Goal: Book appointment/travel/reservation

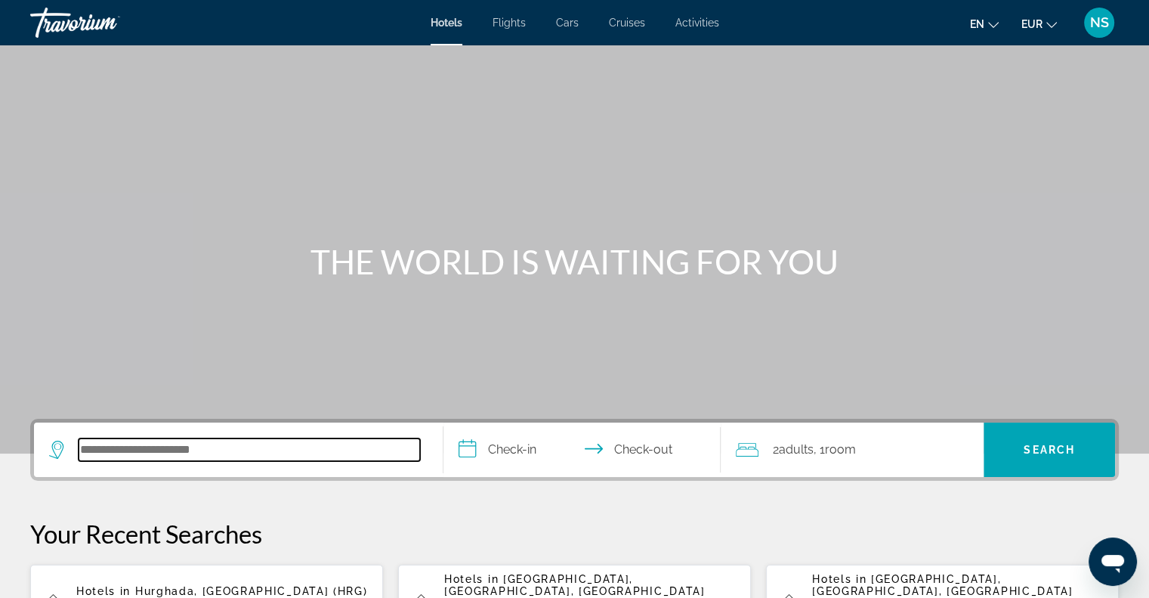
click at [153, 450] on input "Search hotel destination" at bounding box center [249, 449] width 341 height 23
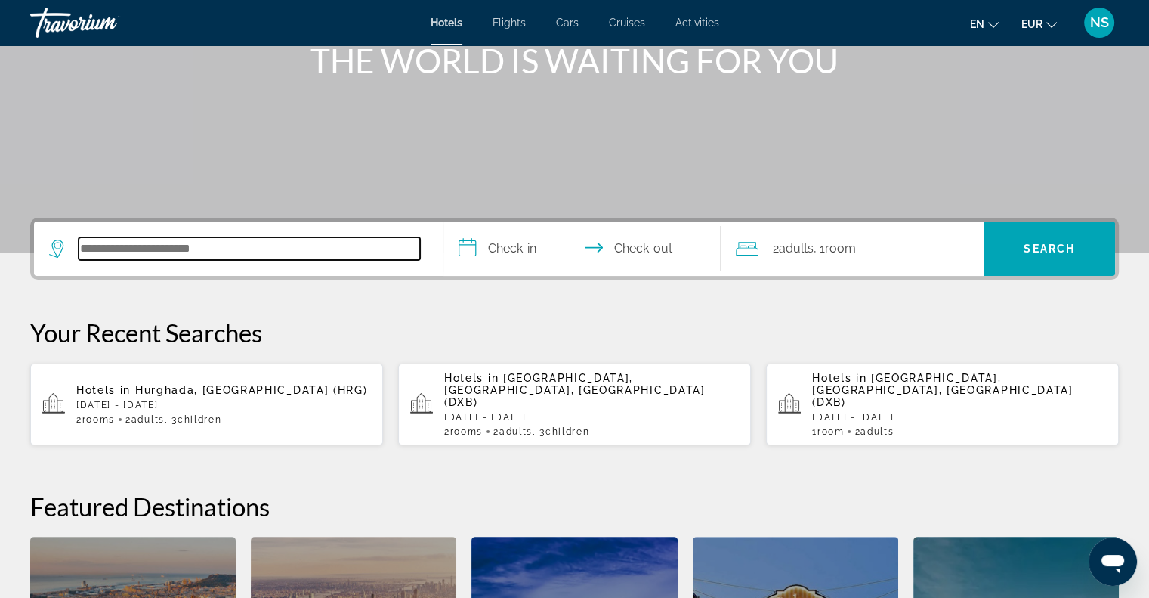
scroll to position [302, 0]
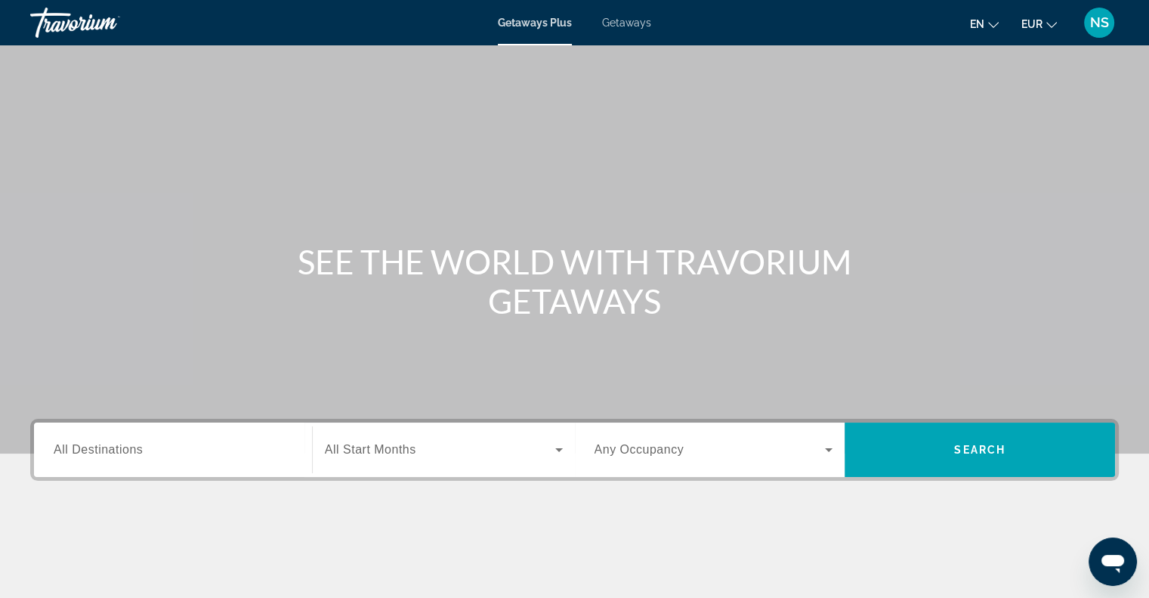
click at [73, 453] on span "All Destinations" at bounding box center [98, 449] width 89 height 13
click at [73, 453] on input "Destination All Destinations" at bounding box center [173, 450] width 239 height 18
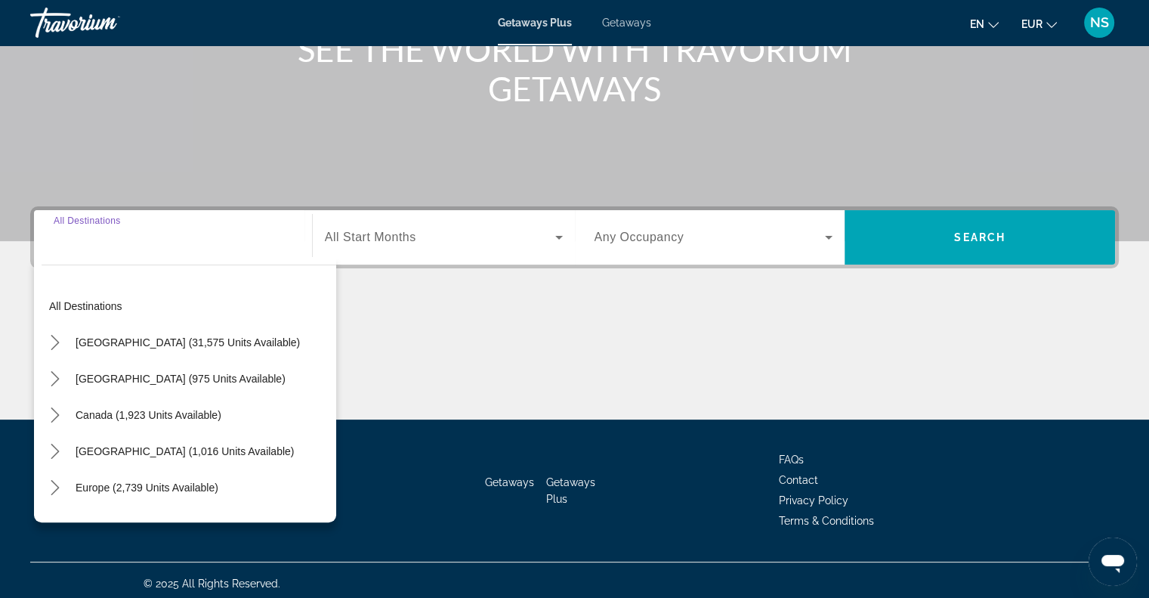
scroll to position [218, 0]
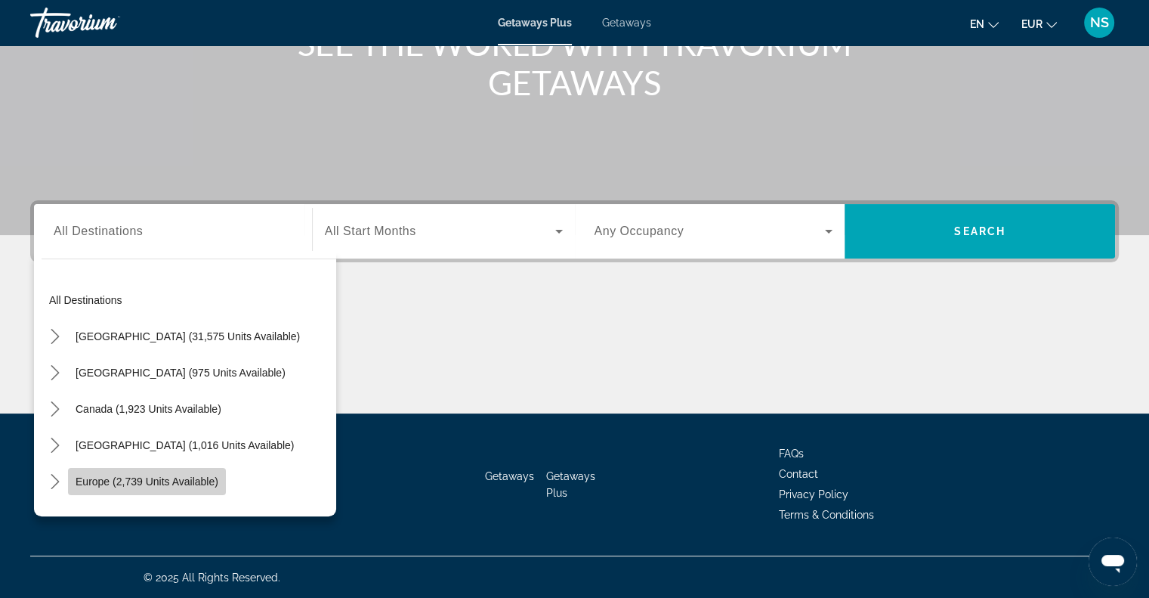
click at [79, 482] on span "Europe (2,739 units available)" at bounding box center [147, 481] width 143 height 12
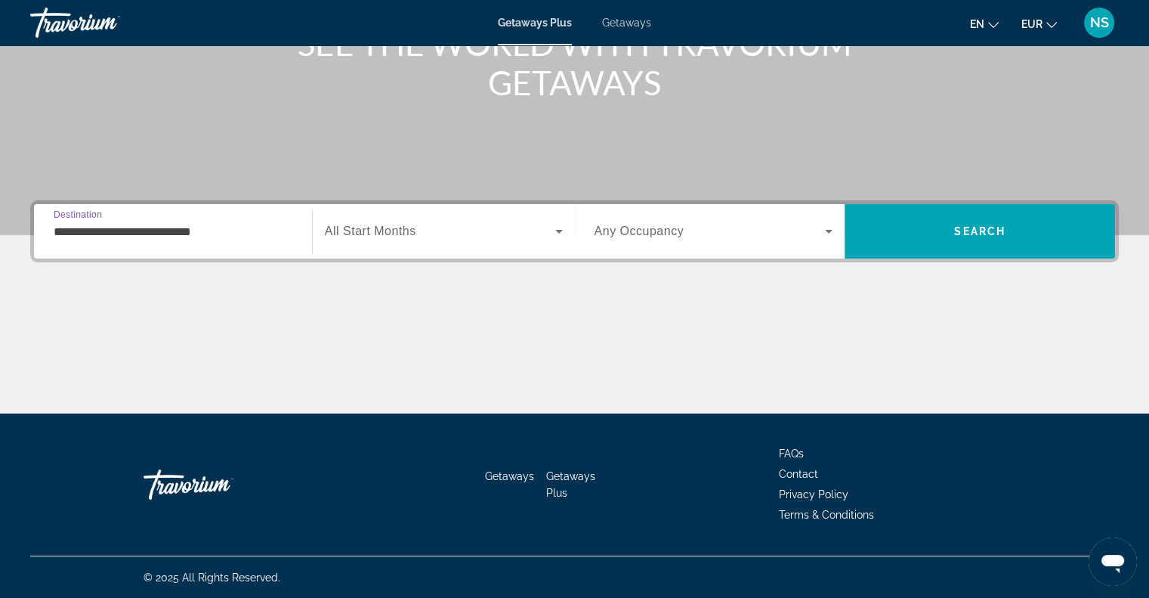
click at [218, 233] on input "**********" at bounding box center [173, 232] width 239 height 18
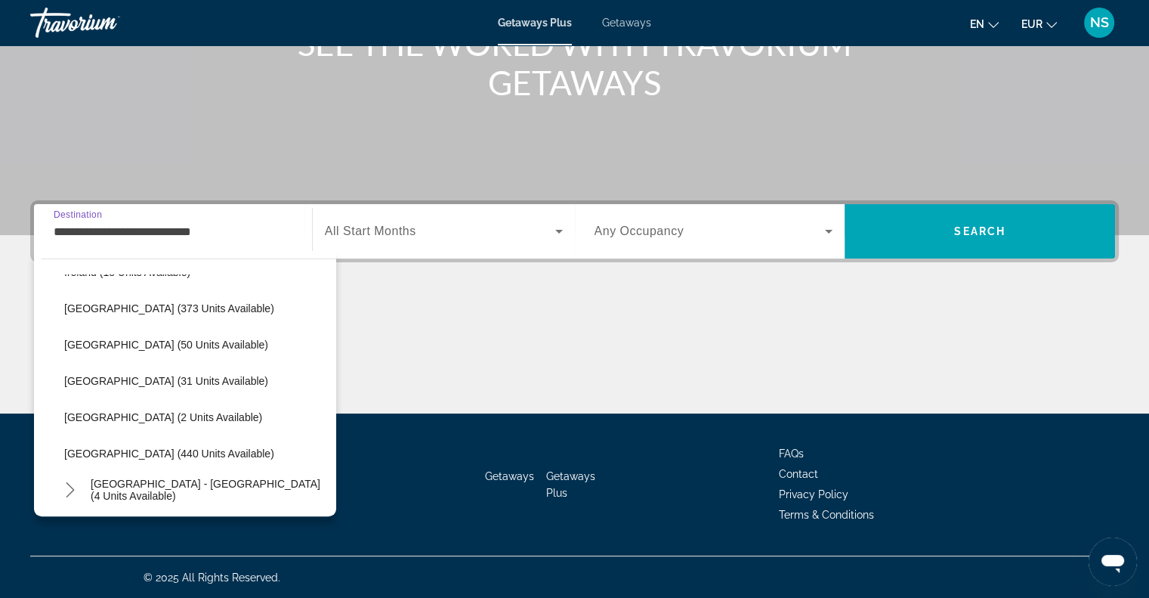
scroll to position [543, 0]
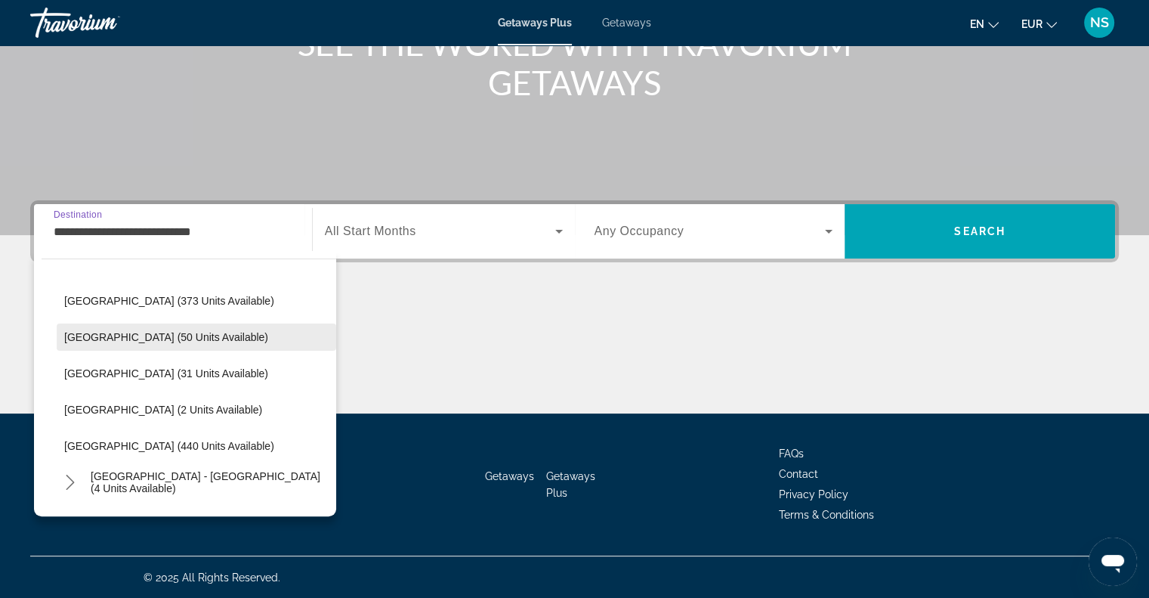
click at [184, 334] on span "Portugal (50 units available)" at bounding box center [166, 337] width 204 height 12
type input "**********"
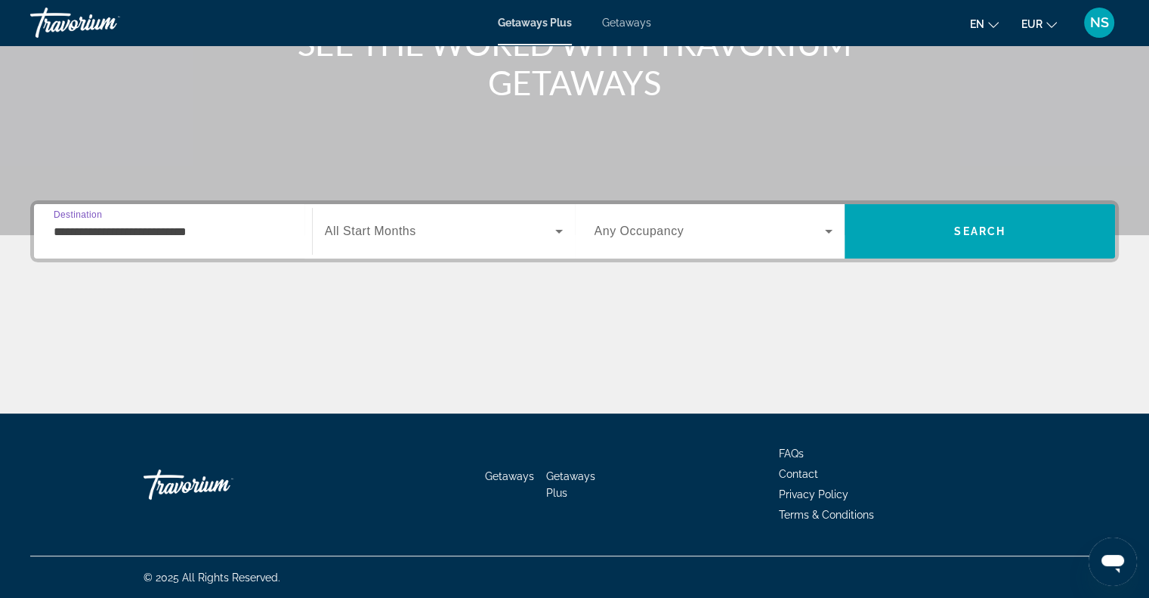
click at [527, 226] on span "Search widget" at bounding box center [440, 231] width 230 height 18
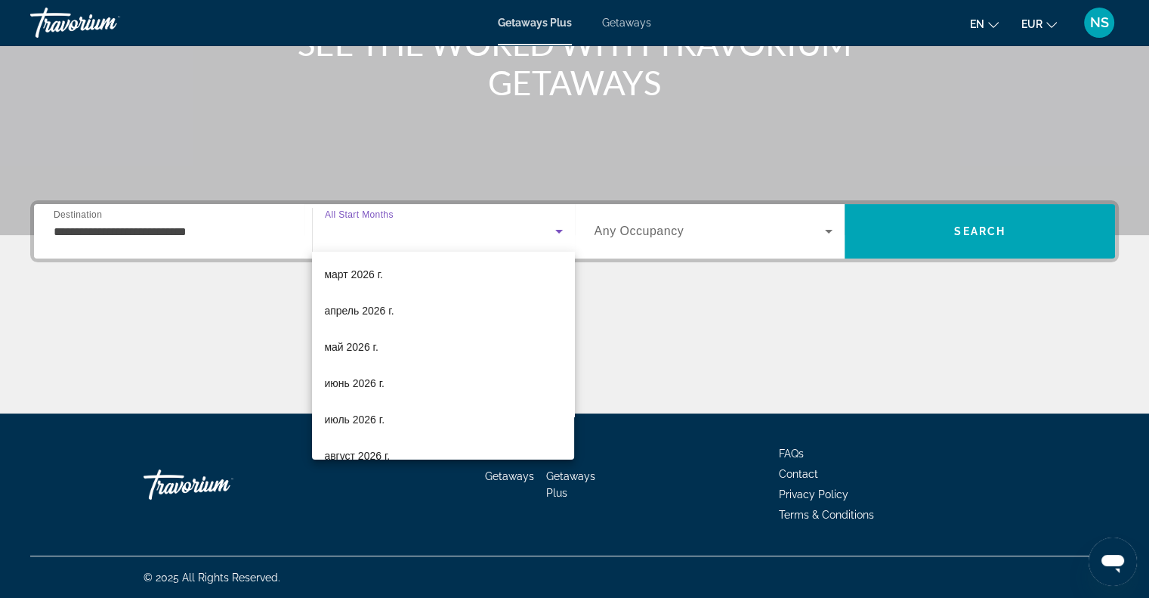
scroll to position [227, 0]
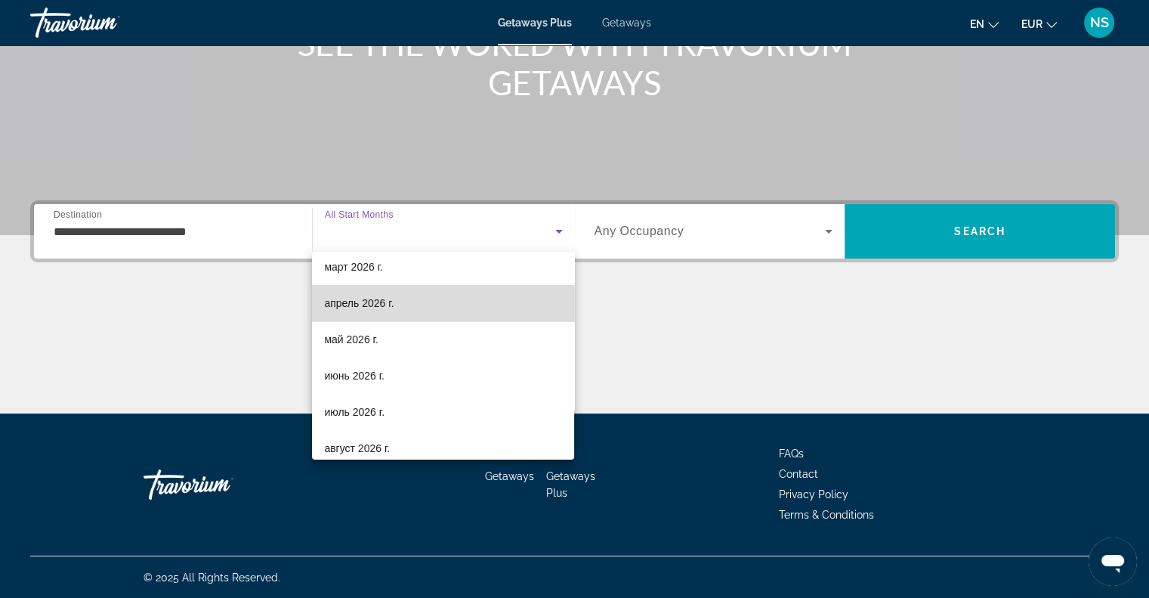
click at [494, 292] on mat-option "апрель 2026 г." at bounding box center [443, 303] width 262 height 36
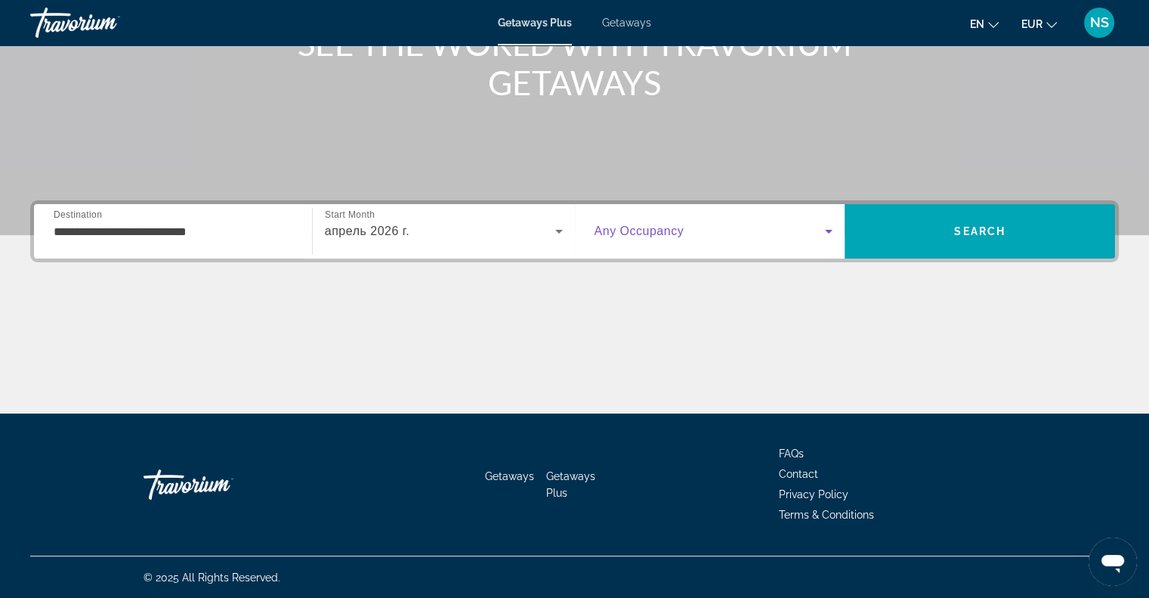
click at [785, 233] on span "Search widget" at bounding box center [710, 231] width 231 height 18
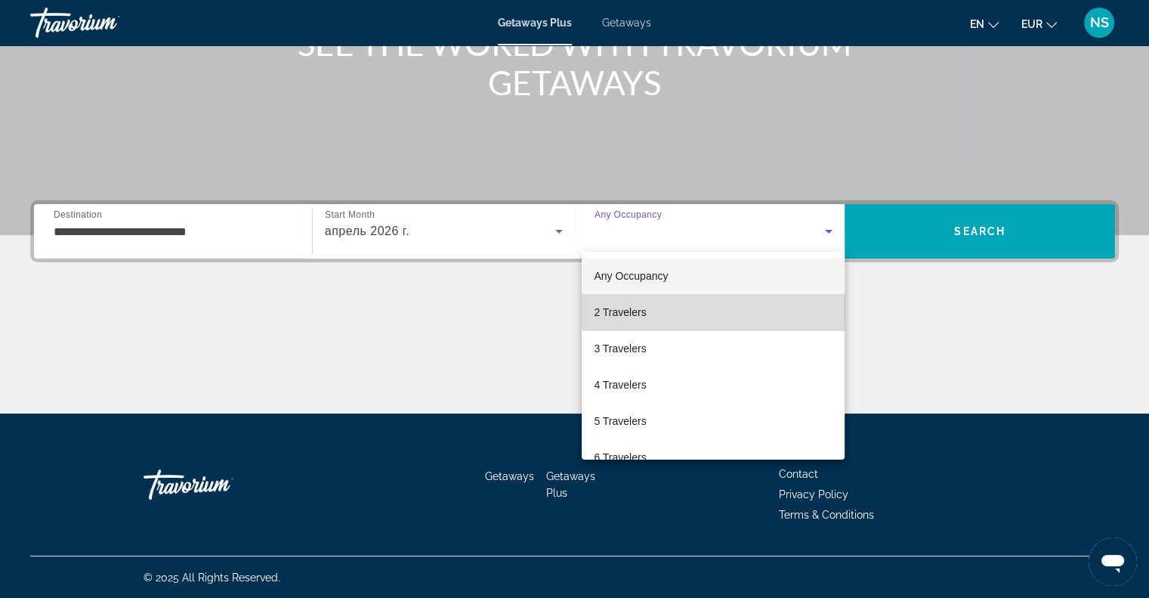
click at [734, 297] on mat-option "2 Travelers" at bounding box center [713, 312] width 263 height 36
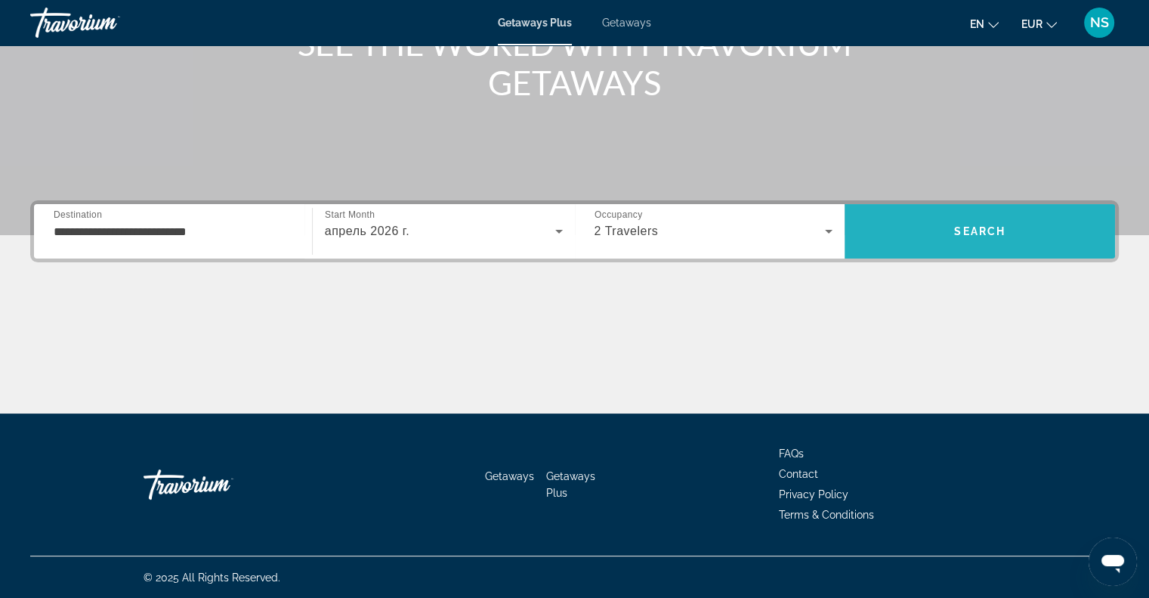
click at [994, 239] on span "Search" at bounding box center [980, 231] width 270 height 36
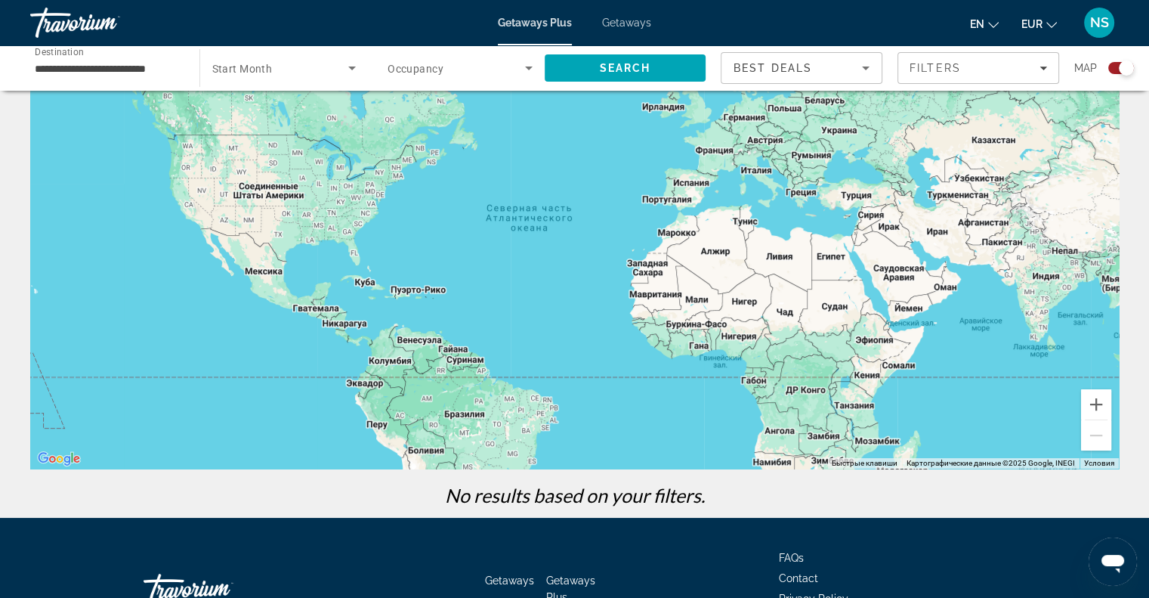
scroll to position [195, 0]
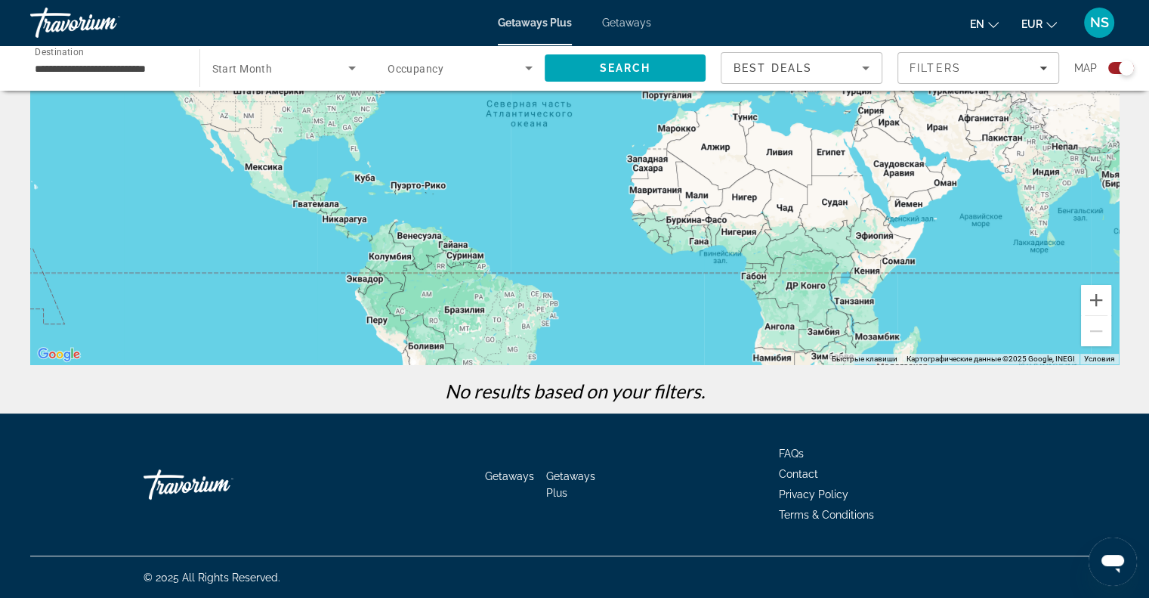
click at [321, 80] on div "Search widget" at bounding box center [284, 68] width 144 height 42
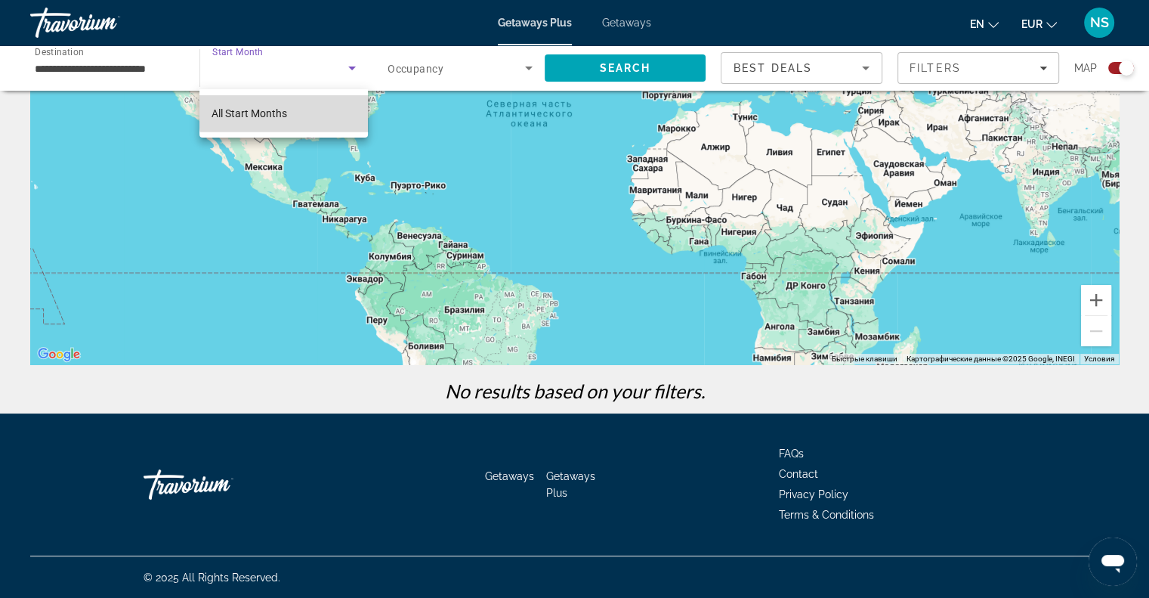
click at [302, 111] on mat-option "All Start Months" at bounding box center [283, 113] width 168 height 36
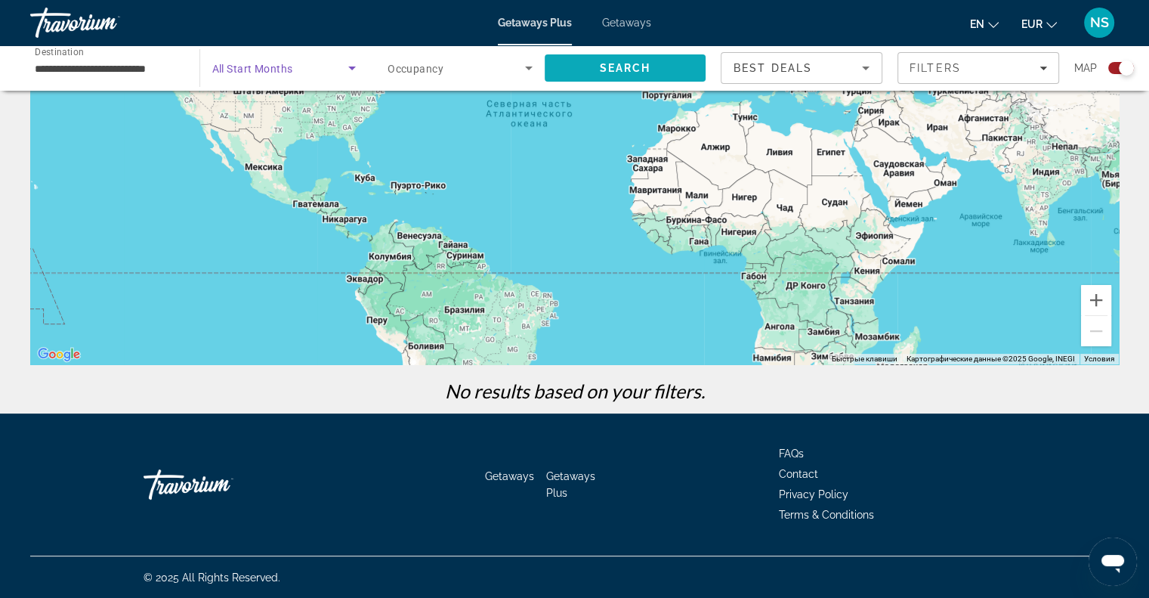
click at [635, 66] on span "Search" at bounding box center [624, 68] width 51 height 12
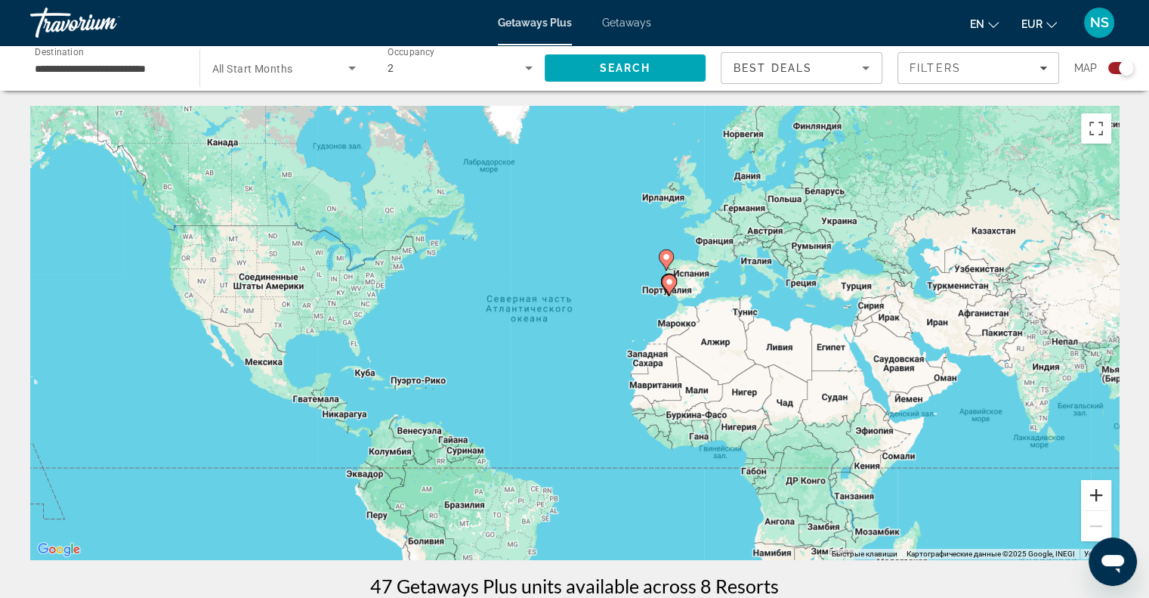
click at [1101, 504] on button "Увеличить" at bounding box center [1096, 495] width 30 height 30
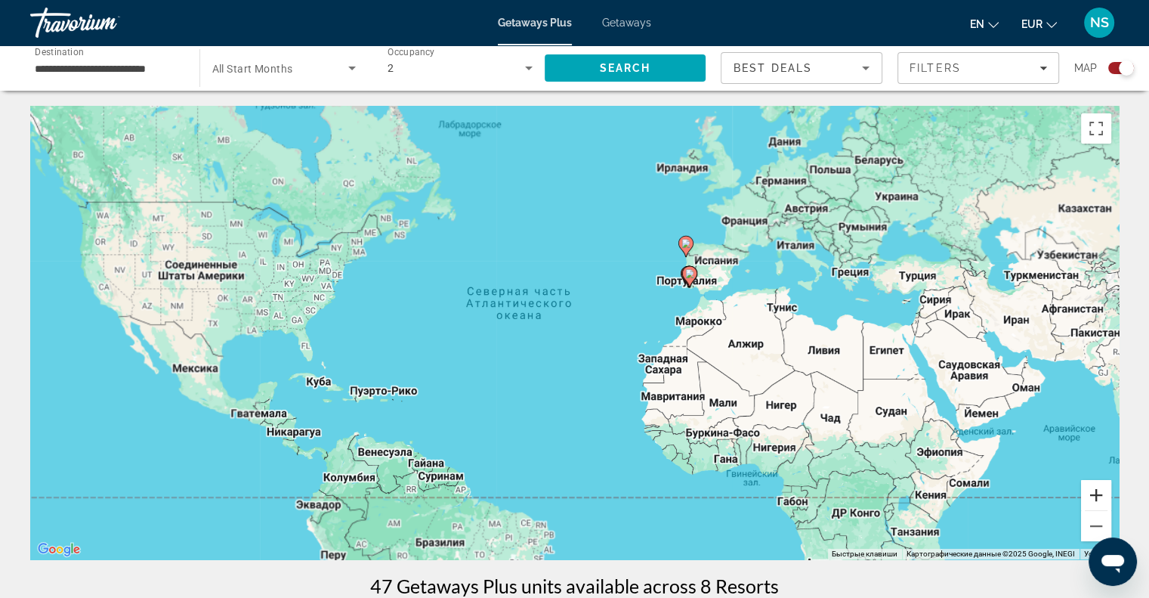
click at [1100, 496] on button "Увеличить" at bounding box center [1096, 495] width 30 height 30
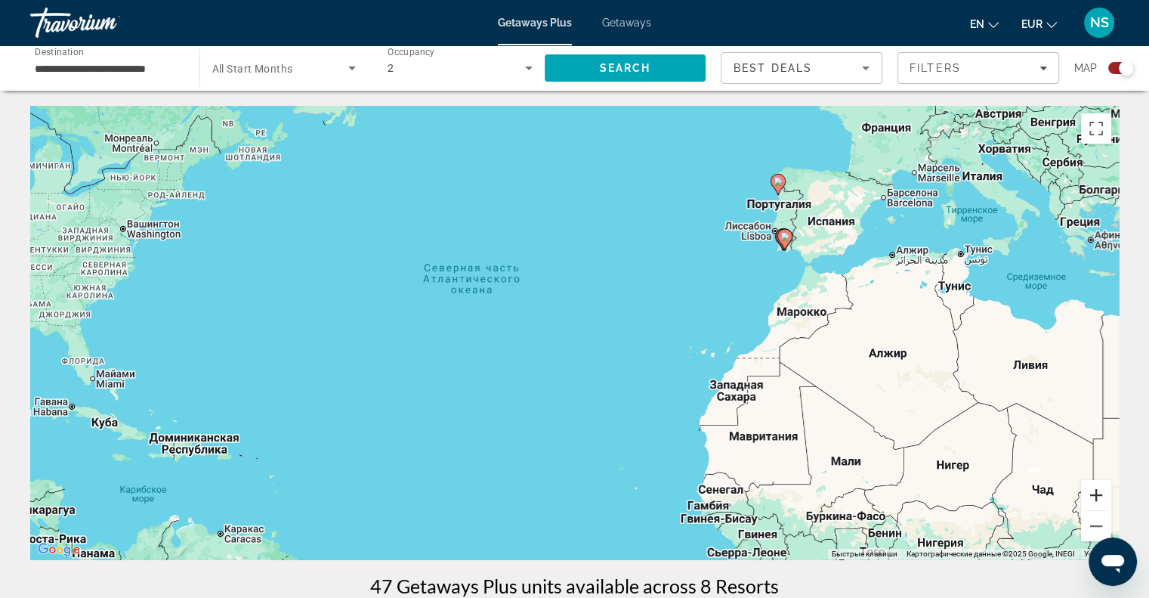
click at [1100, 496] on button "Увеличить" at bounding box center [1096, 495] width 30 height 30
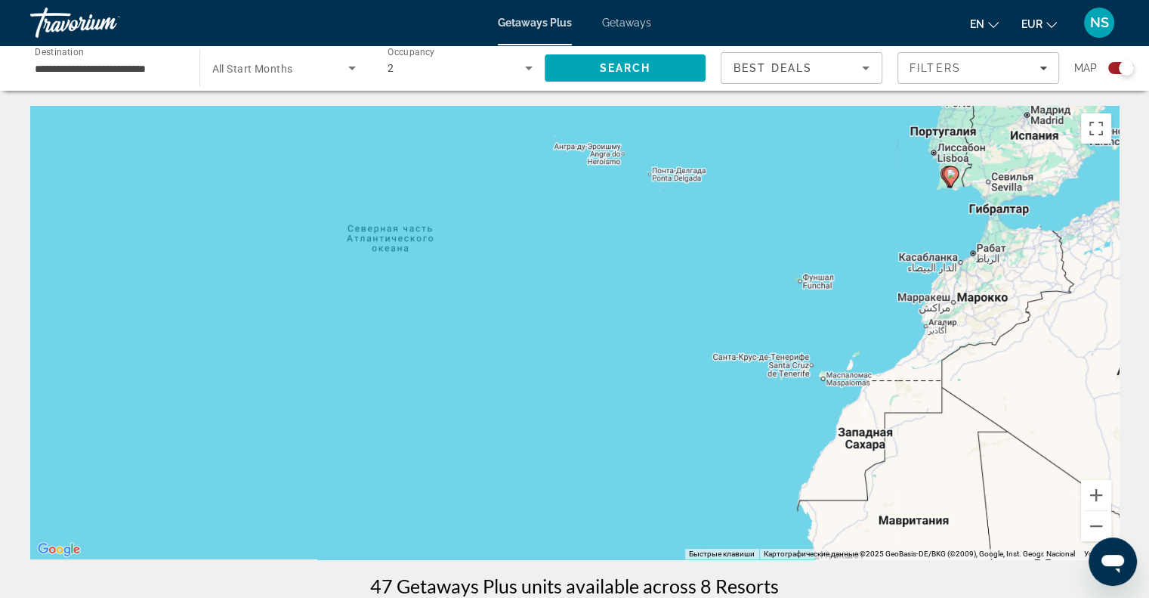
drag, startPoint x: 961, startPoint y: 309, endPoint x: 826, endPoint y: 418, distance: 173.0
click at [826, 418] on div "Чтобы активировать перетаскивание с помощью клавиатуры, нажмите Alt + Ввод. Пос…" at bounding box center [574, 332] width 1089 height 453
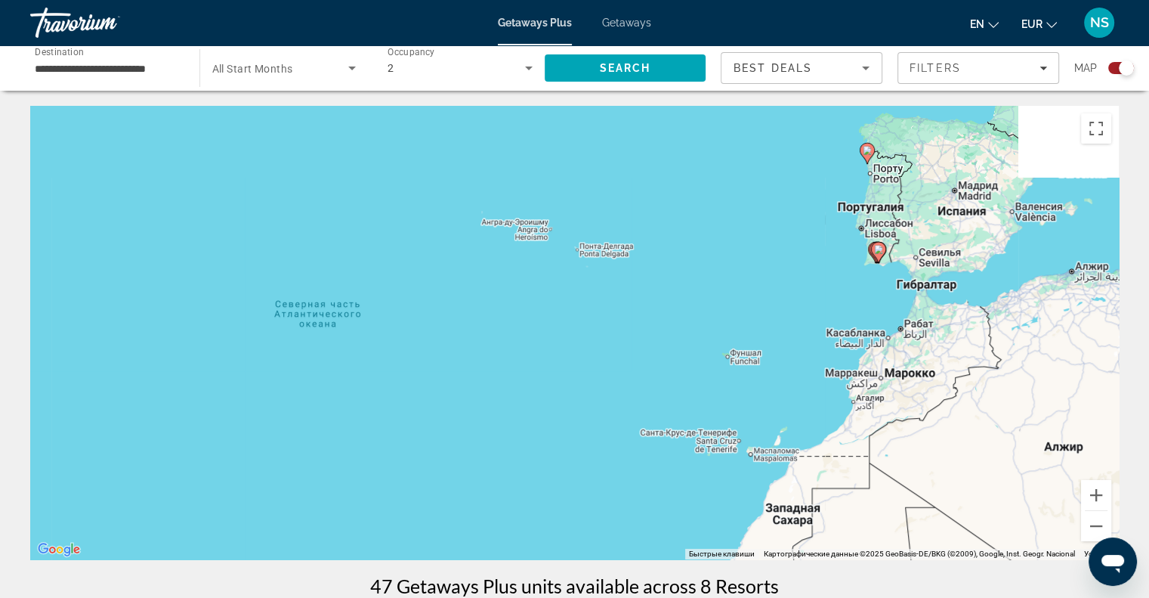
drag, startPoint x: 894, startPoint y: 230, endPoint x: 819, endPoint y: 309, distance: 108.5
click at [819, 309] on div "Чтобы активировать перетаскивание с помощью клавиатуры, нажмите Alt + Ввод. Пос…" at bounding box center [574, 332] width 1089 height 453
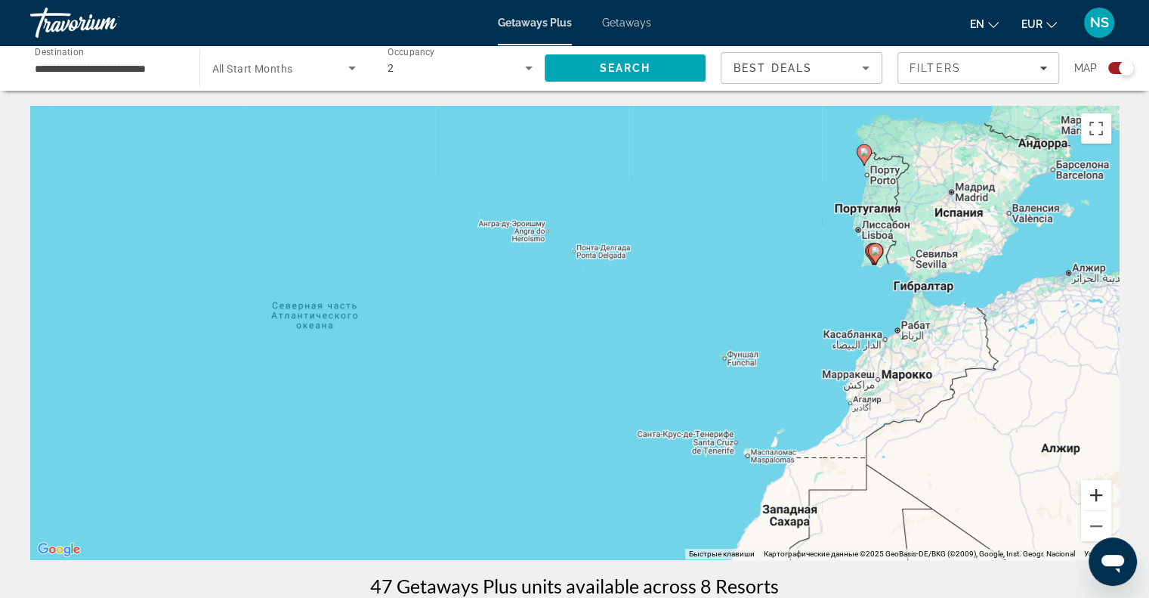
click at [1089, 493] on button "Увеличить" at bounding box center [1096, 495] width 30 height 30
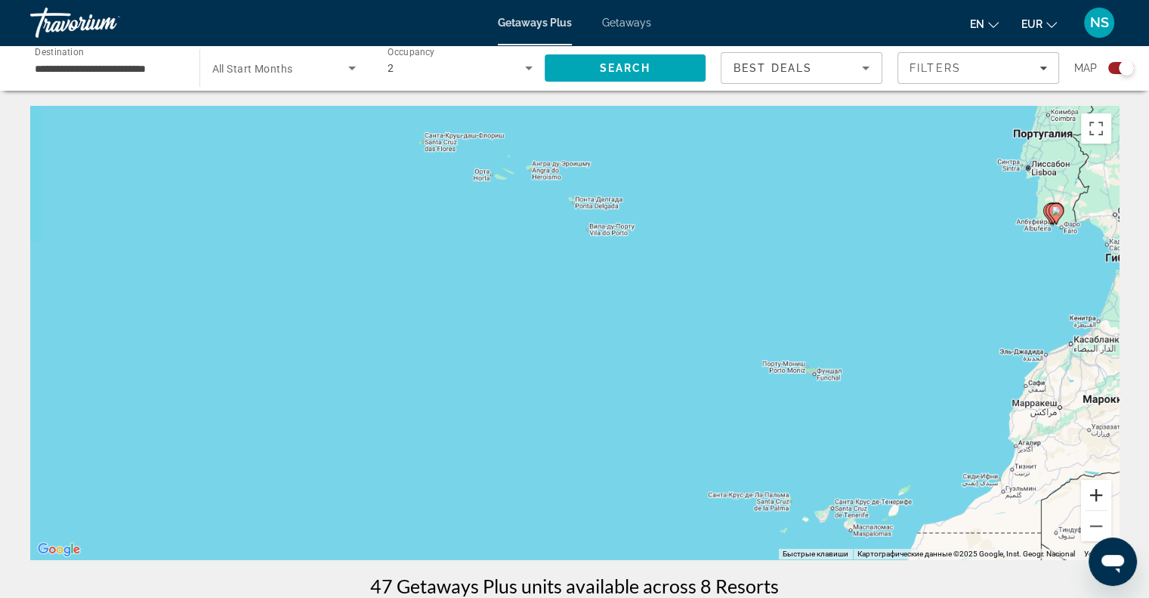
click at [1089, 493] on button "Увеличить" at bounding box center [1096, 495] width 30 height 30
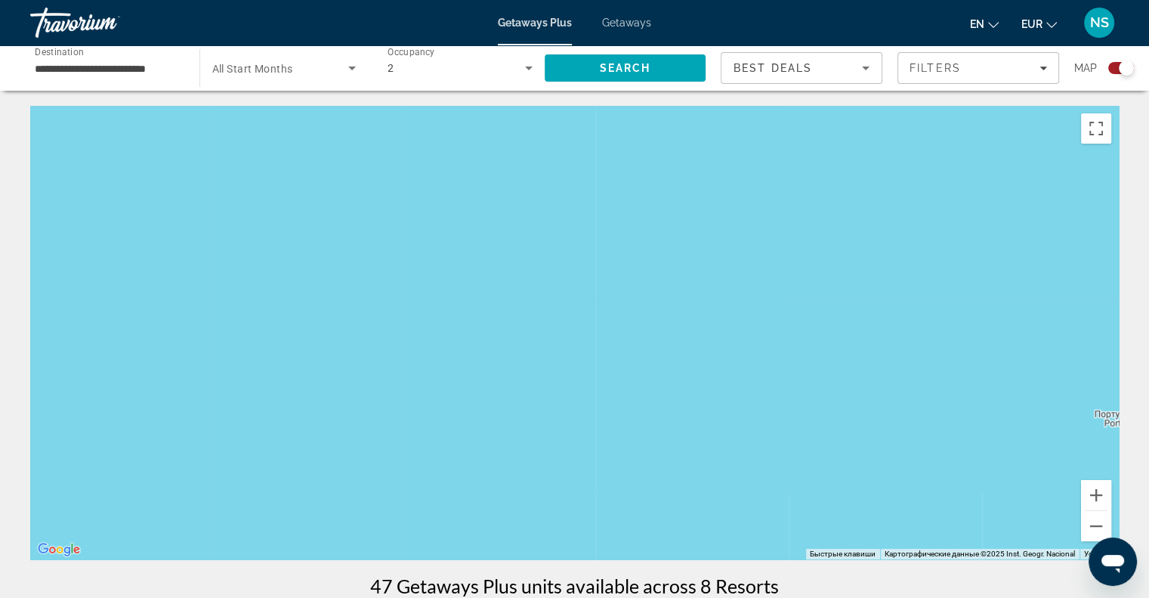
click at [628, 17] on span "Getaways" at bounding box center [626, 23] width 49 height 12
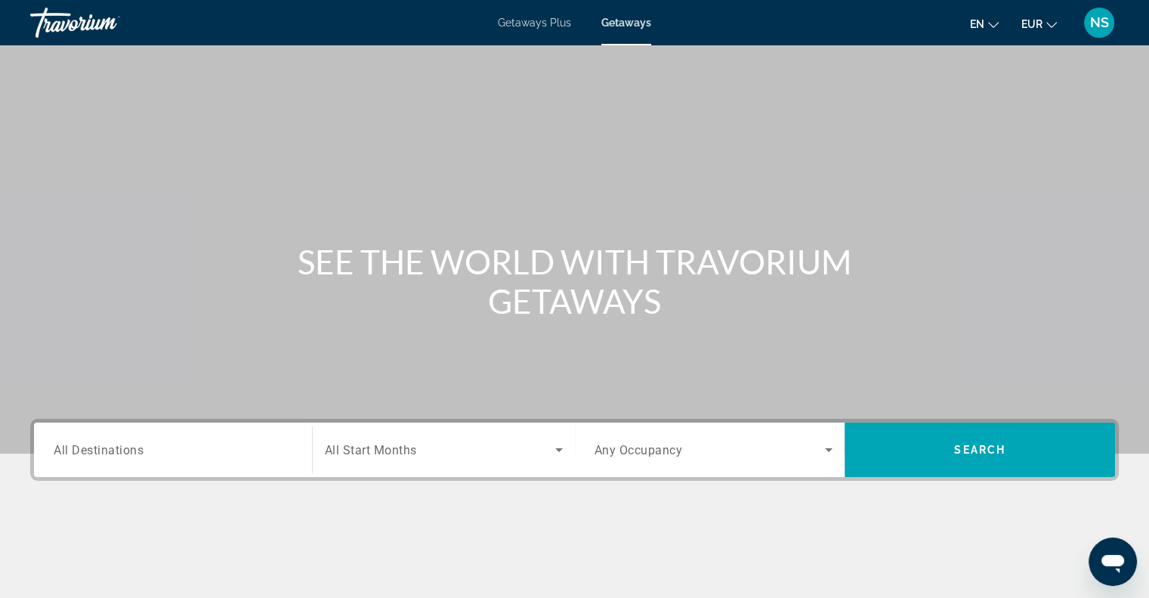
click at [134, 443] on span "All Destinations" at bounding box center [99, 449] width 90 height 14
click at [134, 443] on input "Destination All Destinations" at bounding box center [173, 450] width 239 height 18
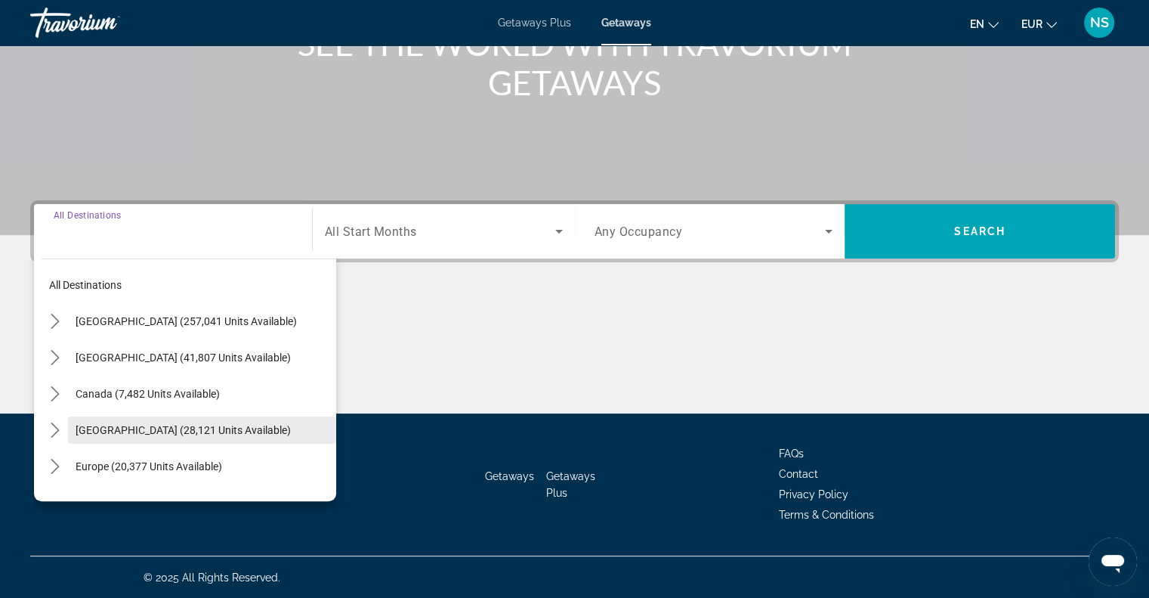
scroll to position [76, 0]
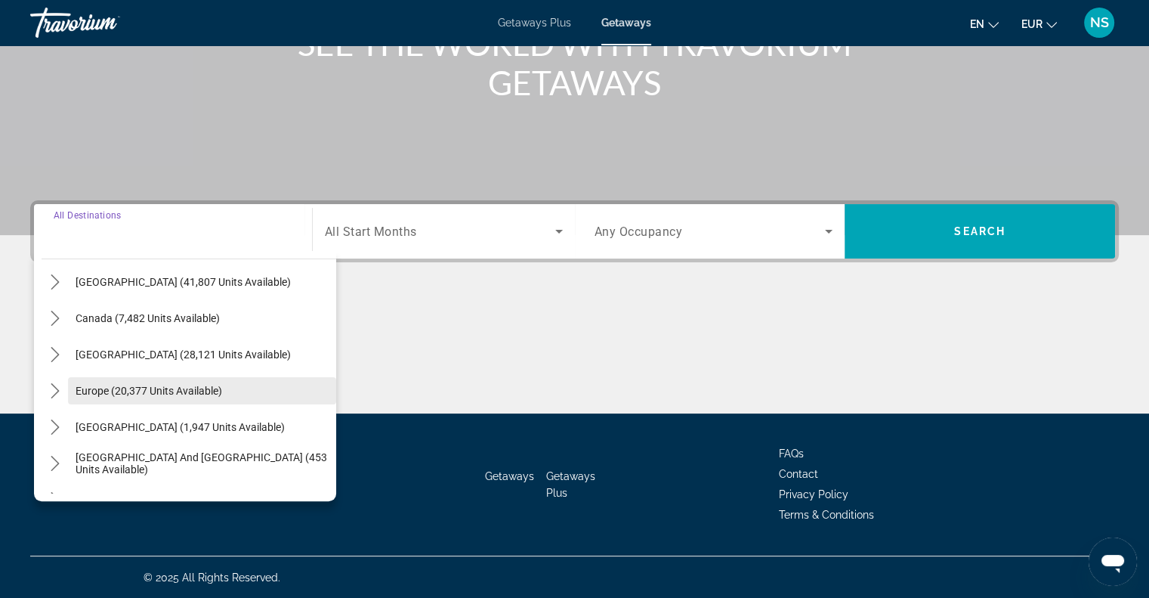
click at [134, 385] on span "Europe (20,377 units available)" at bounding box center [149, 391] width 147 height 12
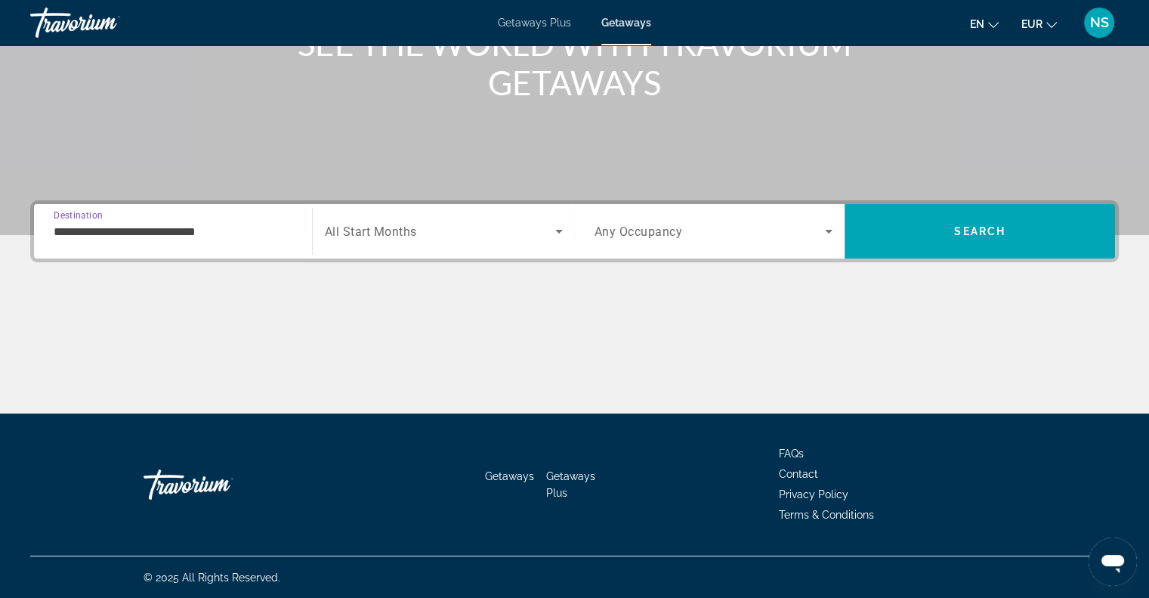
click at [181, 229] on input "**********" at bounding box center [173, 232] width 239 height 18
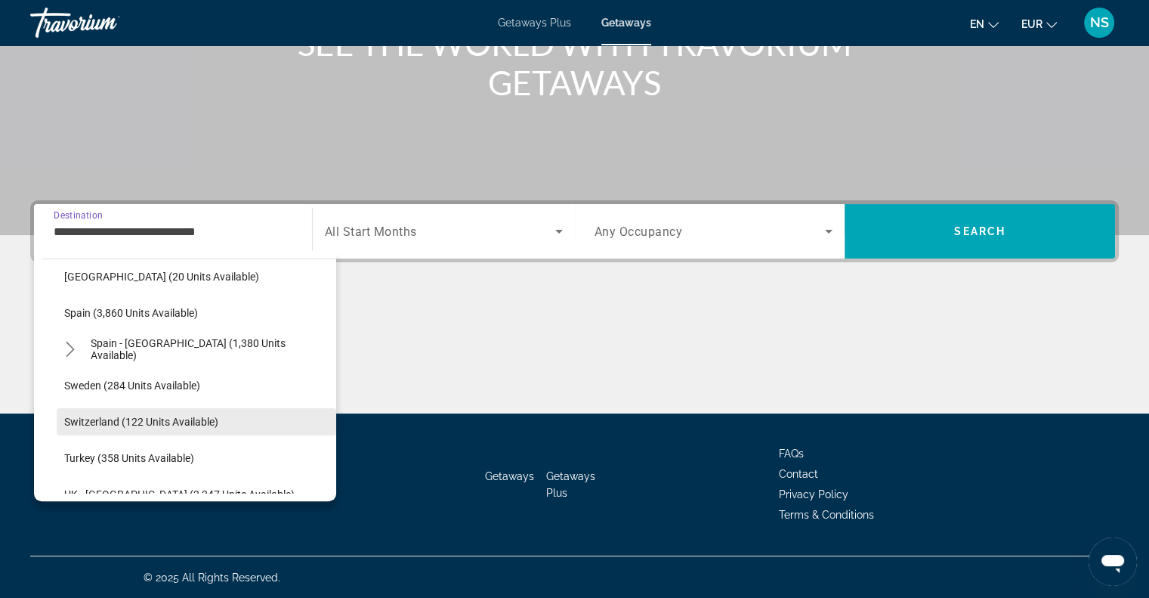
scroll to position [619, 0]
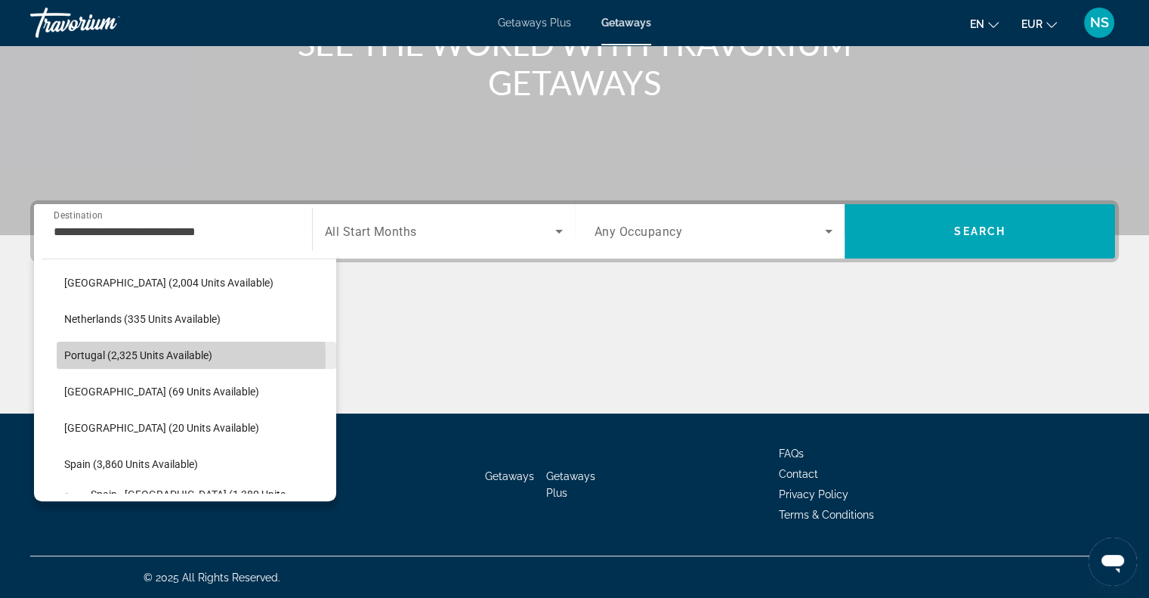
click at [141, 357] on span "Portugal (2,325 units available)" at bounding box center [138, 355] width 148 height 12
type input "**********"
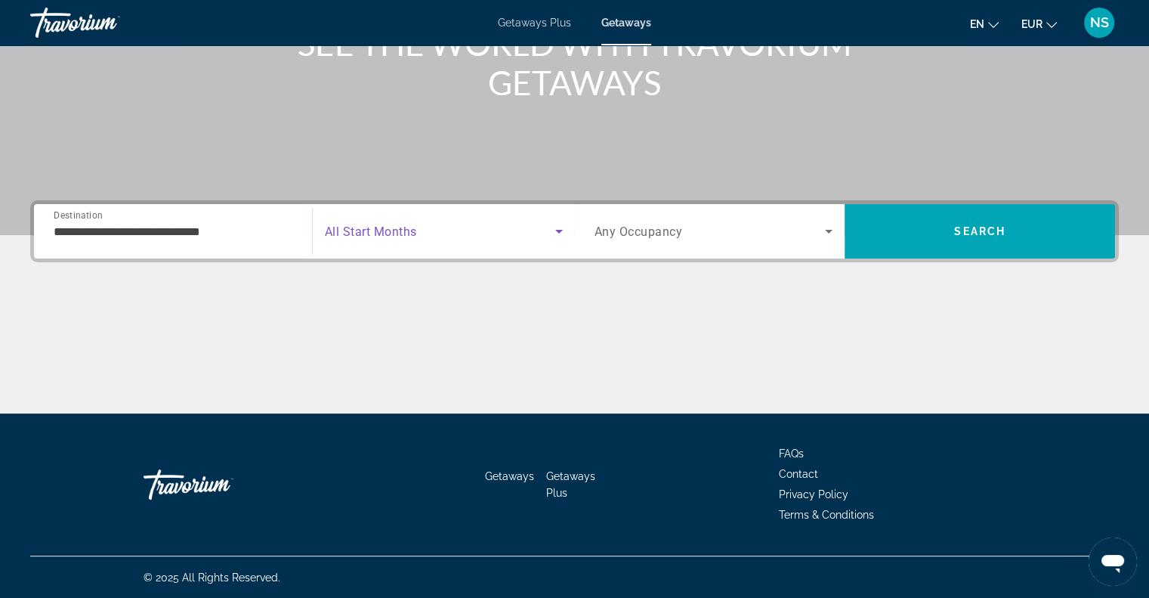
click at [550, 224] on icon "Search widget" at bounding box center [559, 231] width 18 height 18
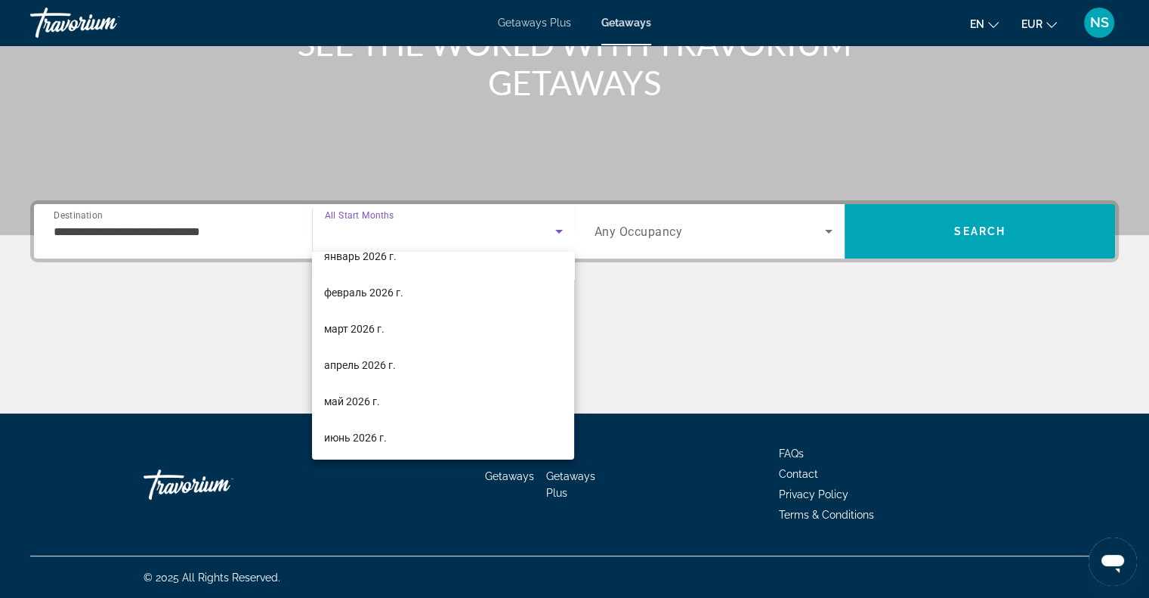
scroll to position [227, 0]
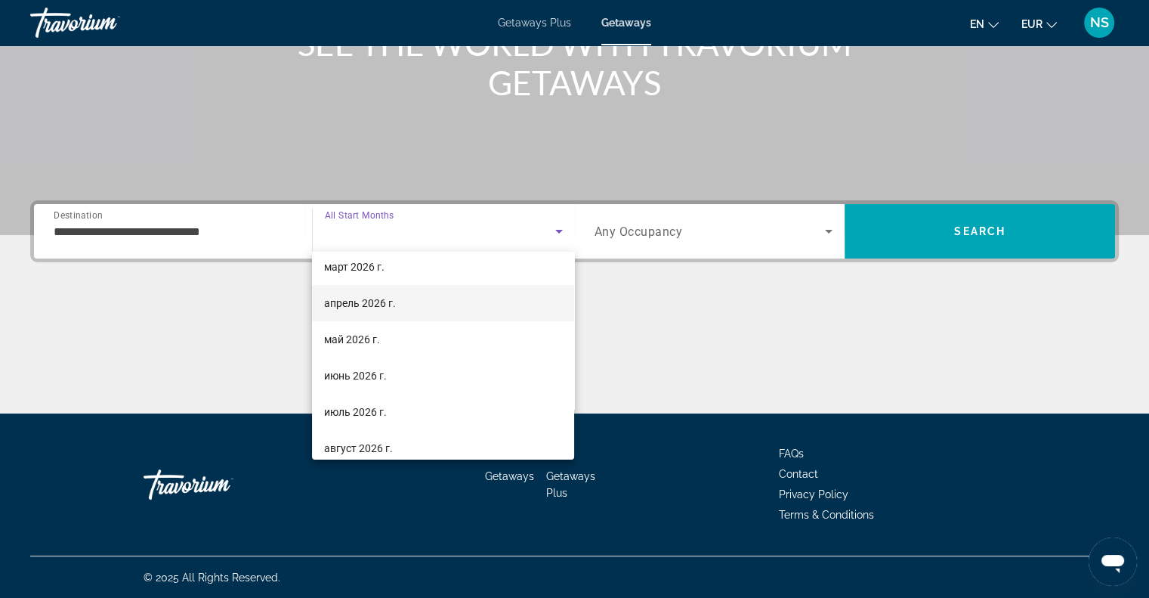
click at [434, 307] on mat-option "апрель 2026 г." at bounding box center [443, 303] width 262 height 36
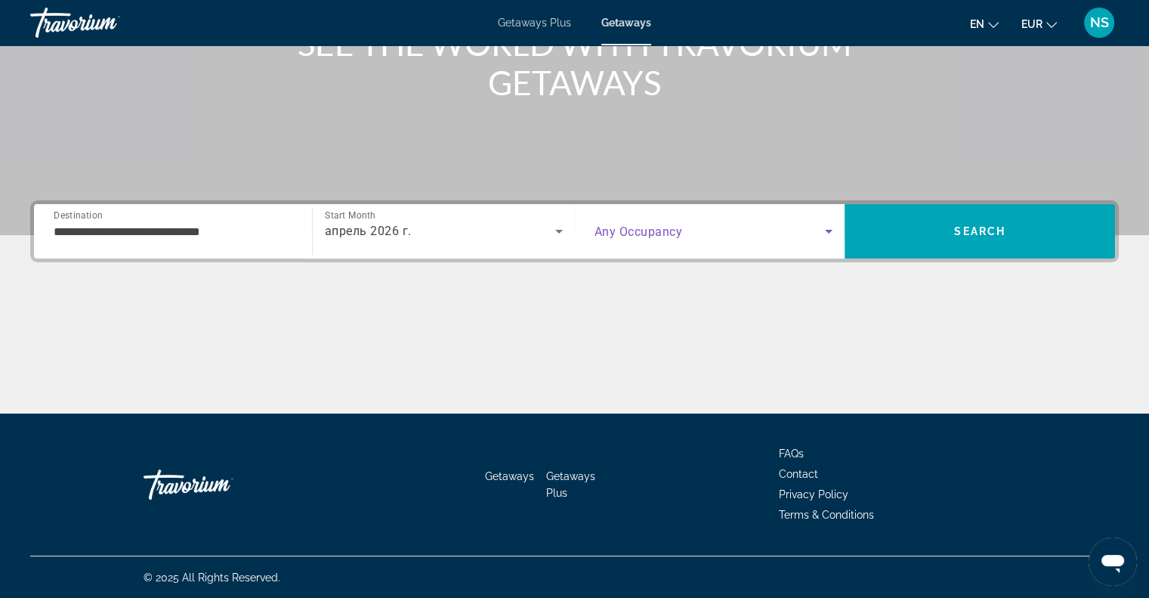
click at [805, 228] on span "Search widget" at bounding box center [710, 231] width 231 height 18
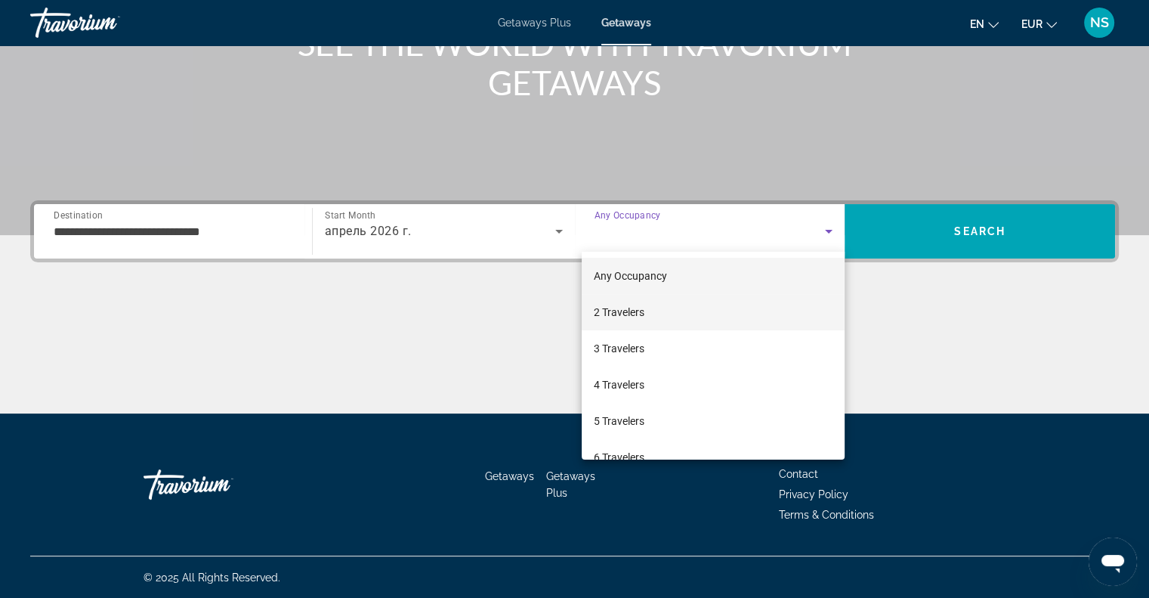
click at [694, 307] on mat-option "2 Travelers" at bounding box center [713, 312] width 263 height 36
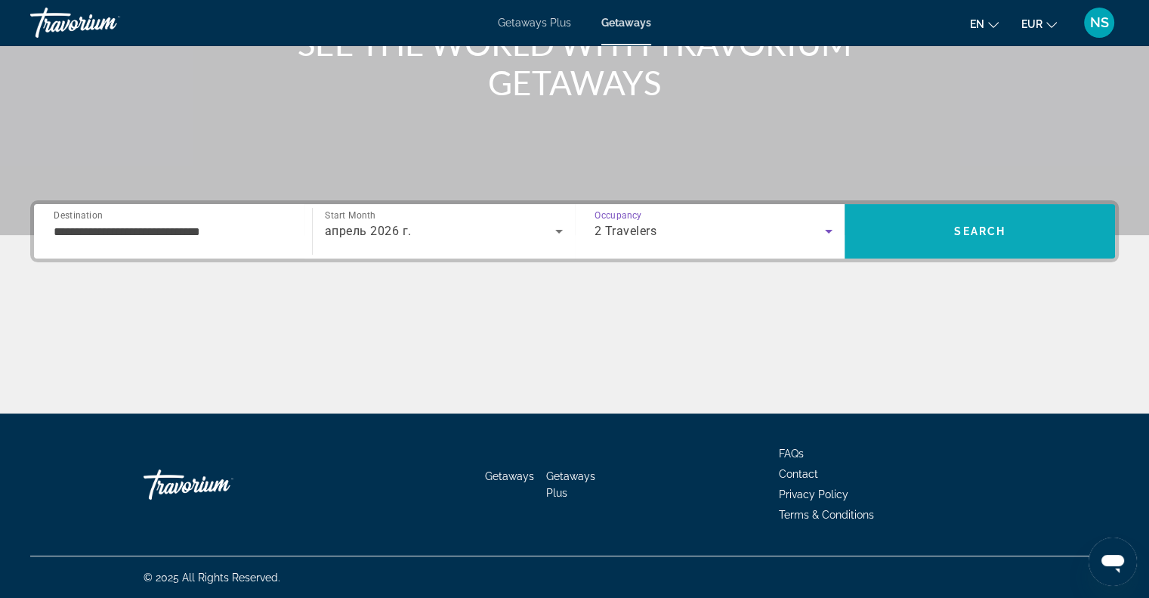
click at [931, 249] on span "Search" at bounding box center [980, 231] width 270 height 54
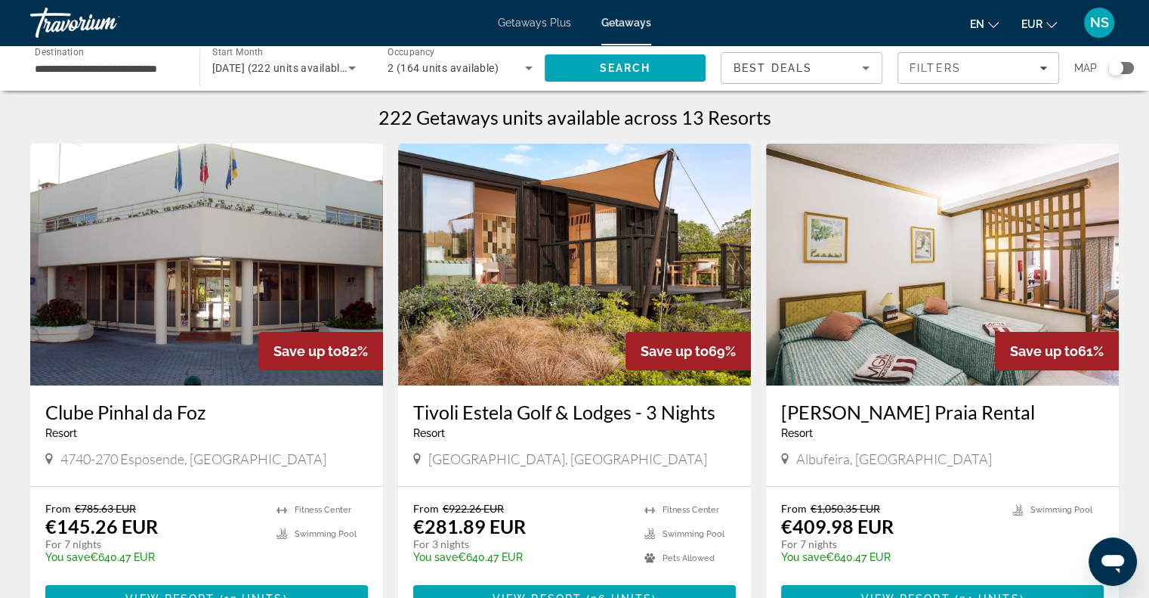
click at [1133, 67] on div "**********" at bounding box center [574, 67] width 1149 height 45
click at [1127, 69] on div "Search widget" at bounding box center [1121, 68] width 26 height 12
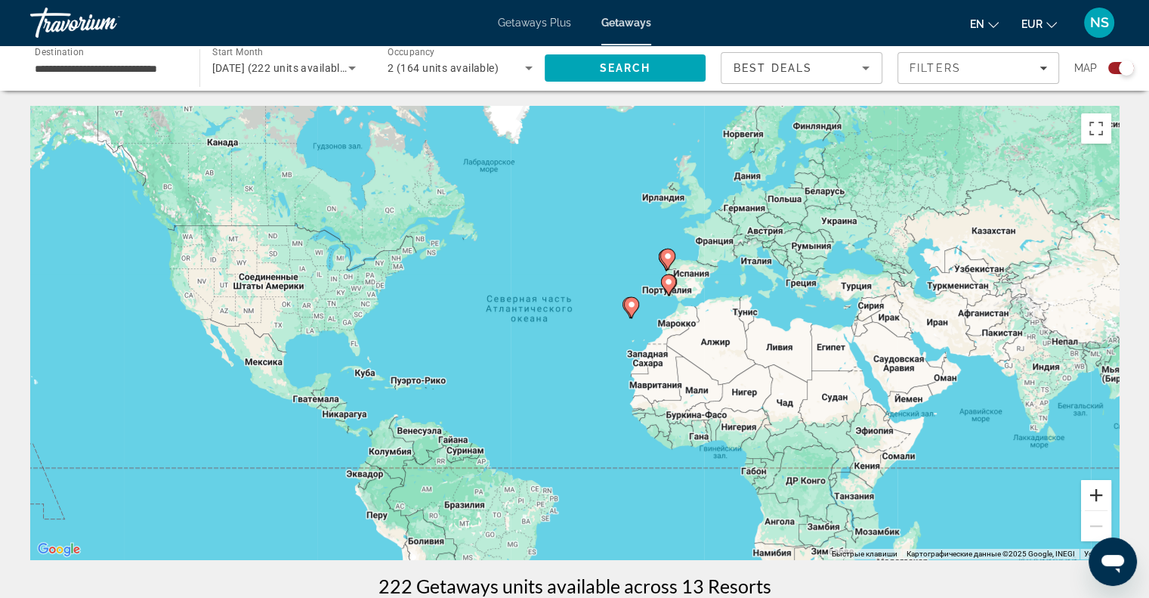
click at [1092, 493] on button "Увеличить" at bounding box center [1096, 495] width 30 height 30
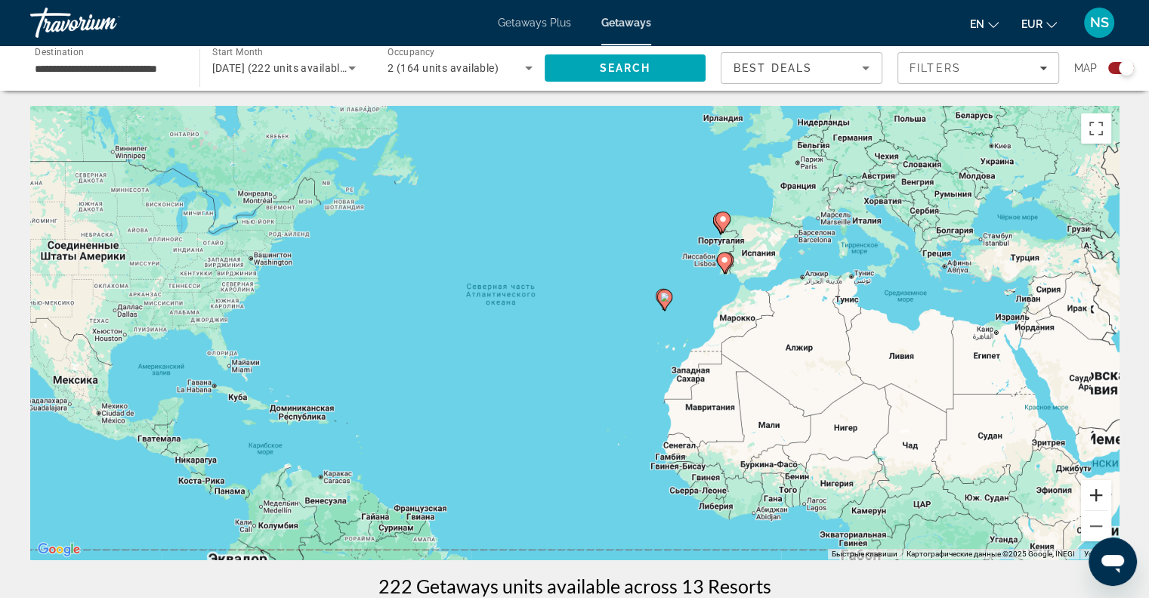
click at [1092, 493] on button "Увеличить" at bounding box center [1096, 495] width 30 height 30
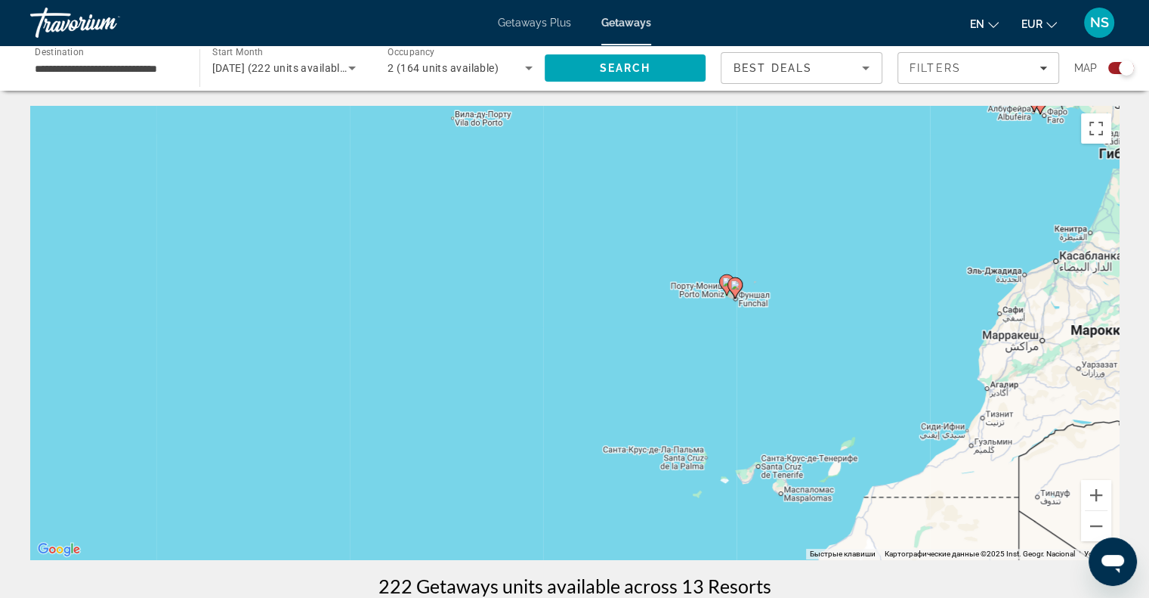
drag, startPoint x: 970, startPoint y: 351, endPoint x: 677, endPoint y: 427, distance: 302.7
click at [677, 427] on div "Чтобы активировать перетаскивание с помощью клавиатуры, нажмите Alt + Ввод. Пос…" at bounding box center [574, 332] width 1089 height 453
click at [1098, 498] on button "Увеличить" at bounding box center [1096, 495] width 30 height 30
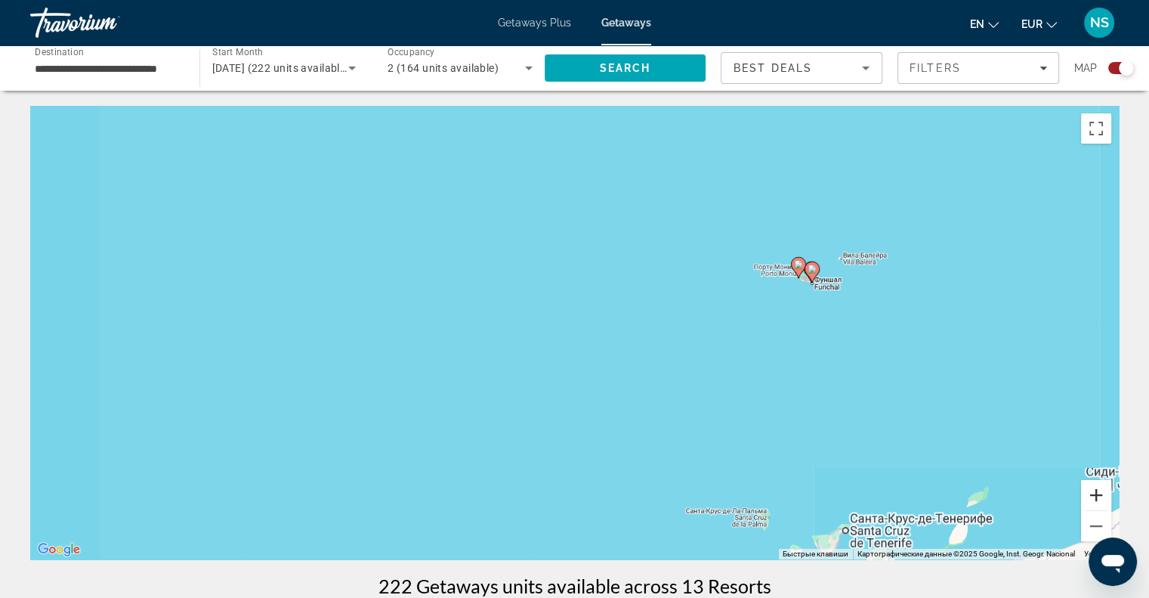
click at [1098, 497] on button "Увеличить" at bounding box center [1096, 495] width 30 height 30
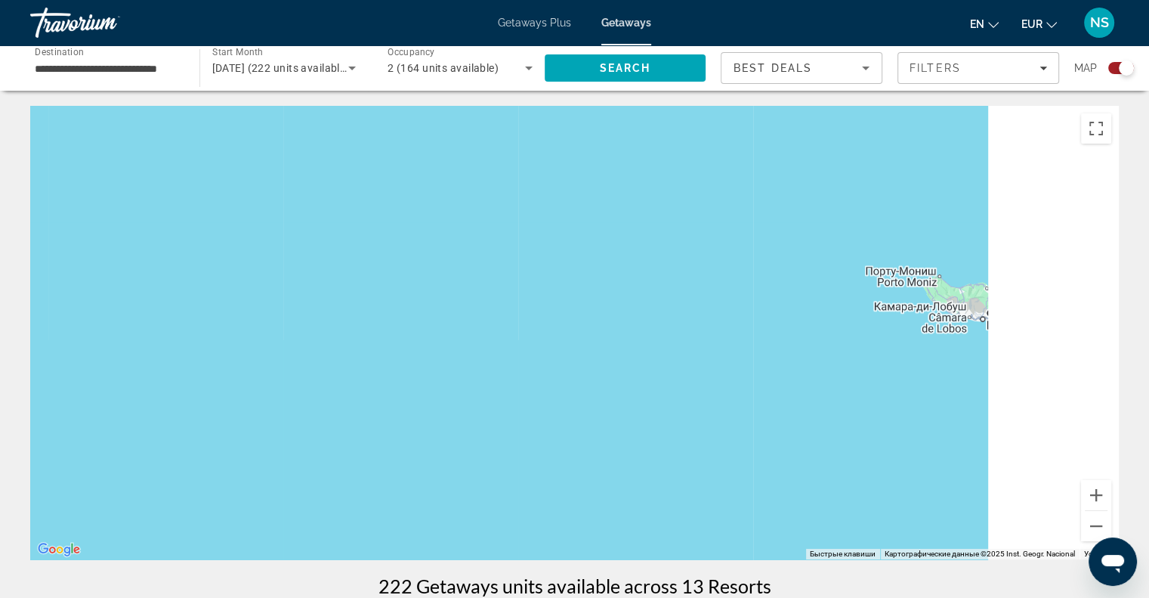
drag, startPoint x: 931, startPoint y: 343, endPoint x: 559, endPoint y: 478, distance: 395.5
click at [559, 478] on div "Main content" at bounding box center [574, 332] width 1089 height 453
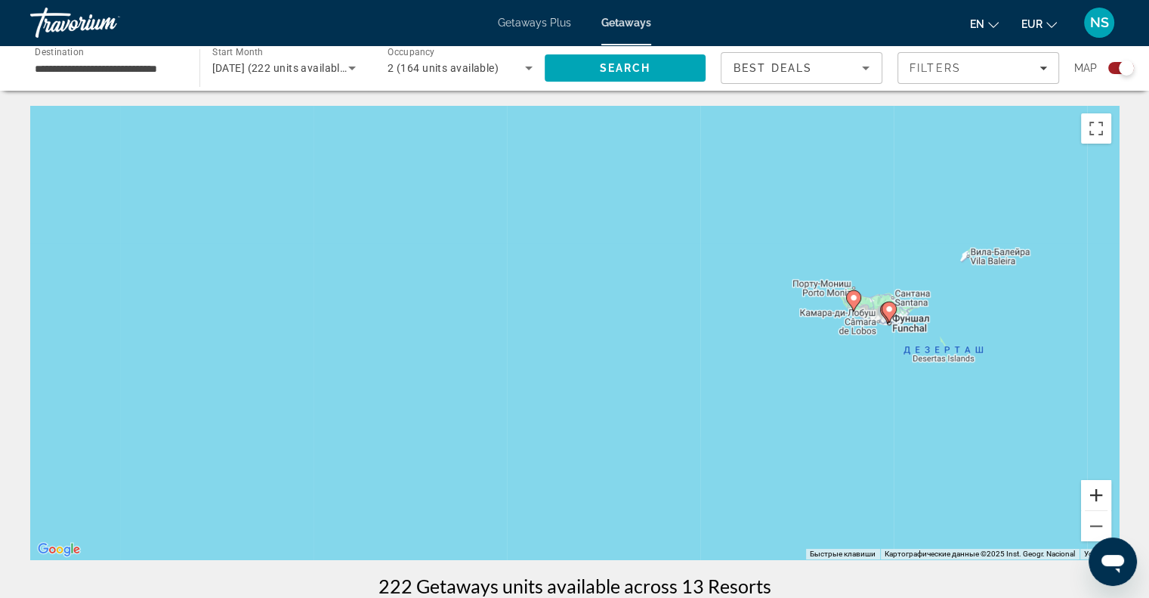
click at [1092, 491] on button "Увеличить" at bounding box center [1096, 495] width 30 height 30
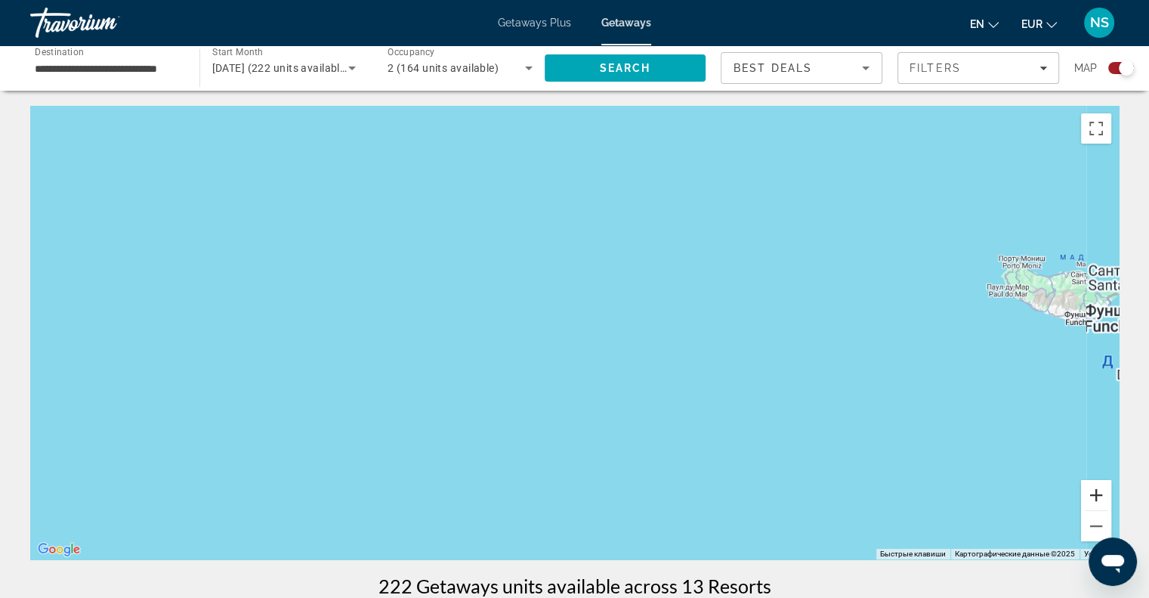
click at [1092, 491] on button "Увеличить" at bounding box center [1096, 495] width 30 height 30
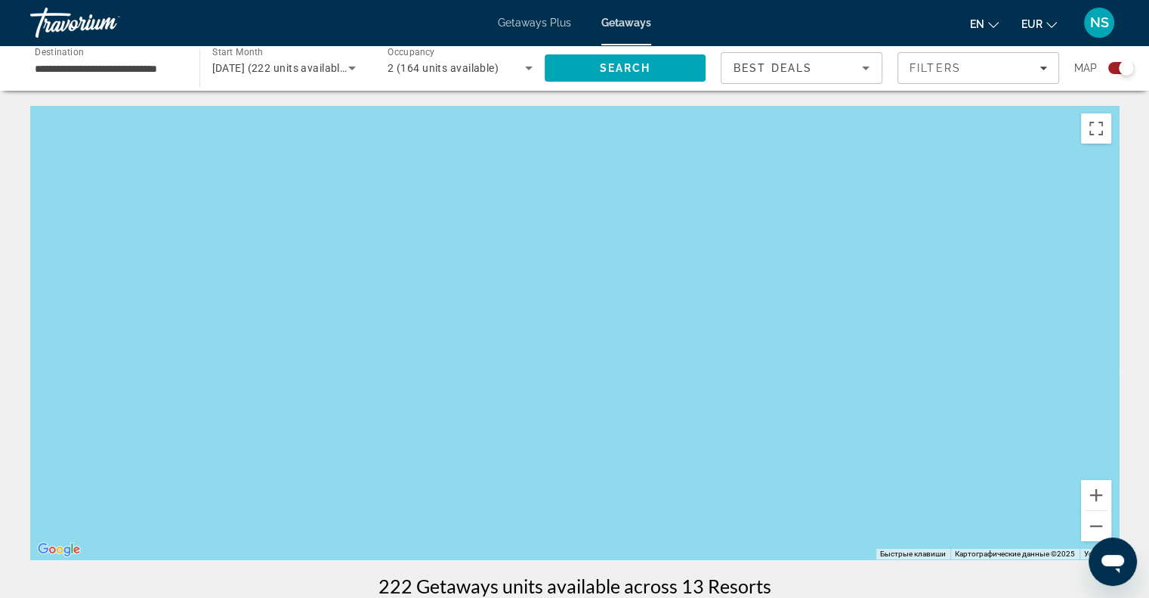
drag, startPoint x: 852, startPoint y: 334, endPoint x: 449, endPoint y: 389, distance: 406.4
click at [449, 389] on div "Main content" at bounding box center [574, 332] width 1089 height 453
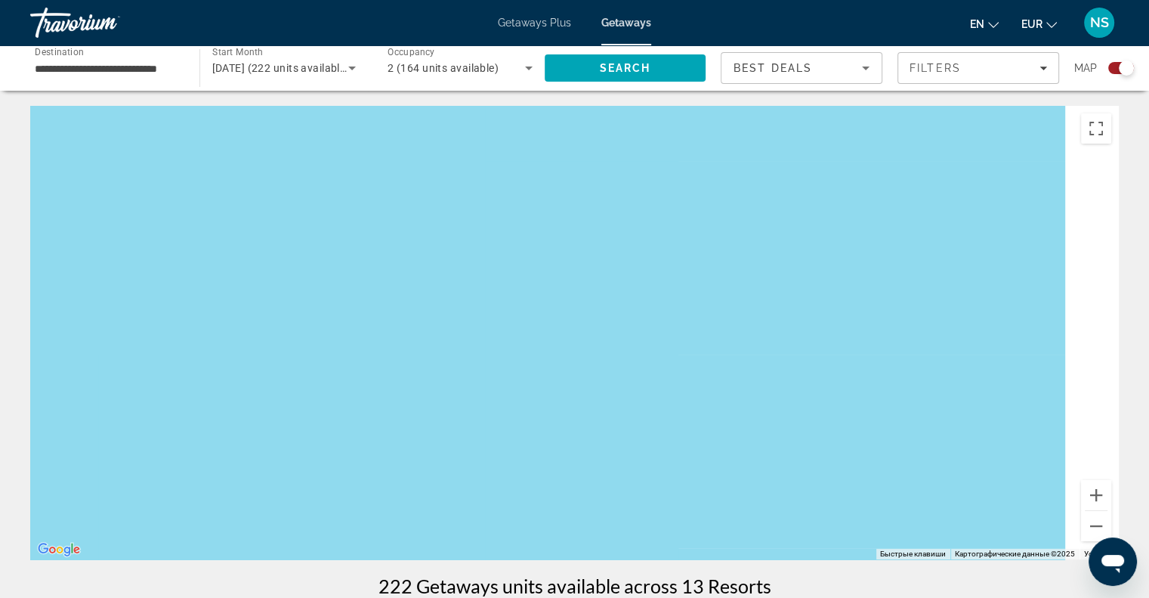
drag, startPoint x: 761, startPoint y: 380, endPoint x: 362, endPoint y: 366, distance: 399.1
click at [362, 366] on div "Main content" at bounding box center [574, 332] width 1089 height 453
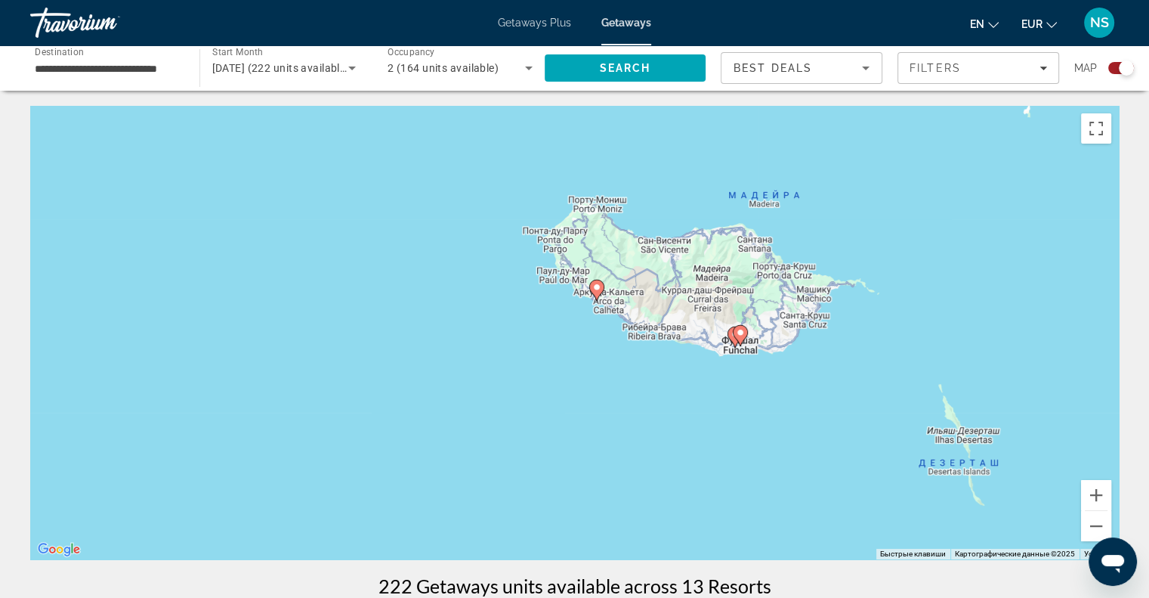
drag, startPoint x: 588, startPoint y: 306, endPoint x: 401, endPoint y: 416, distance: 216.8
click at [401, 416] on div "Чтобы активировать перетаскивание с помощью клавиатуры, нажмите Alt + Ввод. Пос…" at bounding box center [574, 332] width 1089 height 453
click at [602, 286] on icon "Main content" at bounding box center [596, 290] width 14 height 20
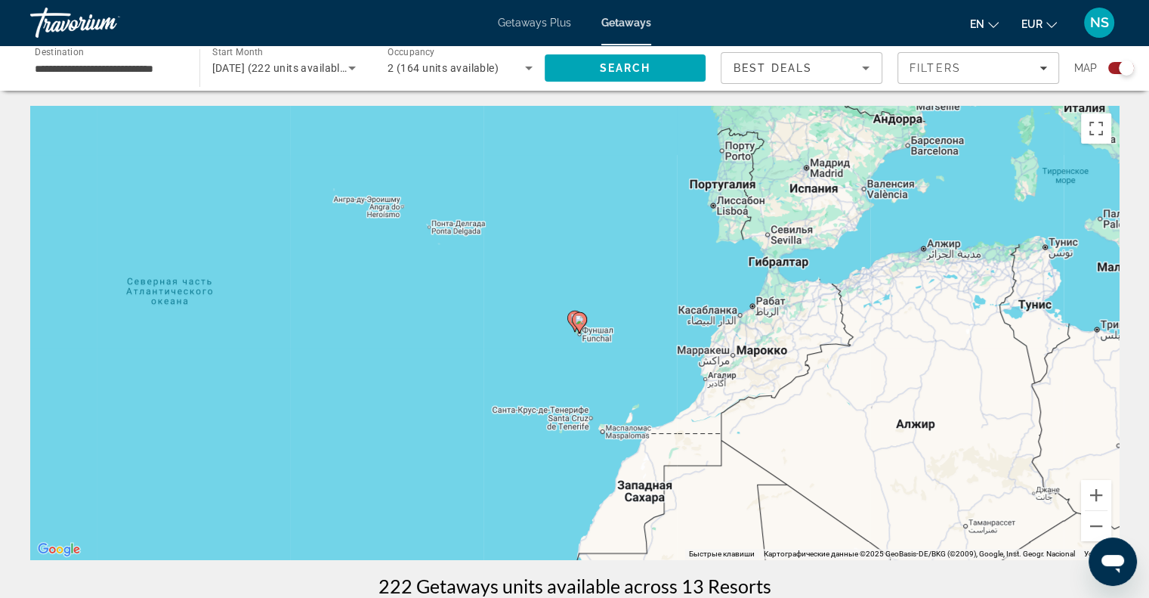
click at [576, 324] on icon "Main content" at bounding box center [579, 323] width 14 height 20
type input "**********"
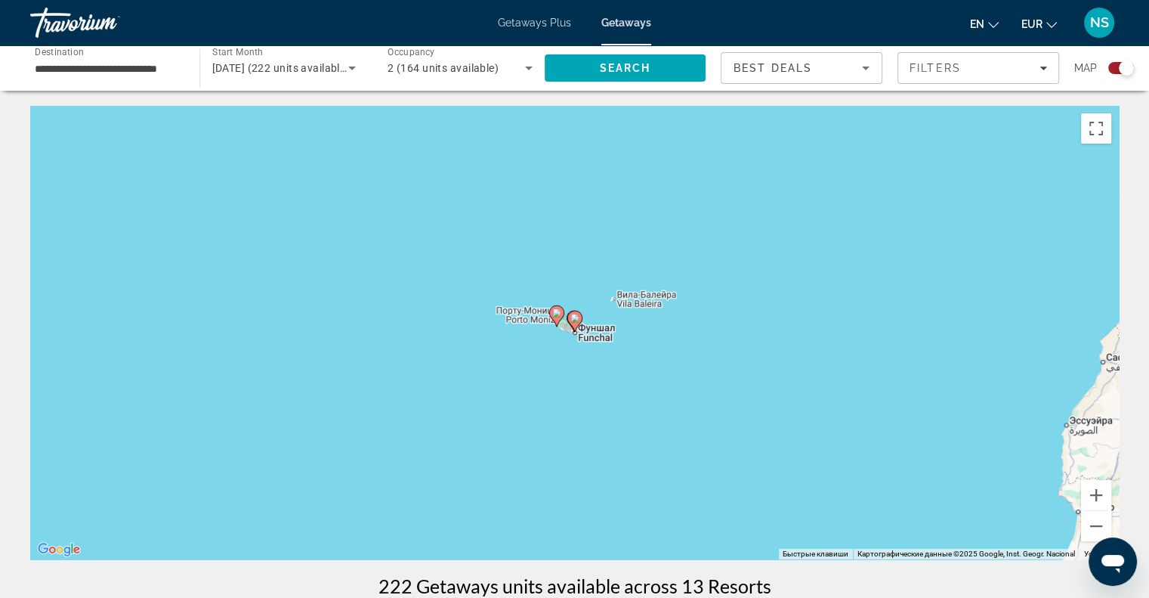
click at [556, 317] on image "Main content" at bounding box center [556, 312] width 9 height 9
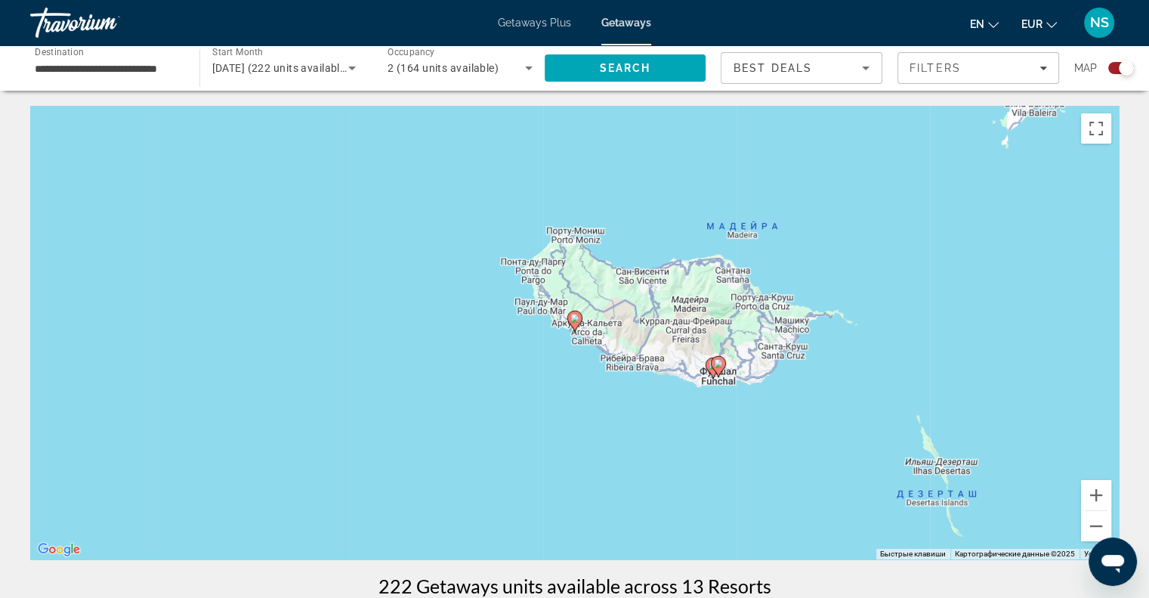
click at [570, 320] on icon "Main content" at bounding box center [574, 321] width 14 height 20
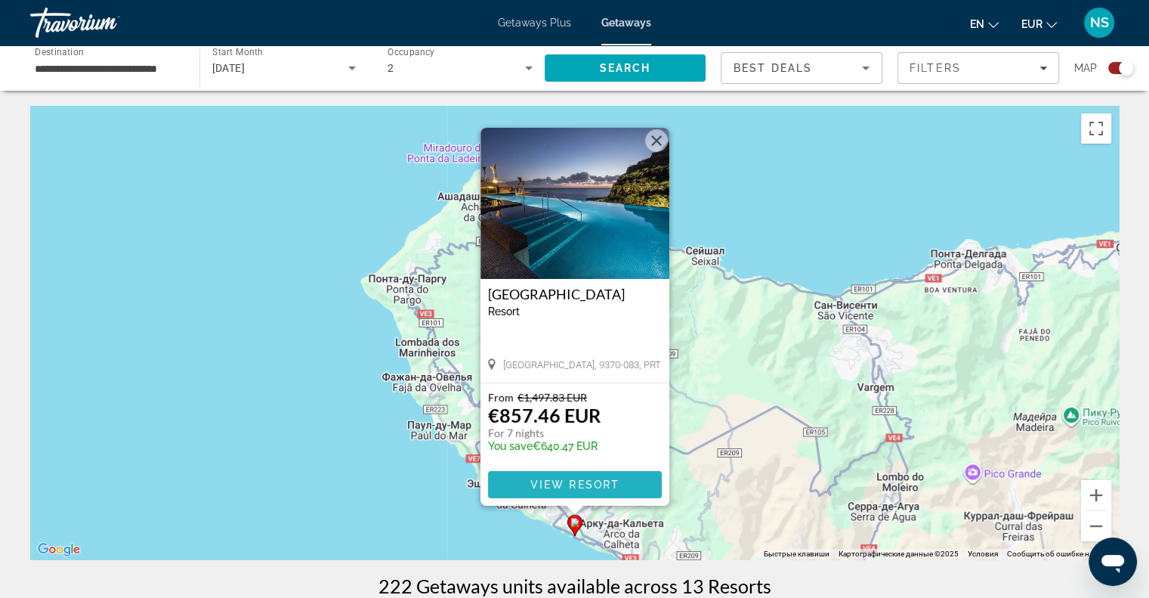
click at [566, 487] on span "View Resort" at bounding box center [574, 484] width 89 height 12
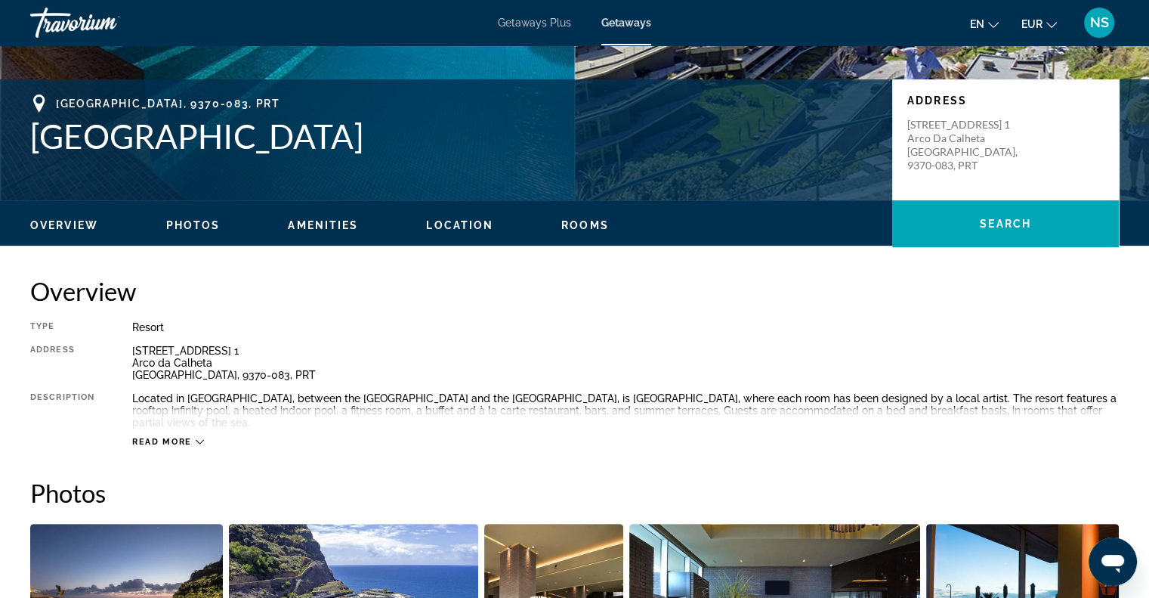
scroll to position [302, 0]
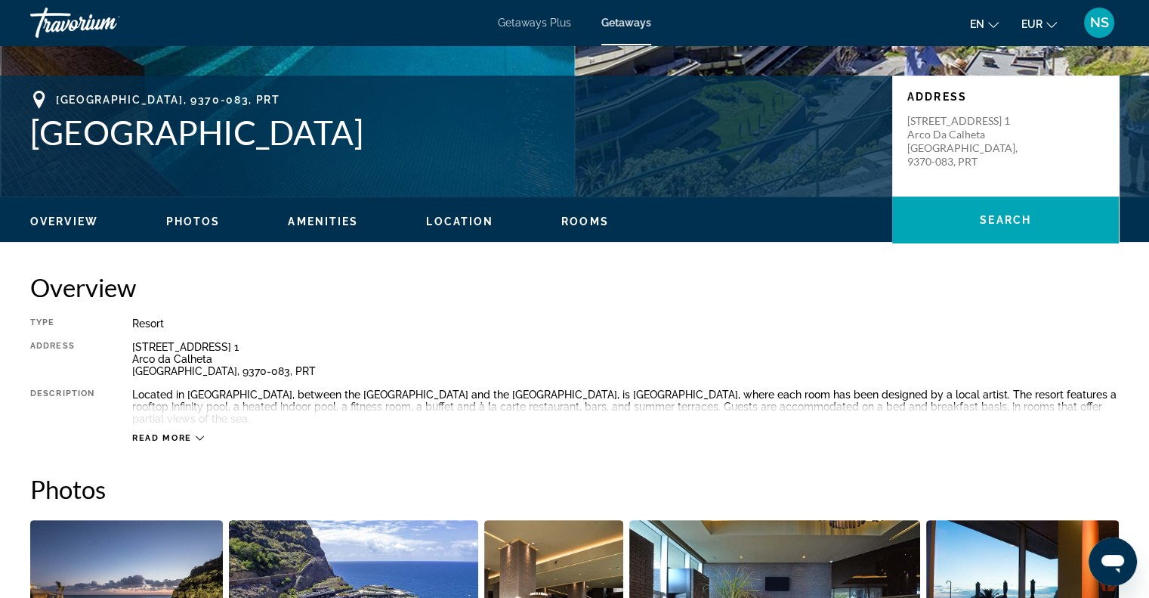
click at [181, 433] on span "Read more" at bounding box center [162, 438] width 60 height 10
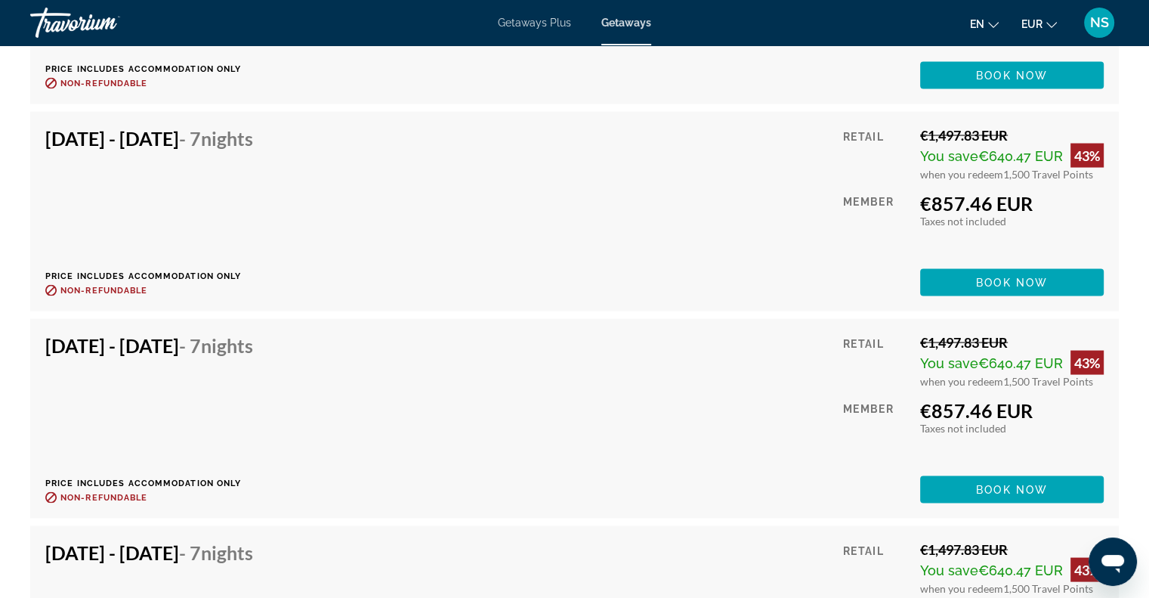
scroll to position [2644, 0]
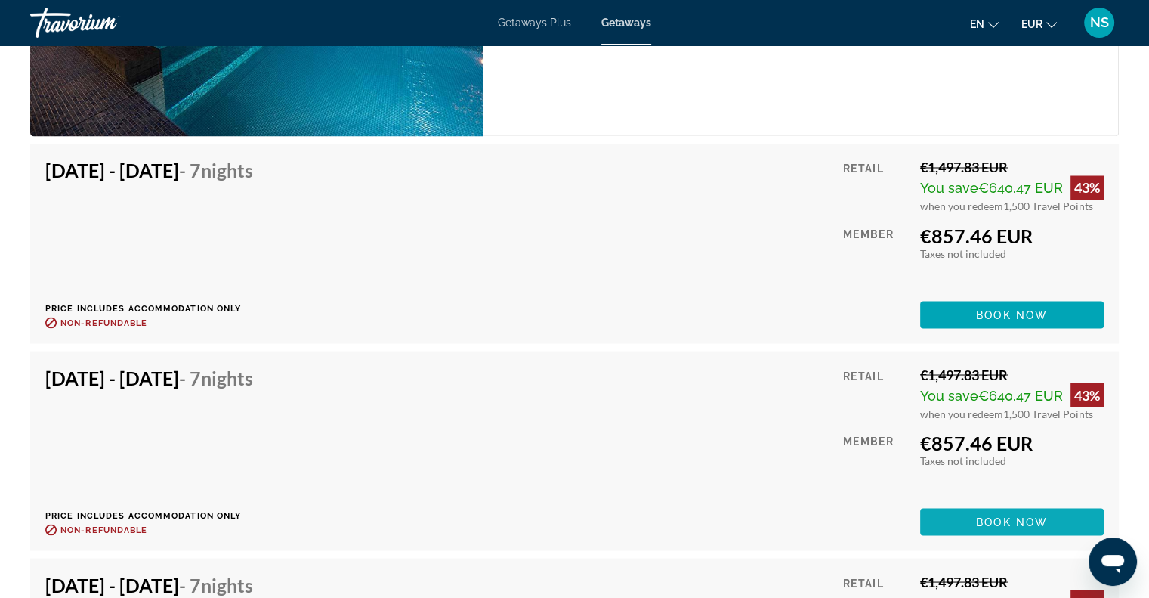
click at [1034, 515] on span "Book now" at bounding box center [1012, 521] width 72 height 12
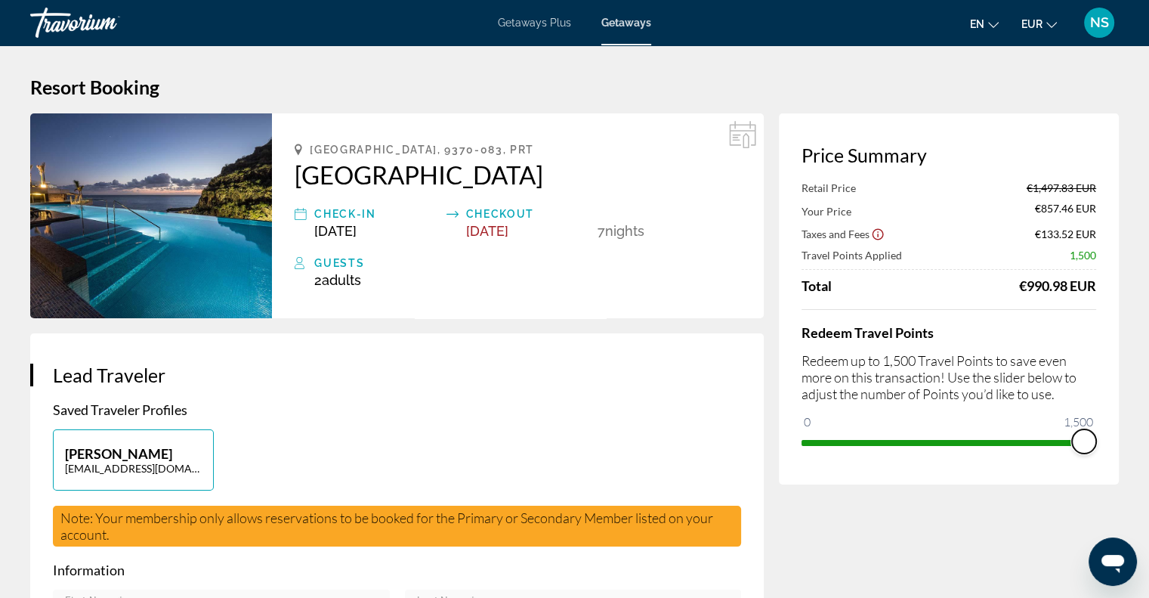
click at [1091, 443] on span "ngx-slider" at bounding box center [1084, 441] width 24 height 24
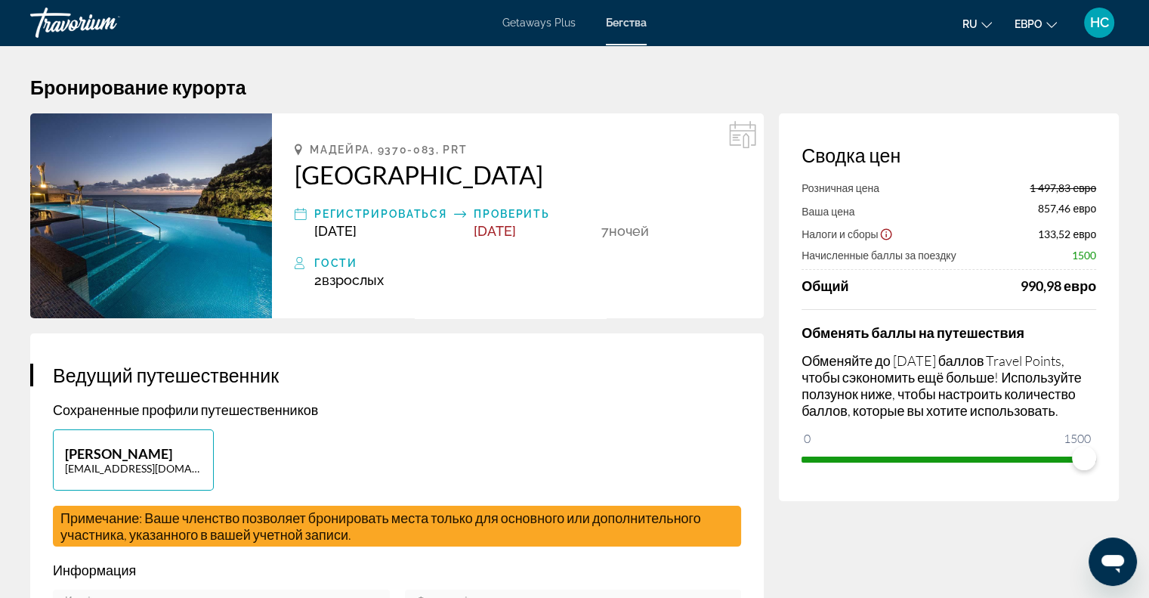
click at [456, 380] on h3 "Ведущий путешественник" at bounding box center [397, 374] width 688 height 23
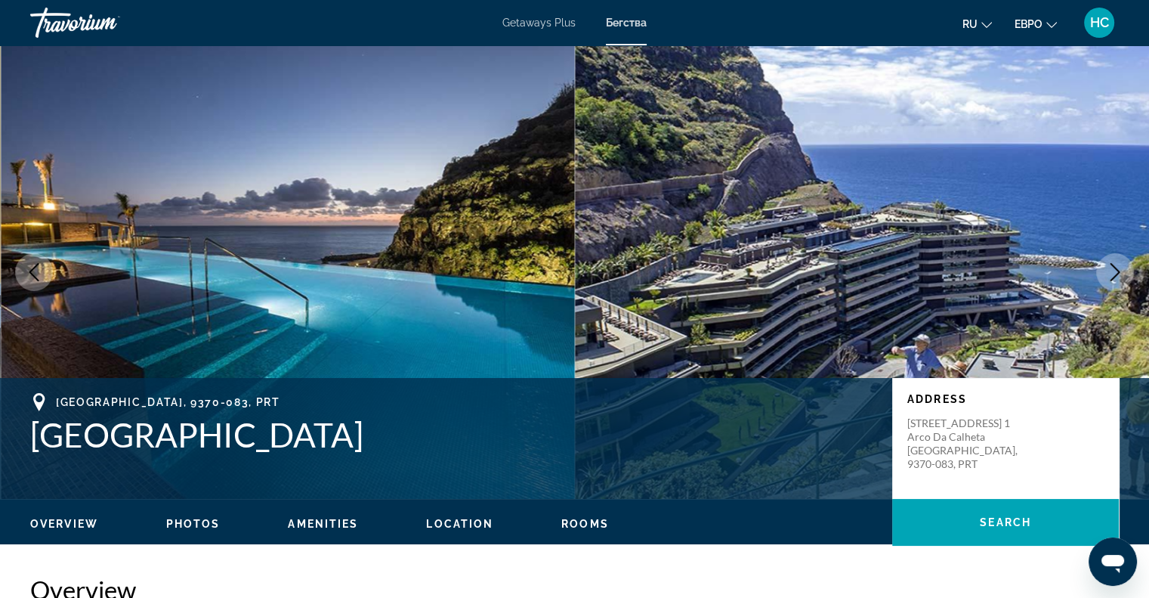
drag, startPoint x: 30, startPoint y: 441, endPoint x: 387, endPoint y: 442, distance: 356.6
click at [387, 442] on h1 "Saccharum Resort & Spa" at bounding box center [453, 434] width 847 height 39
copy h1 "Saccharum Resort & Spa"
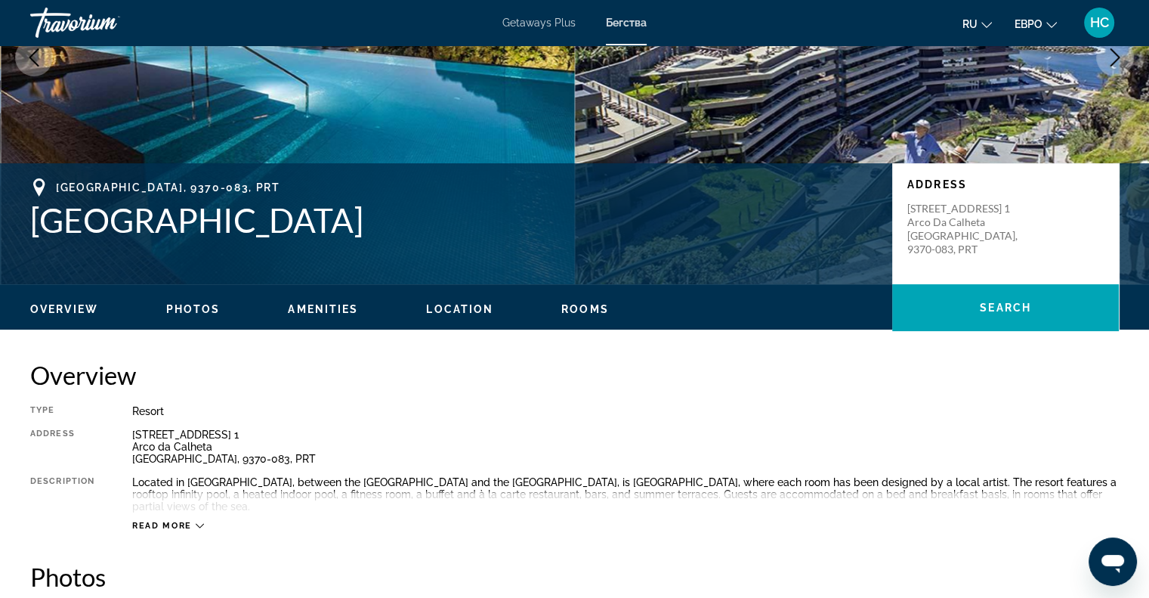
scroll to position [151, 0]
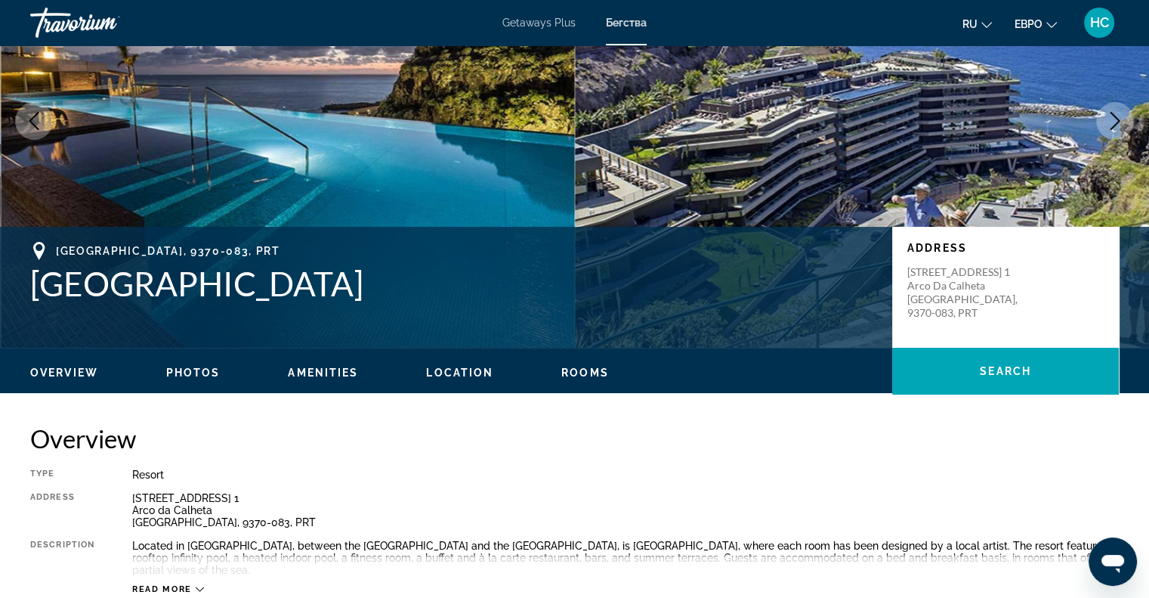
copy h1 "Saccharum Resort & Spa"
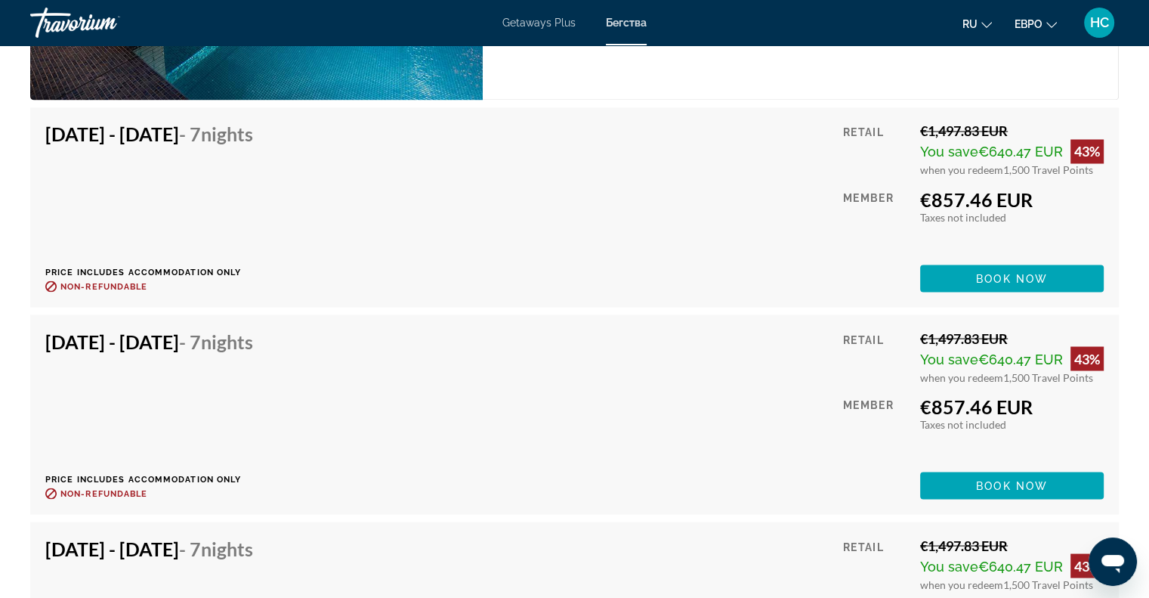
scroll to position [2946, 0]
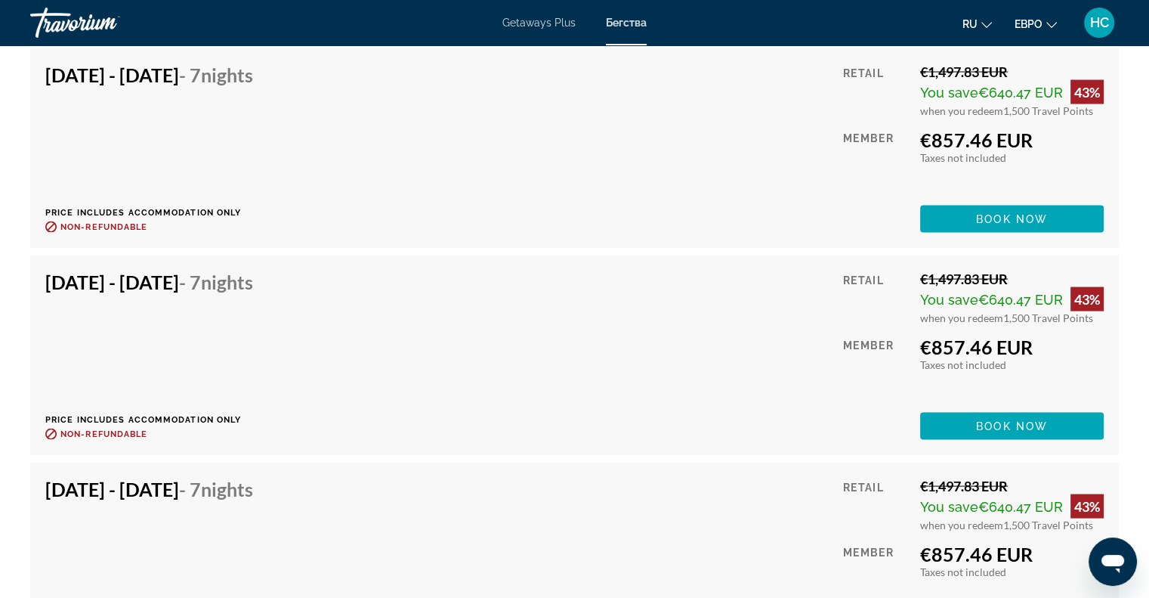
click at [573, 170] on div "Apr 13, 2026 - Apr 20, 2026 - 7 Nights Price includes accommodation only Refund…" at bounding box center [574, 147] width 1058 height 169
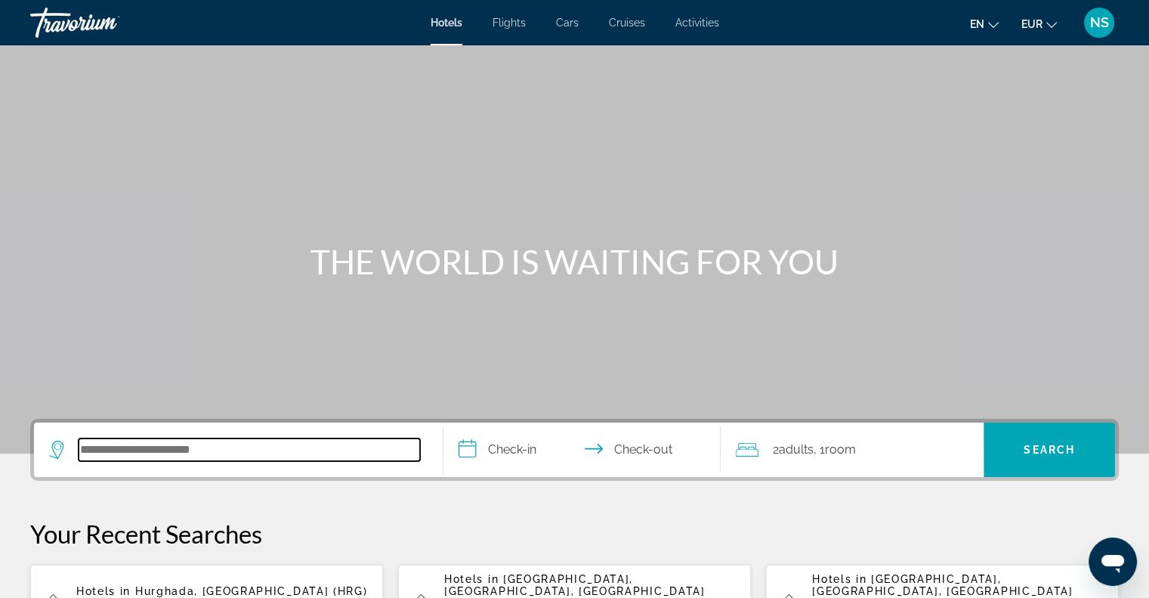
click at [255, 453] on input "Search hotel destination" at bounding box center [249, 449] width 341 height 23
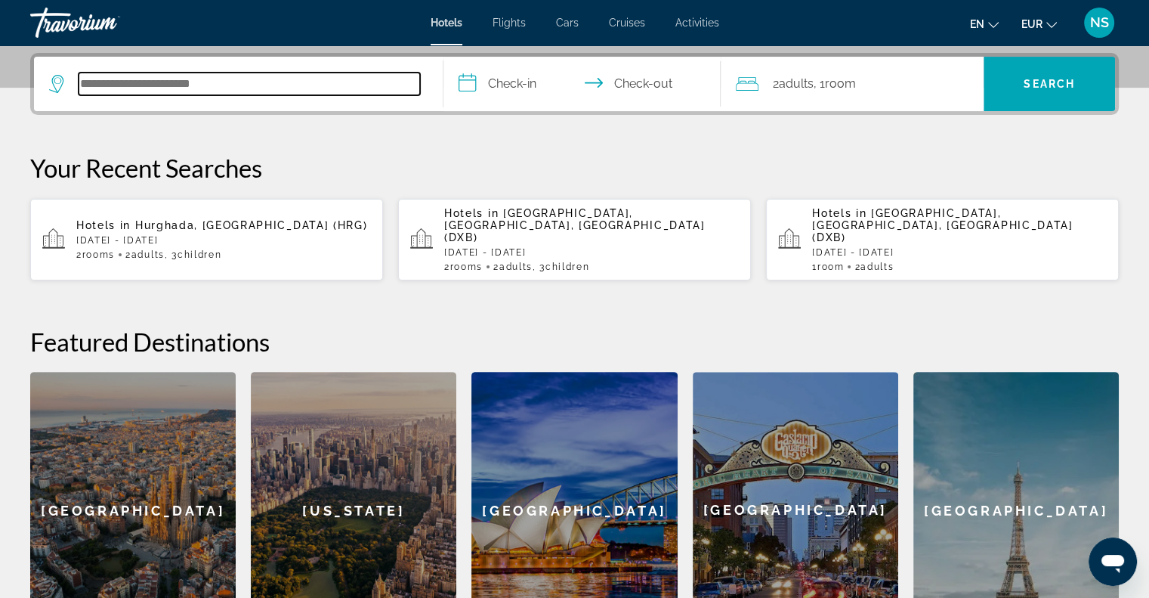
scroll to position [369, 0]
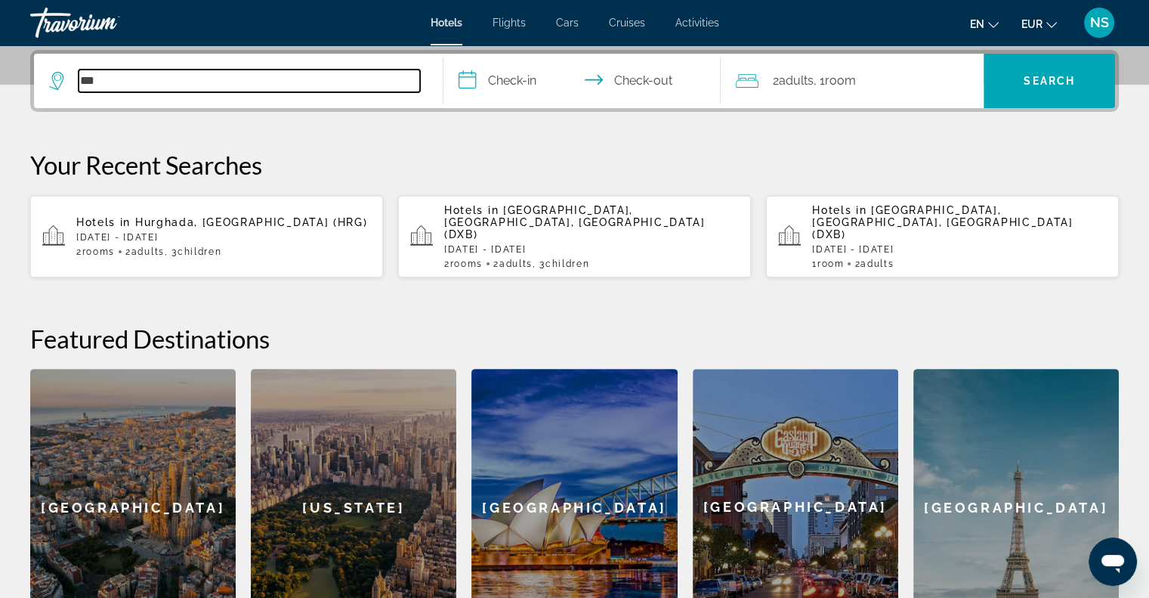
drag, startPoint x: 119, startPoint y: 74, endPoint x: 66, endPoint y: 76, distance: 52.9
click at [66, 76] on div "***" at bounding box center [234, 81] width 371 height 23
type input "****"
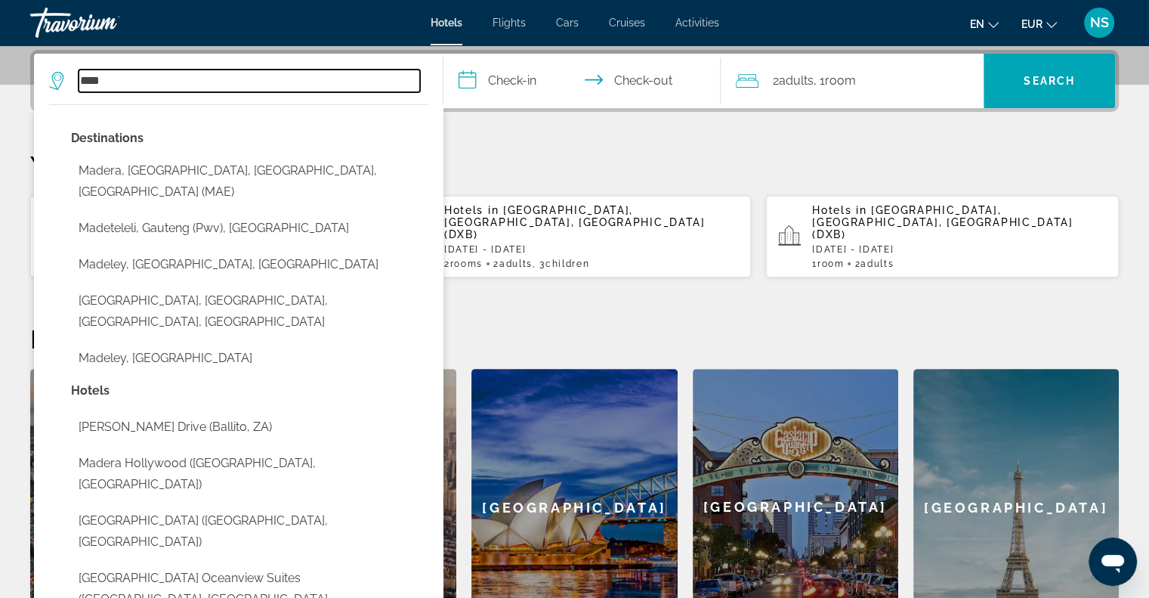
drag, startPoint x: 125, startPoint y: 75, endPoint x: 42, endPoint y: 74, distance: 82.3
click at [42, 74] on app-destination-search "**** Destinations [GEOGRAPHIC_DATA], [GEOGRAPHIC_DATA], [GEOGRAPHIC_DATA], [GEO…" at bounding box center [238, 81] width 409 height 54
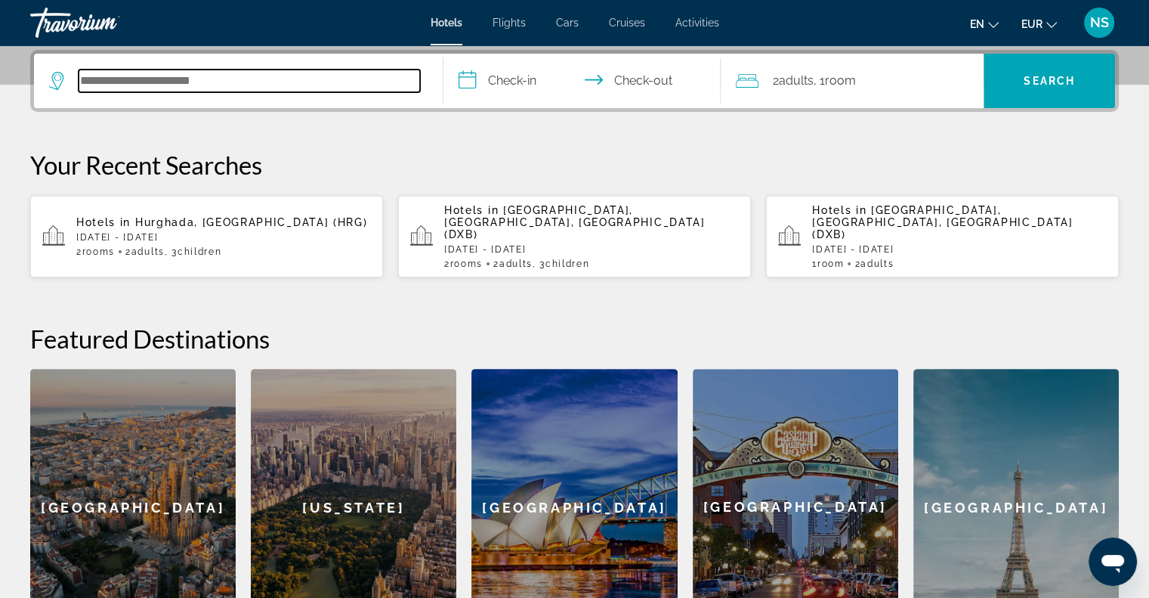
click at [247, 78] on input "Search hotel destination" at bounding box center [249, 81] width 341 height 23
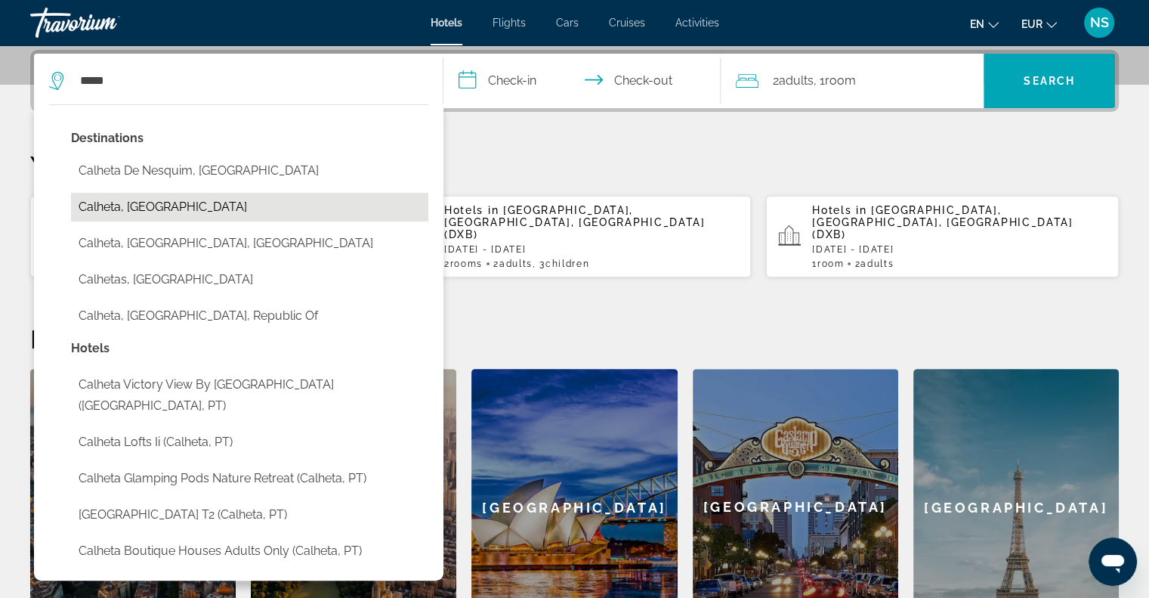
click at [196, 207] on button "Calheta, [GEOGRAPHIC_DATA]" at bounding box center [249, 207] width 357 height 29
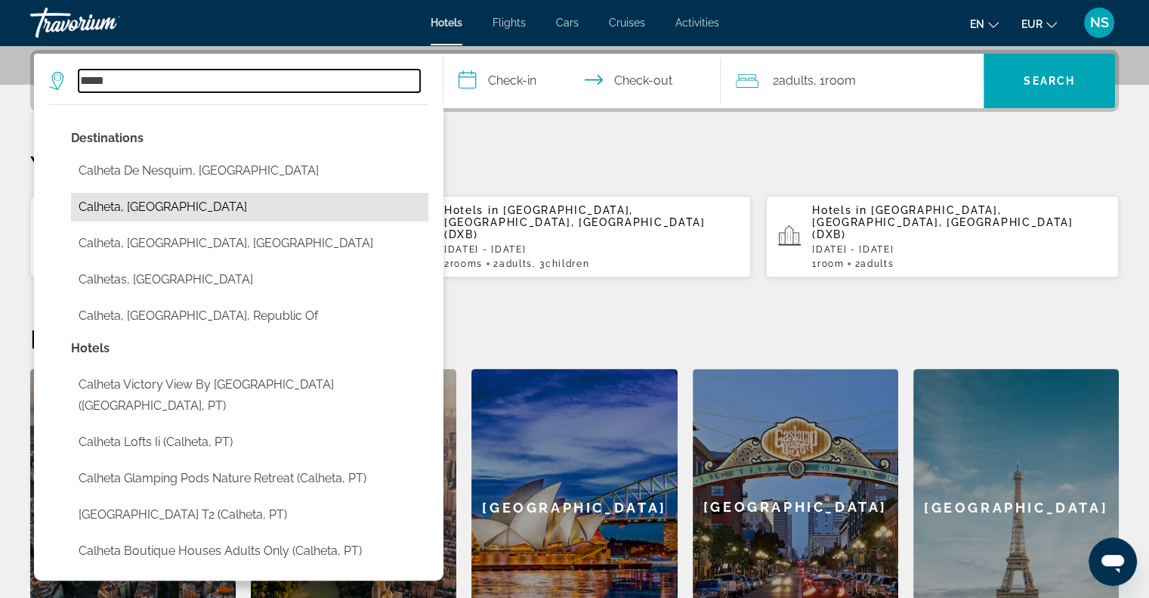
type input "**********"
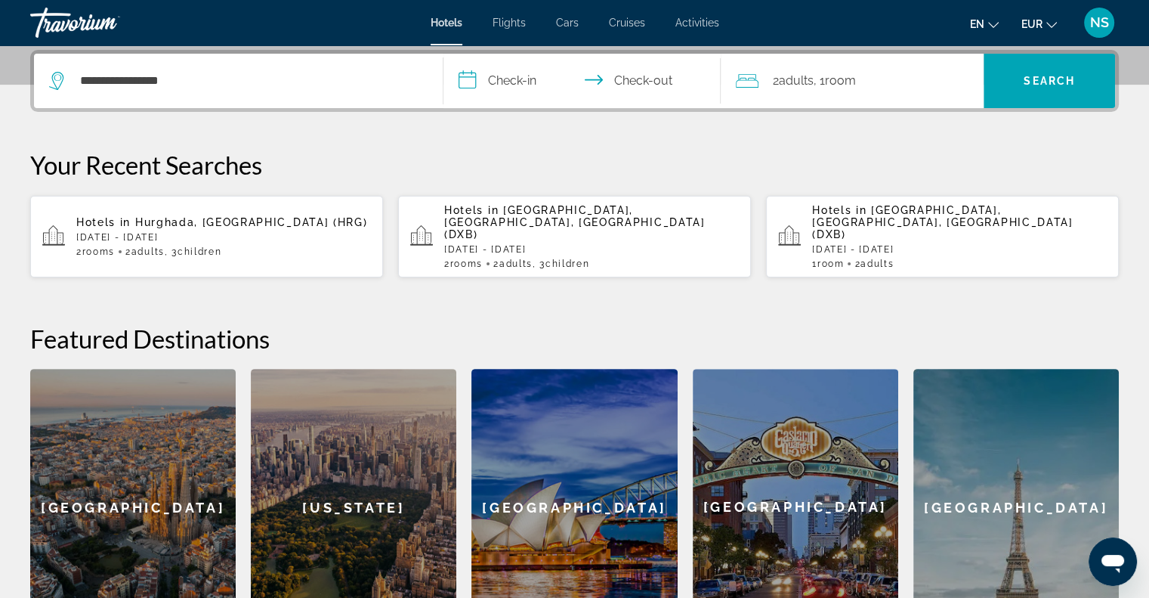
click at [472, 73] on input "**********" at bounding box center [585, 83] width 284 height 59
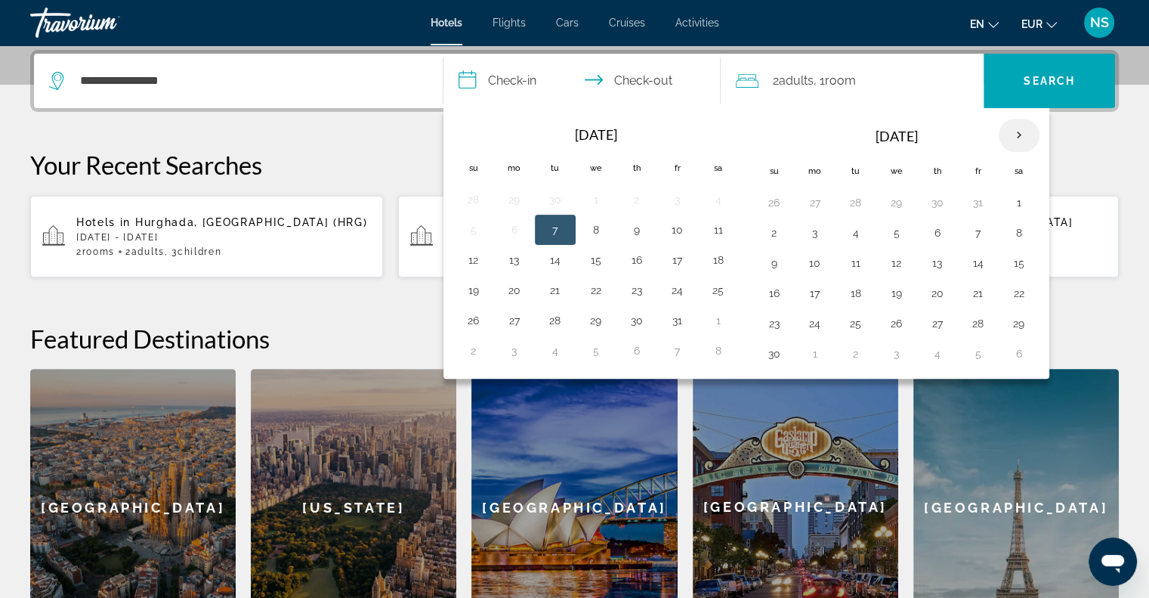
click at [1009, 127] on th "Next month" at bounding box center [1019, 135] width 41 height 33
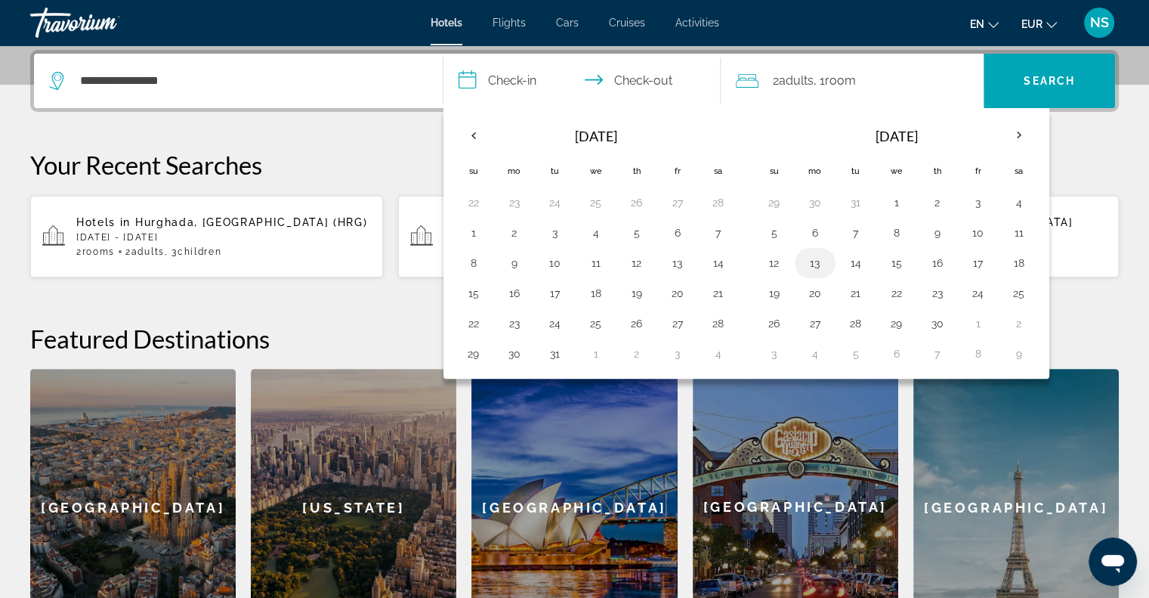
click at [810, 257] on button "13" at bounding box center [815, 262] width 24 height 21
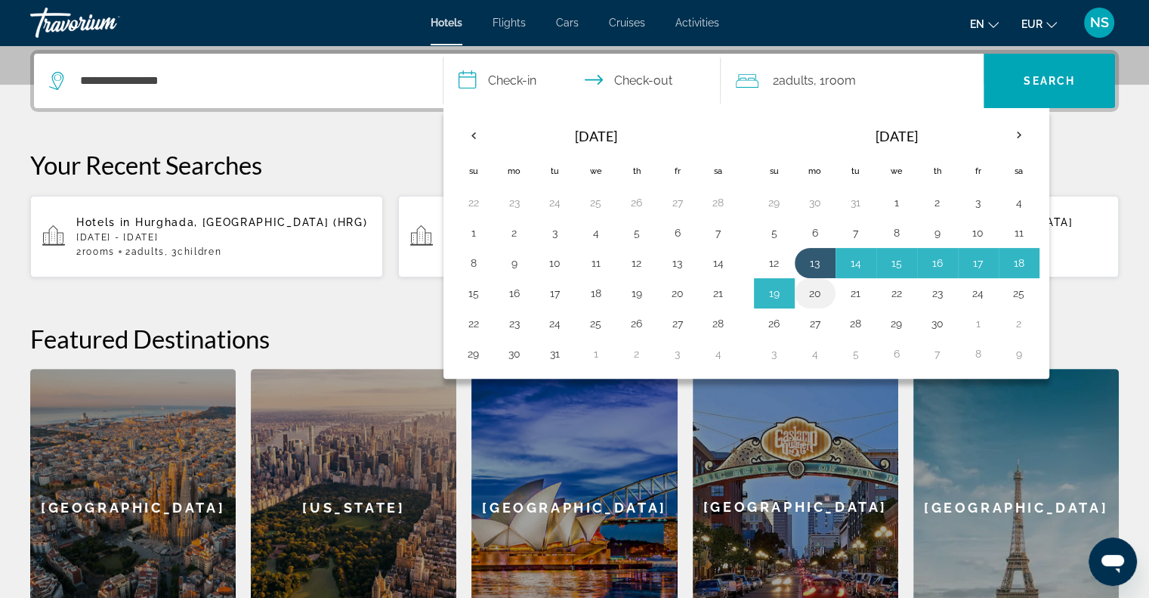
click at [817, 283] on button "20" at bounding box center [815, 293] width 24 height 21
type input "**********"
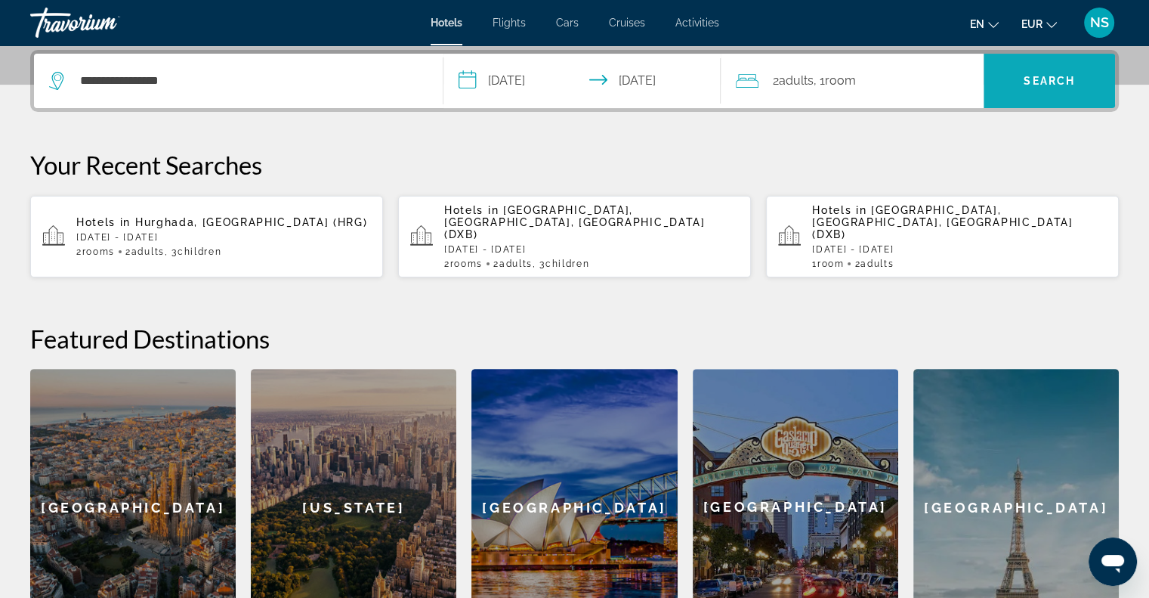
click at [1065, 87] on span "Search" at bounding box center [1049, 81] width 131 height 36
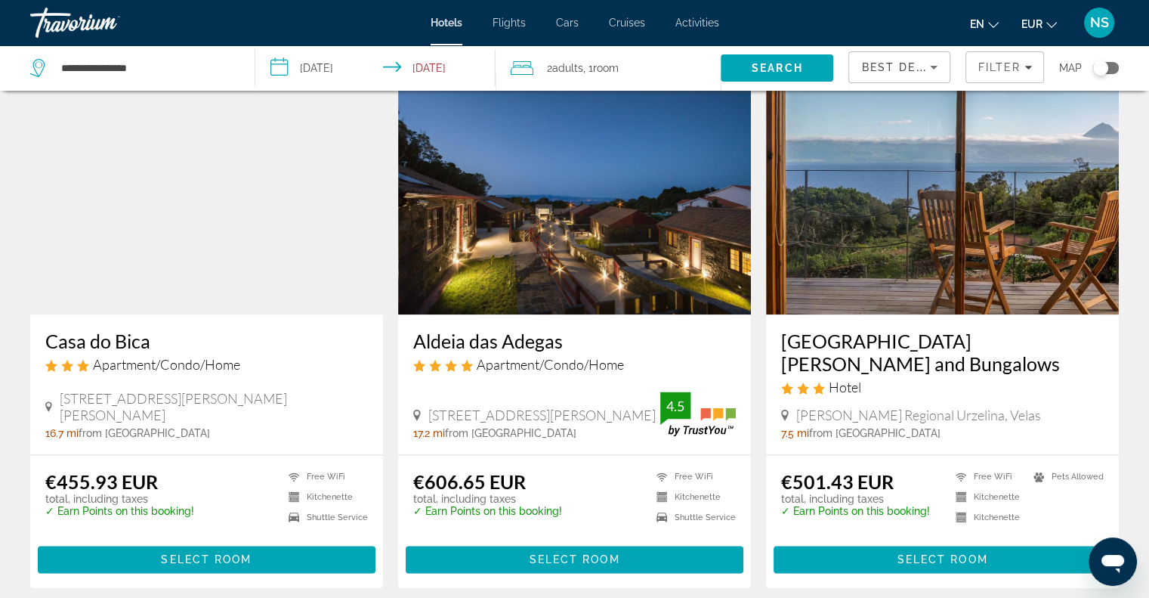
scroll to position [1813, 0]
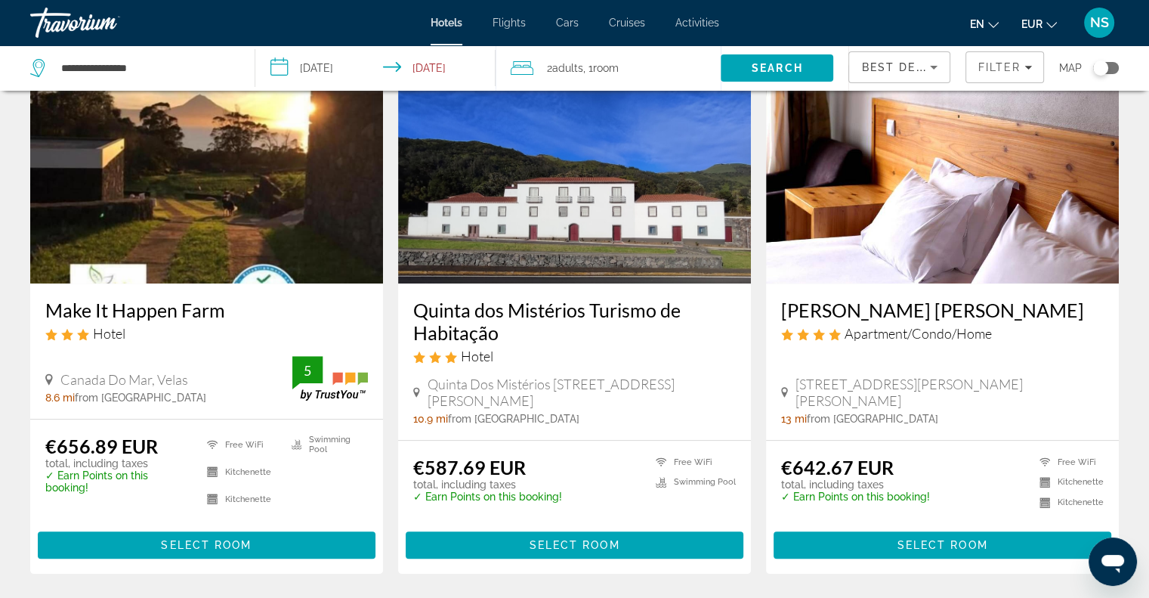
scroll to position [891, 0]
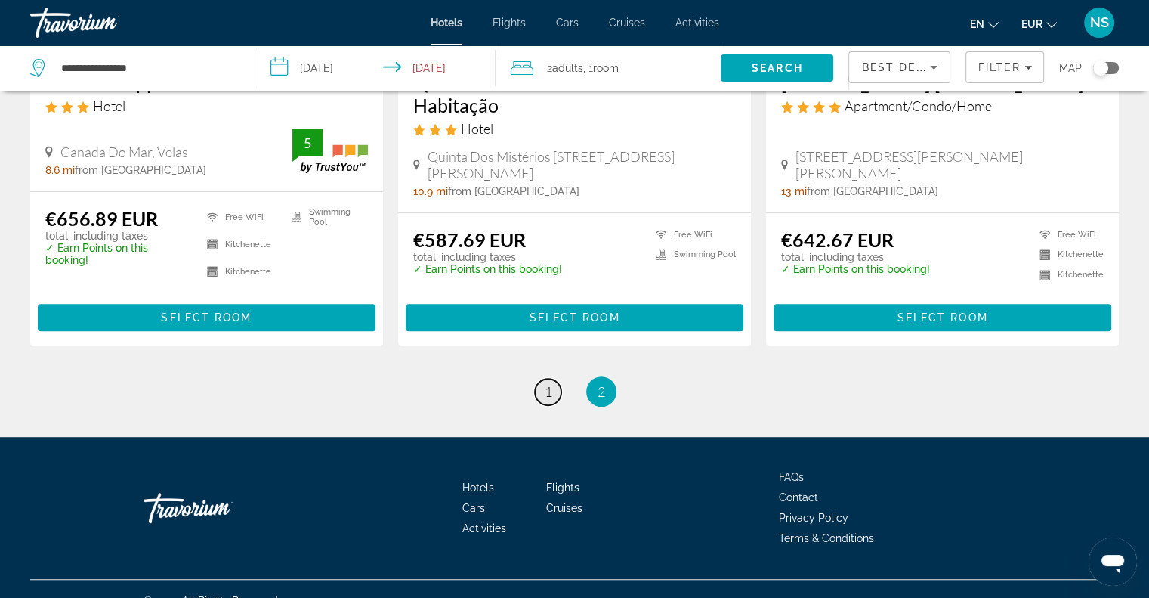
click at [548, 383] on span "1" at bounding box center [549, 391] width 8 height 17
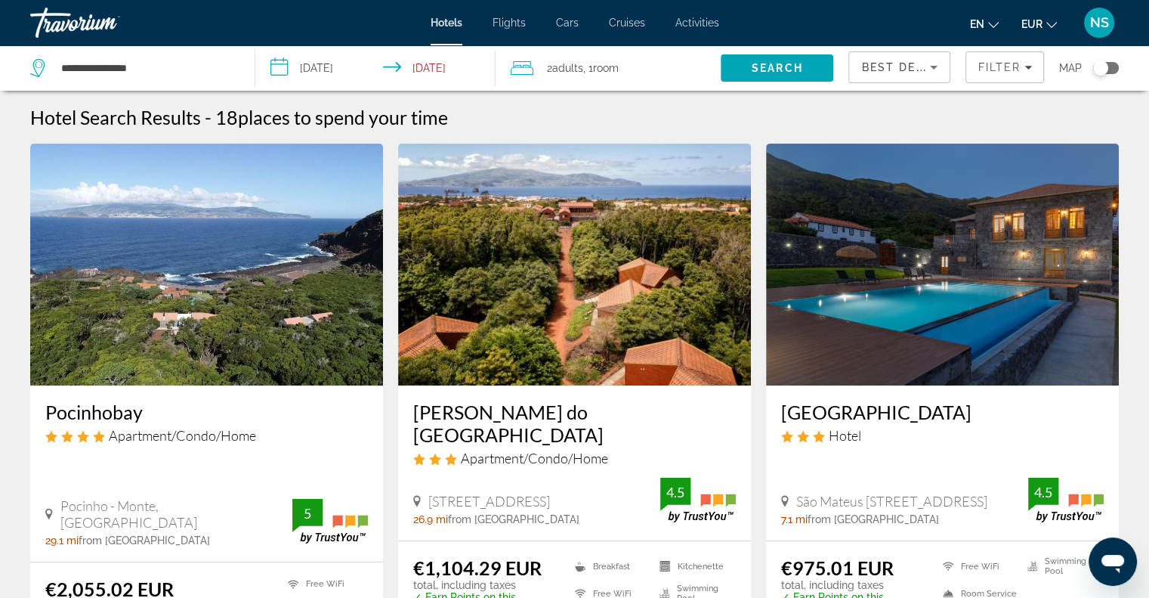
click at [1110, 67] on div "Toggle map" at bounding box center [1106, 68] width 26 height 12
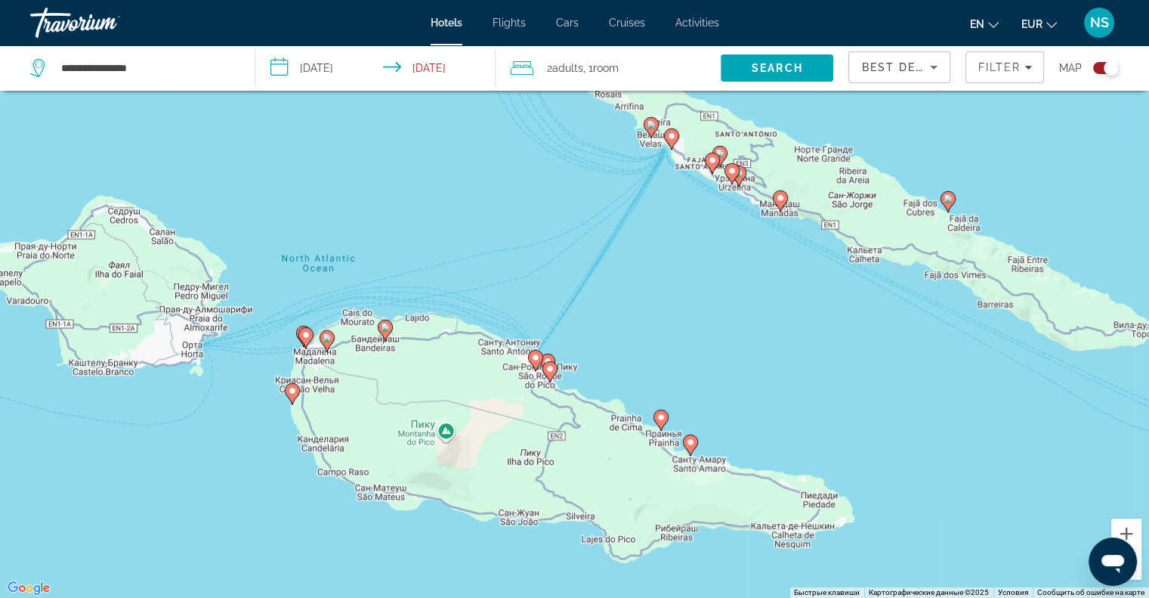
drag, startPoint x: 853, startPoint y: 360, endPoint x: 903, endPoint y: 360, distance: 49.9
click at [903, 360] on div "Чтобы активировать перетаскивание с помощью клавиатуры, нажмите Alt + Ввод. Пос…" at bounding box center [574, 299] width 1149 height 598
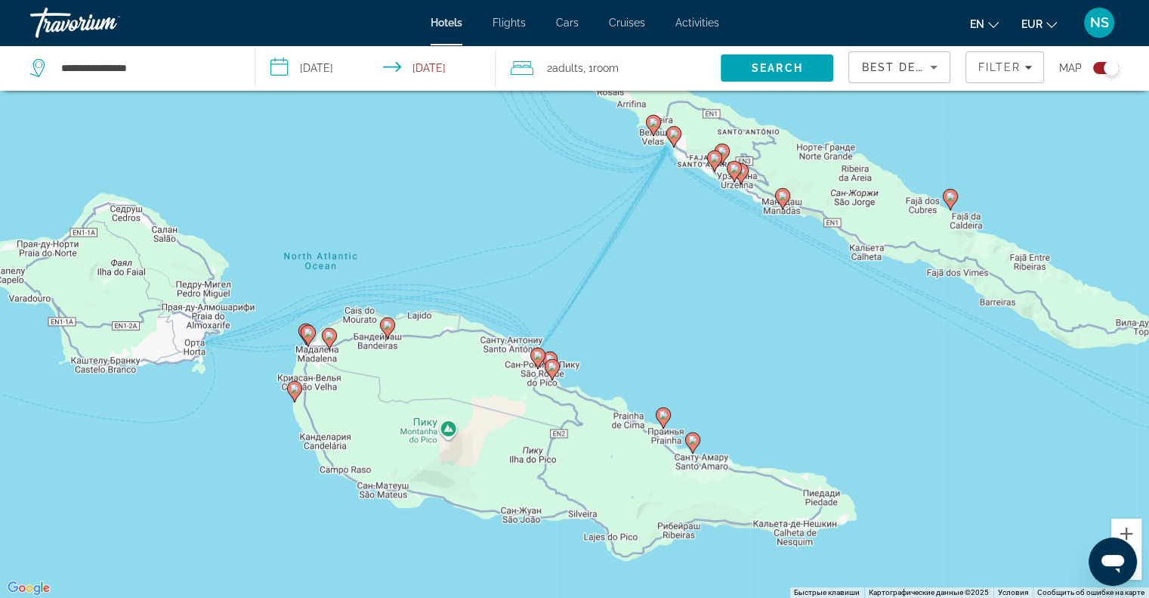
click at [296, 396] on icon "Main content" at bounding box center [294, 391] width 14 height 20
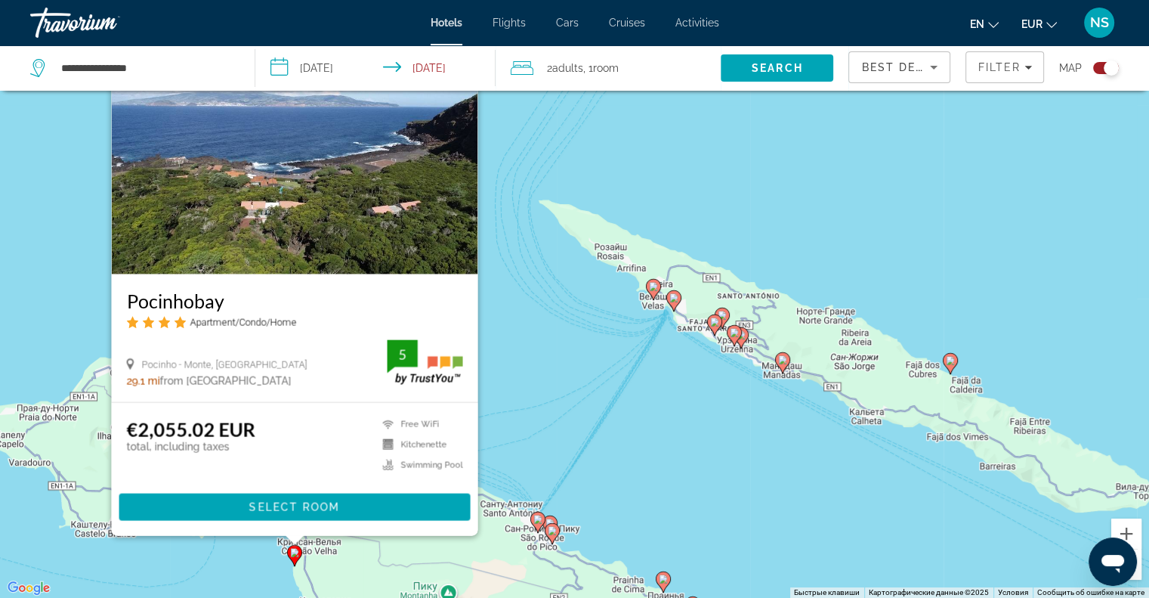
click at [553, 357] on div "Чтобы активировать перетаскивание с помощью клавиатуры, нажмите Alt + Ввод. Пос…" at bounding box center [574, 299] width 1149 height 598
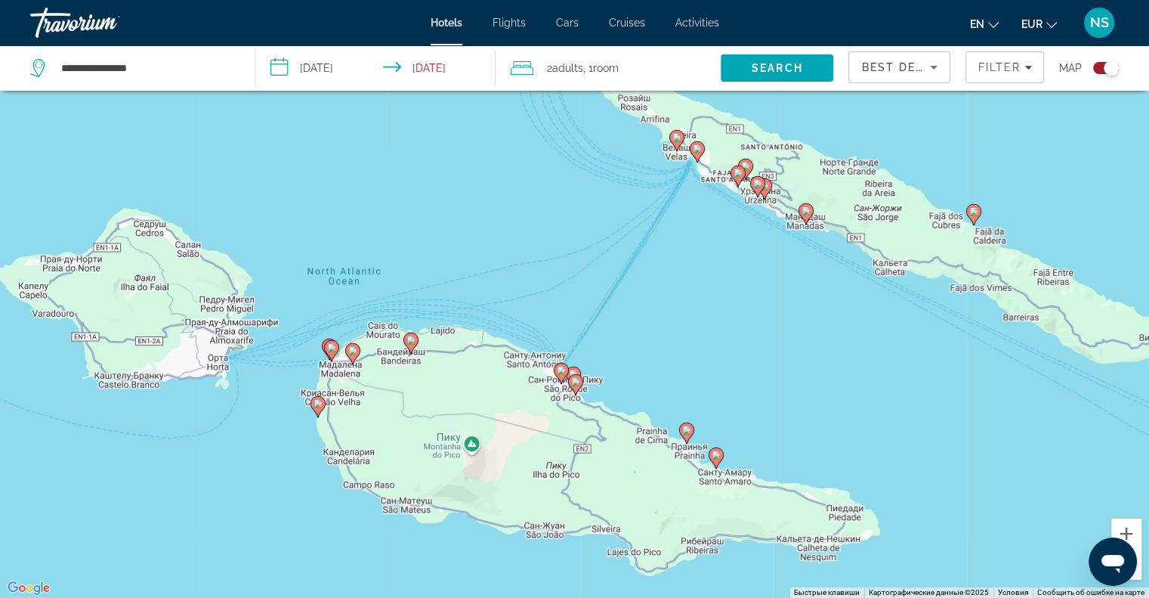
drag, startPoint x: 556, startPoint y: 489, endPoint x: 583, endPoint y: 338, distance: 153.5
click at [583, 338] on div "Чтобы активировать перетаскивание с помощью клавиатуры, нажмите Alt + Ввод. Пос…" at bounding box center [574, 299] width 1149 height 598
click at [712, 459] on image "Main content" at bounding box center [716, 454] width 9 height 9
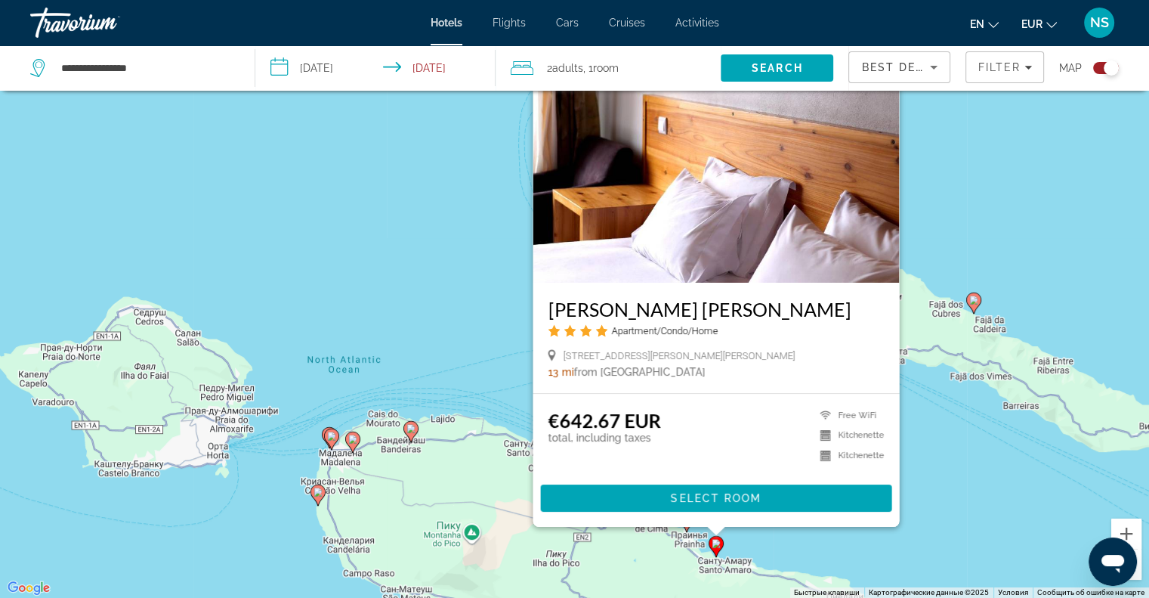
click at [758, 537] on div "Чтобы активировать перетаскивание с помощью клавиатуры, нажмите Alt + Ввод. Пос…" at bounding box center [574, 299] width 1149 height 598
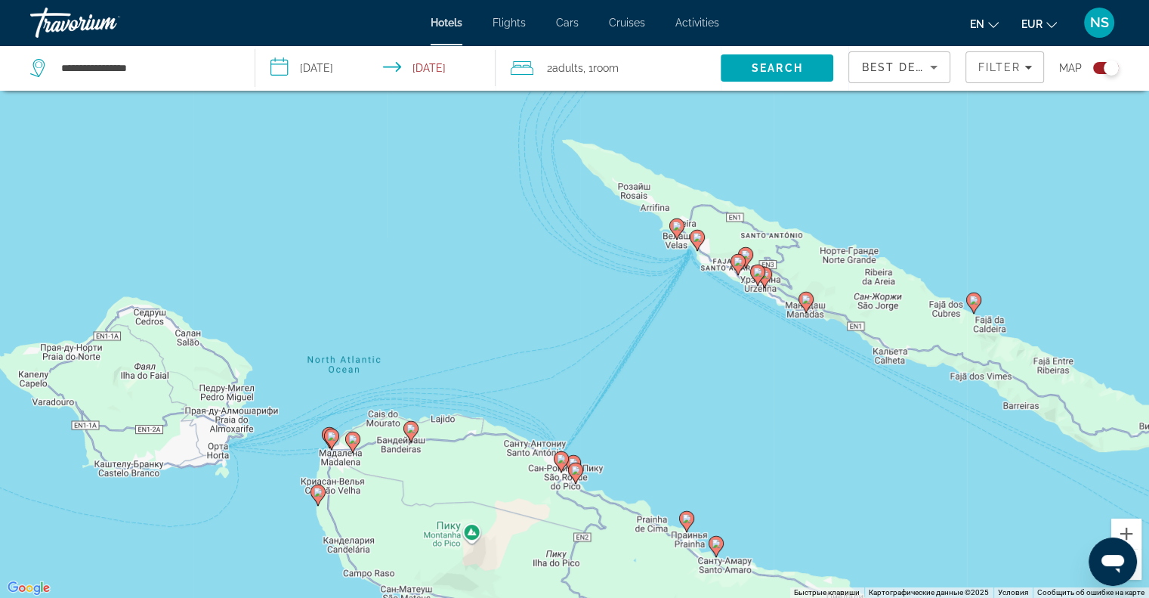
click at [683, 515] on image "Main content" at bounding box center [686, 518] width 9 height 9
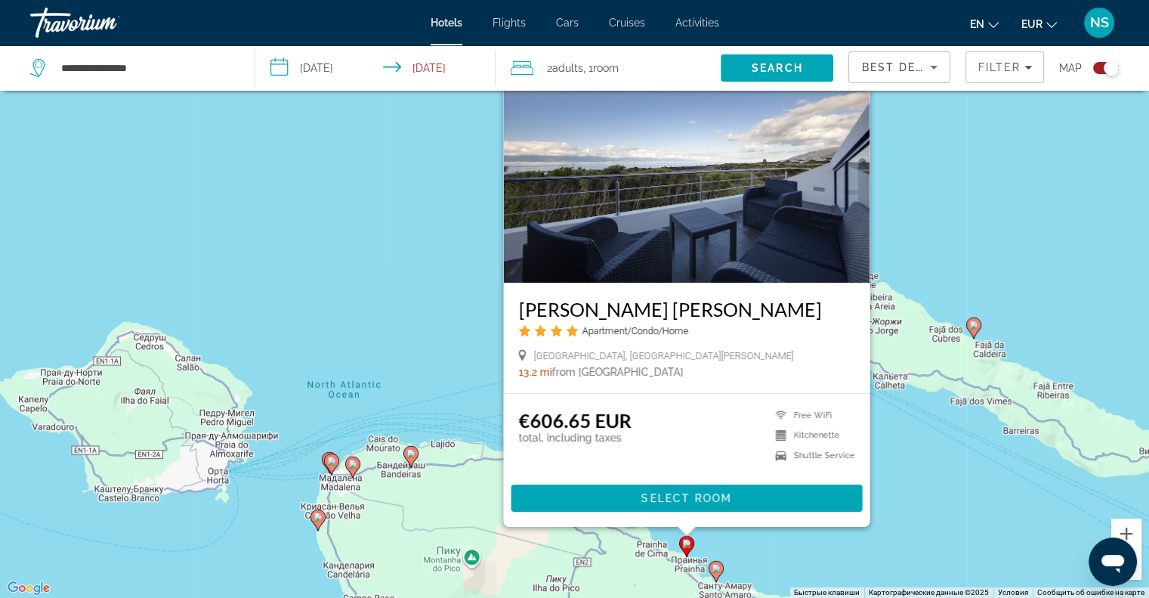
click at [933, 496] on div "Чтобы активировать перетаскивание с помощью клавиатуры, нажмите Alt + Ввод. Пос…" at bounding box center [574, 299] width 1149 height 598
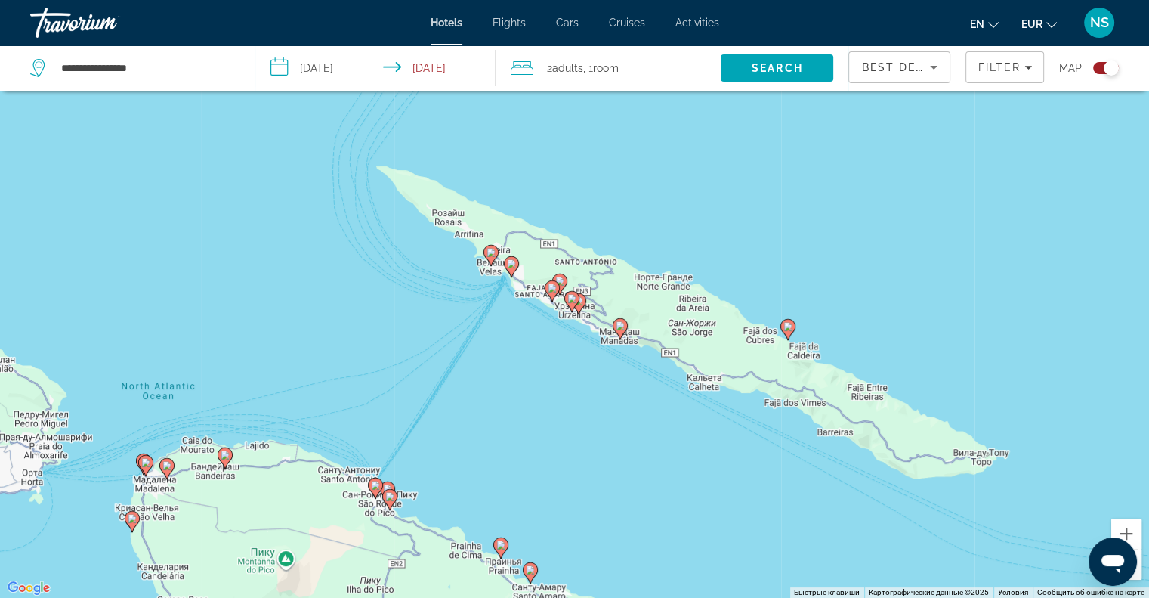
drag, startPoint x: 679, startPoint y: 360, endPoint x: 686, endPoint y: 386, distance: 27.3
click at [686, 386] on div "Чтобы активировать перетаскивание с помощью клавиатуры, нажмите Alt + Ввод. Пос…" at bounding box center [574, 299] width 1149 height 598
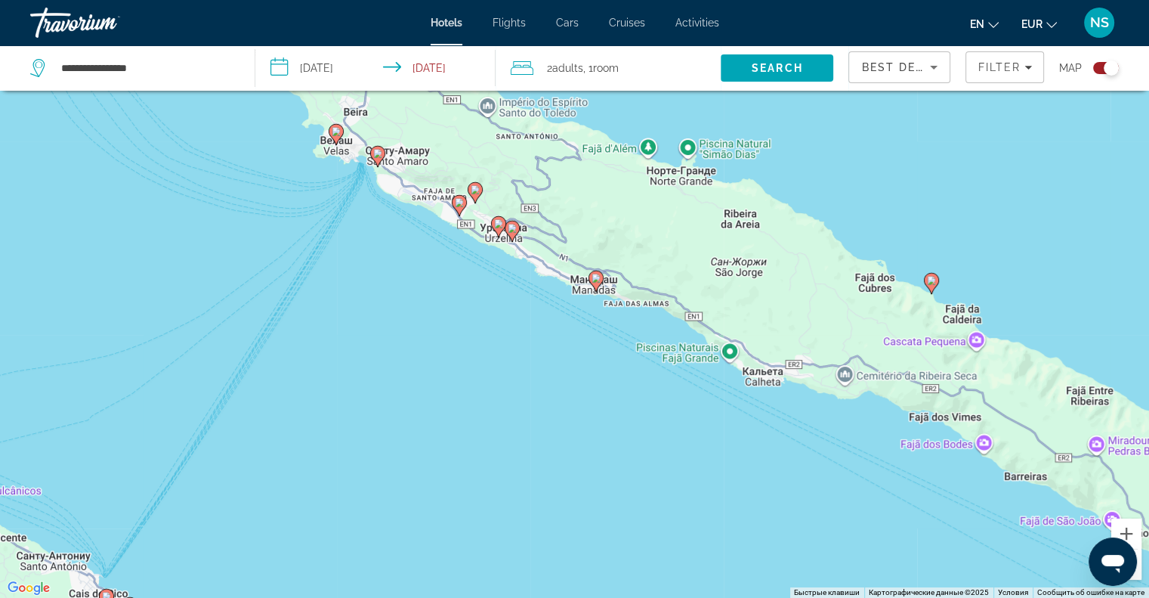
click at [597, 282] on image "Main content" at bounding box center [596, 277] width 9 height 9
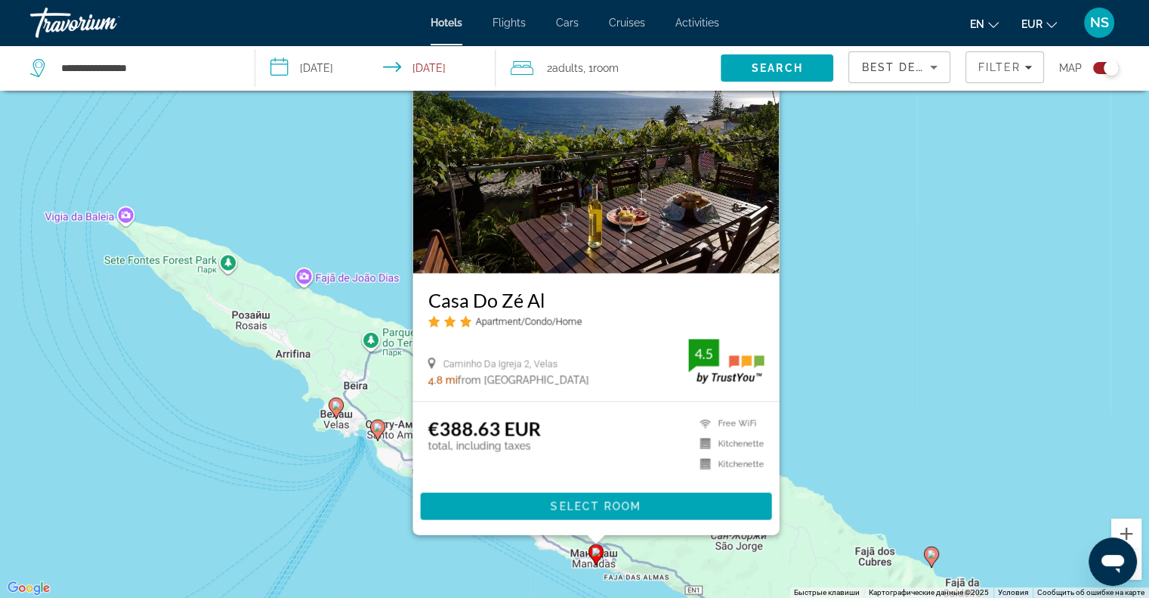
click at [366, 548] on div "Чтобы активировать перетаскивание с помощью клавиатуры, нажмите Alt + Ввод. Пос…" at bounding box center [574, 299] width 1149 height 598
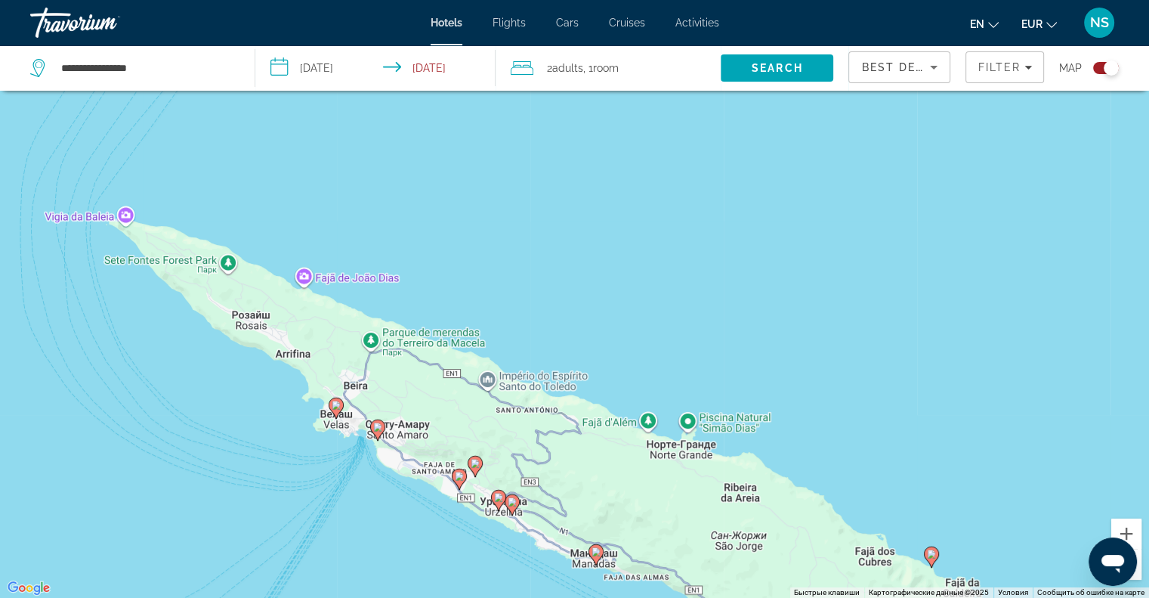
click at [452, 471] on gmp-advanced-marker "Main content" at bounding box center [459, 479] width 15 height 23
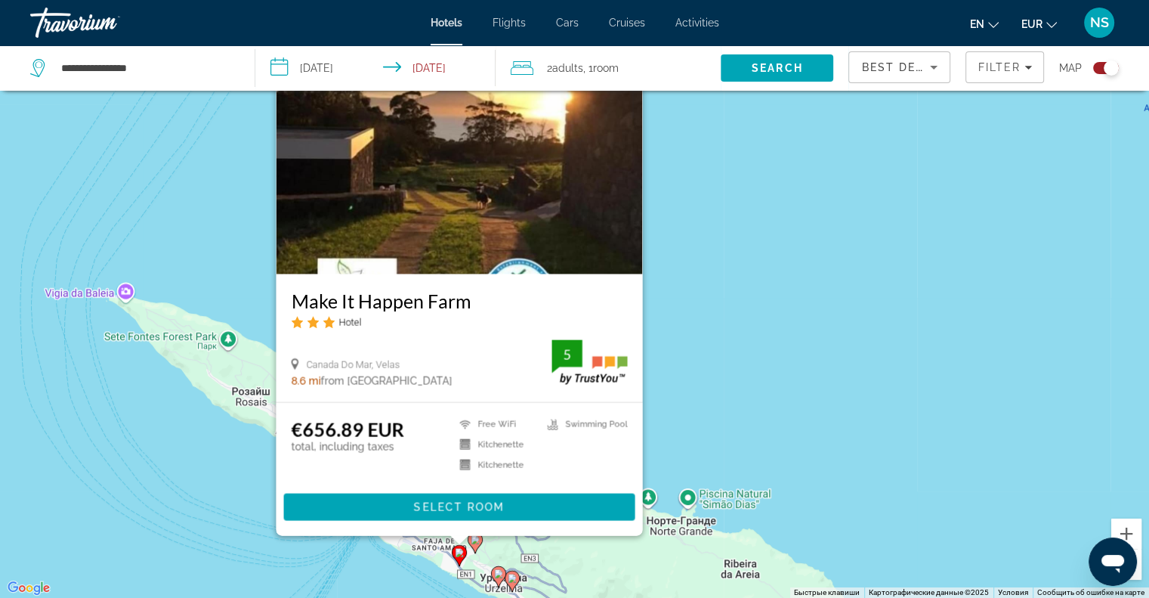
click at [810, 356] on div "Чтобы активировать перетаскивание с помощью клавиатуры, нажмите Alt + Ввод. Пос…" at bounding box center [574, 299] width 1149 height 598
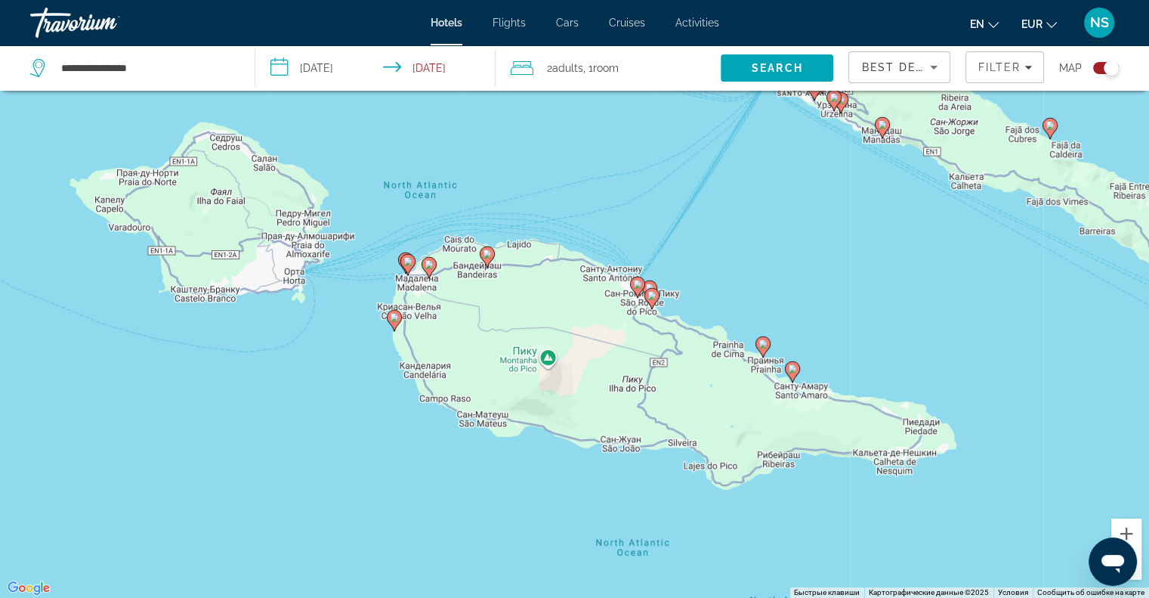
drag, startPoint x: 788, startPoint y: 483, endPoint x: 991, endPoint y: 173, distance: 371.1
click at [991, 173] on div "Чтобы активировать перетаскивание с помощью клавиатуры, нажмите Alt + Ввод. Пос…" at bounding box center [574, 299] width 1149 height 598
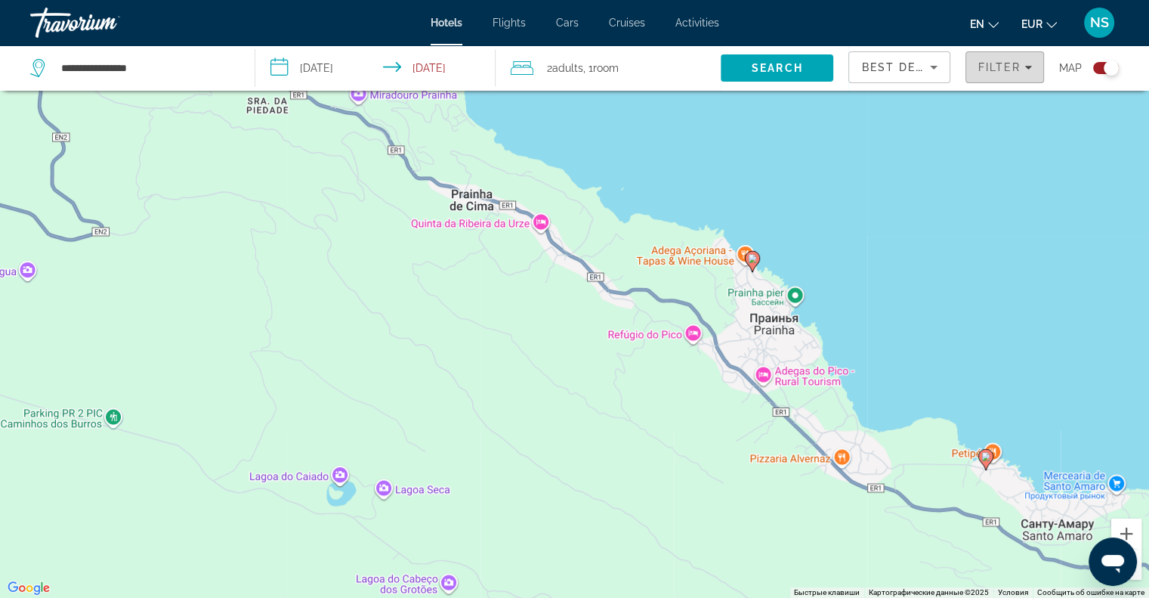
click at [1009, 63] on span "Filter" at bounding box center [999, 67] width 43 height 12
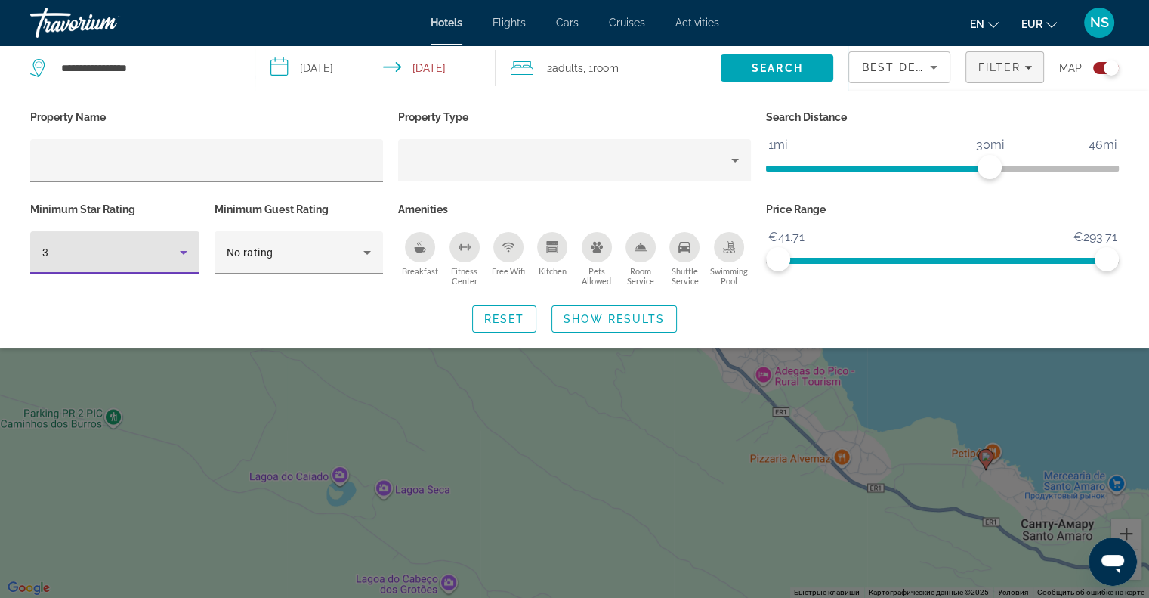
click at [175, 259] on icon "Hotel Filters" at bounding box center [184, 252] width 18 height 18
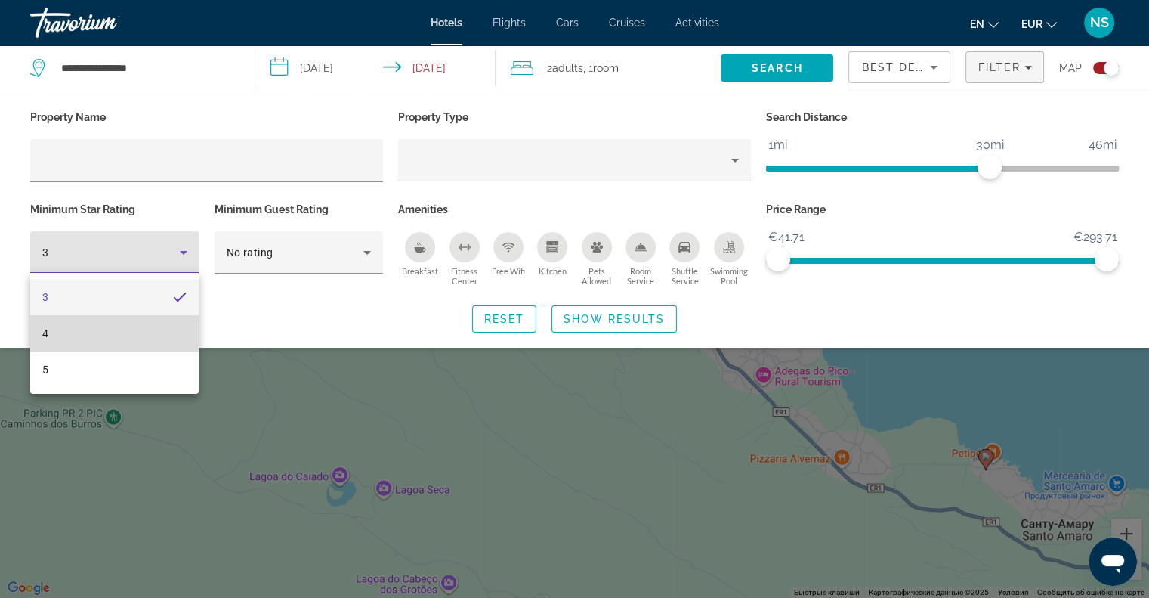
click at [145, 347] on mat-option "4" at bounding box center [114, 333] width 168 height 36
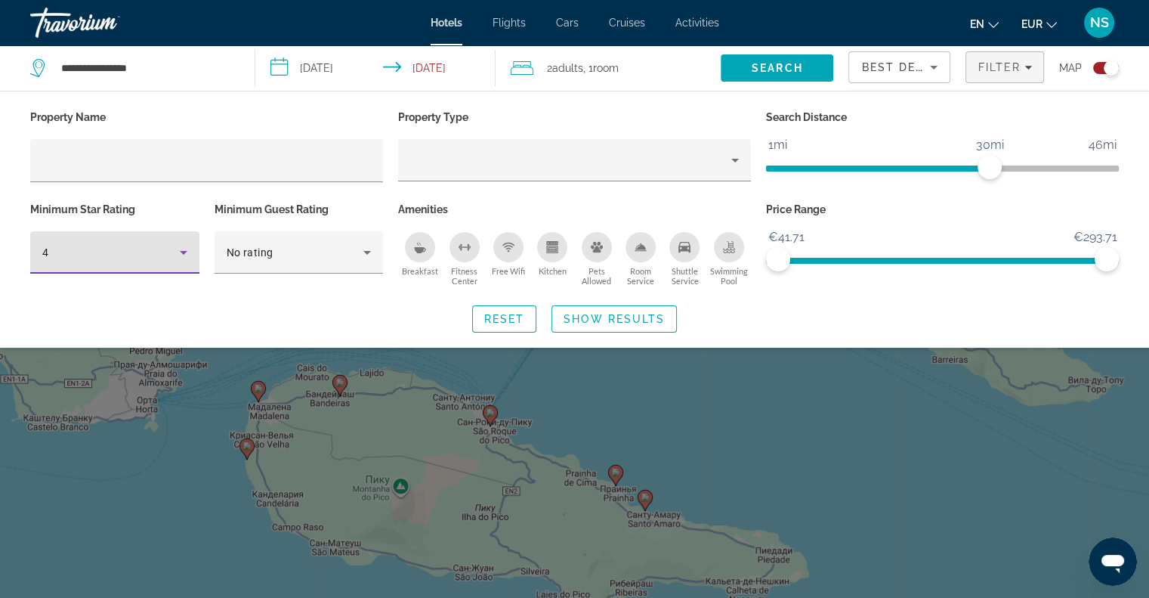
click at [175, 254] on icon "Hotel Filters" at bounding box center [184, 252] width 18 height 18
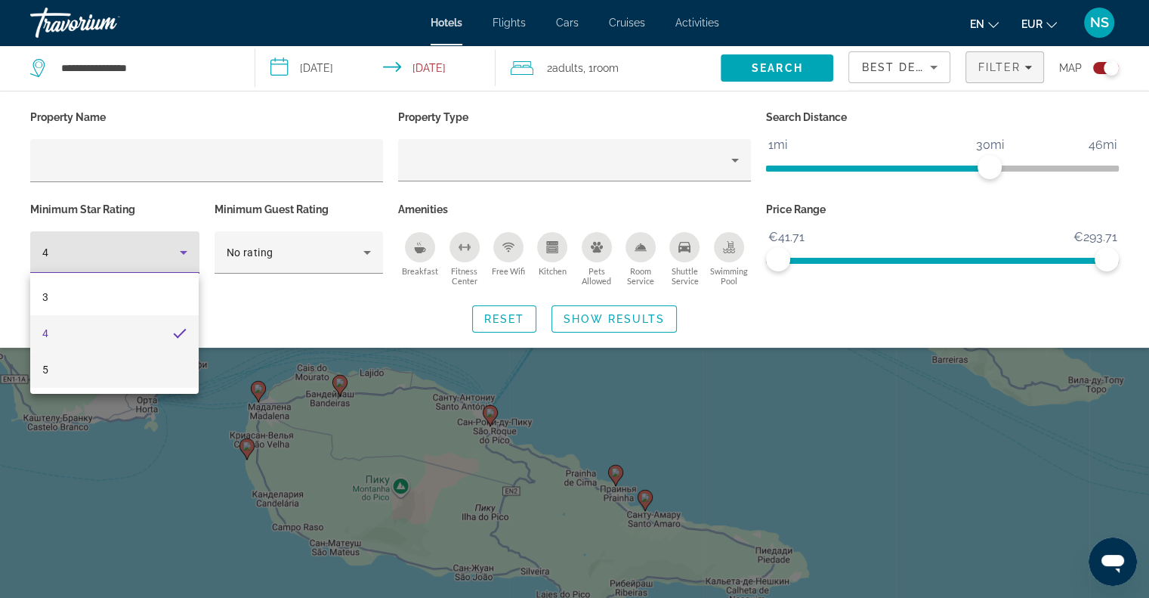
click at [130, 366] on mat-option "5" at bounding box center [114, 369] width 168 height 36
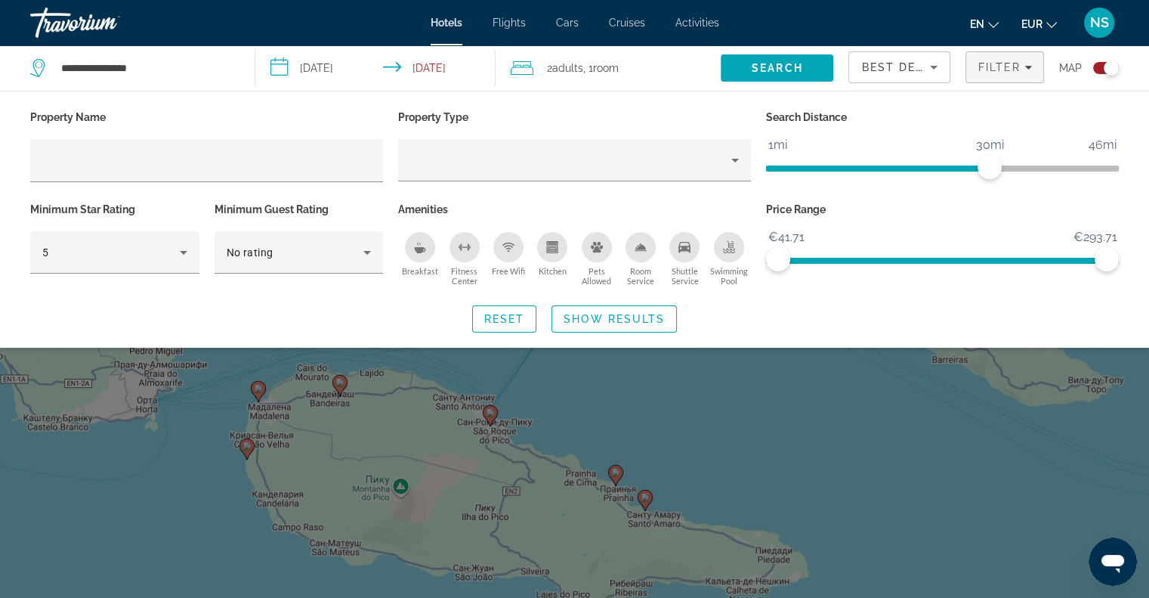
click at [415, 251] on icon "Breakfast" at bounding box center [420, 247] width 12 height 12
click at [584, 320] on span "Show Results" at bounding box center [614, 319] width 101 height 12
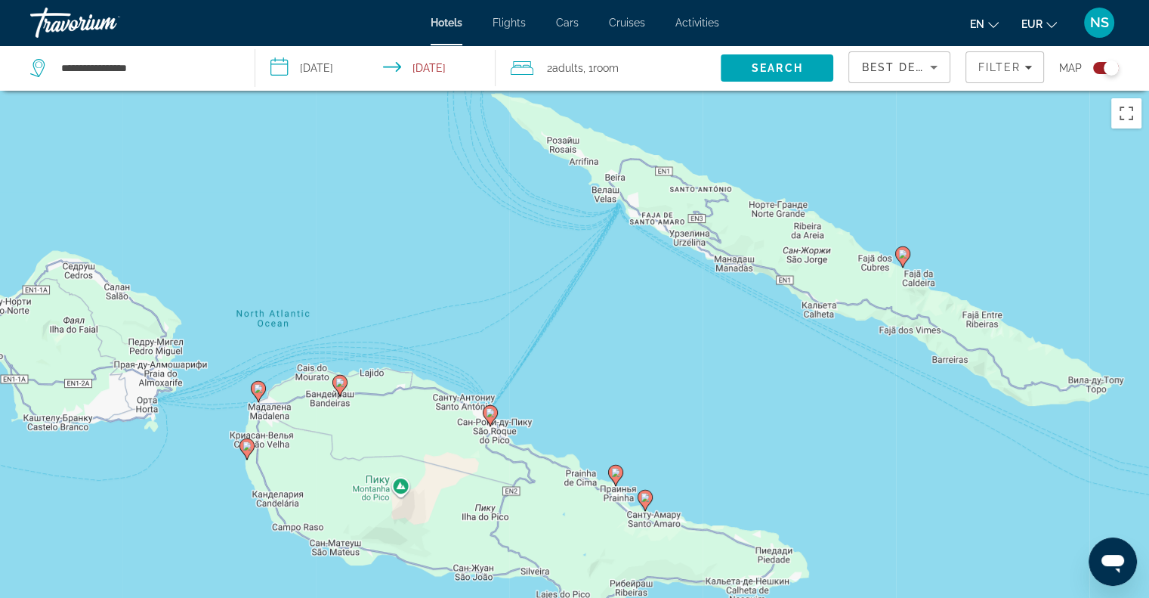
click at [254, 453] on div "Чтобы активировать перетаскивание с помощью клавиатуры, нажмите Alt + Ввод. Пос…" at bounding box center [574, 390] width 1149 height 598
click at [245, 443] on image "Main content" at bounding box center [246, 445] width 9 height 9
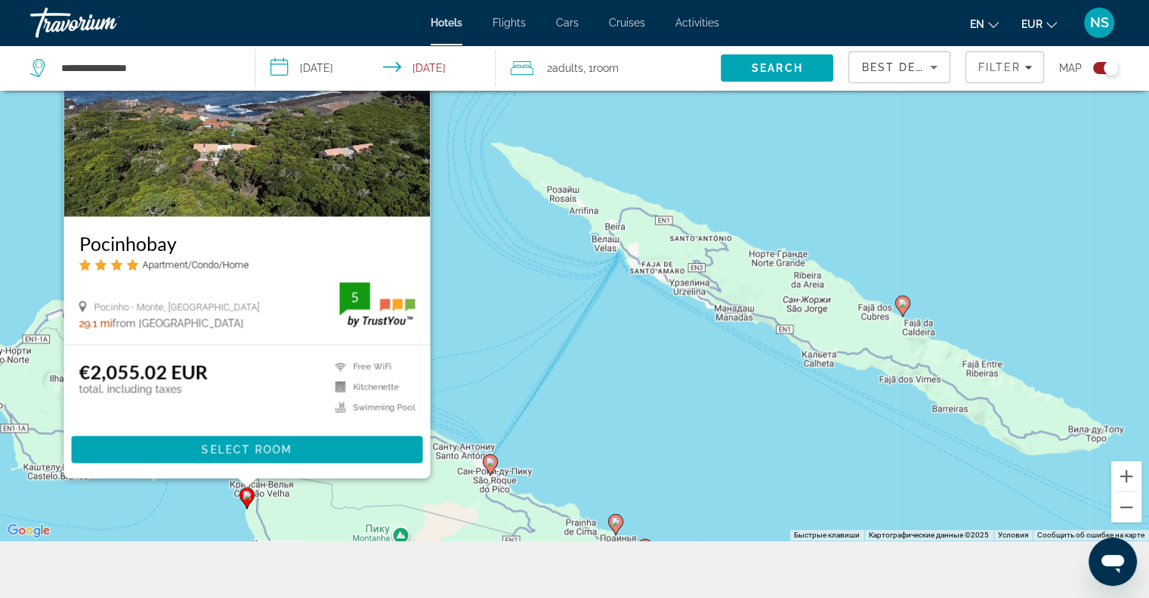
scroll to position [151, 0]
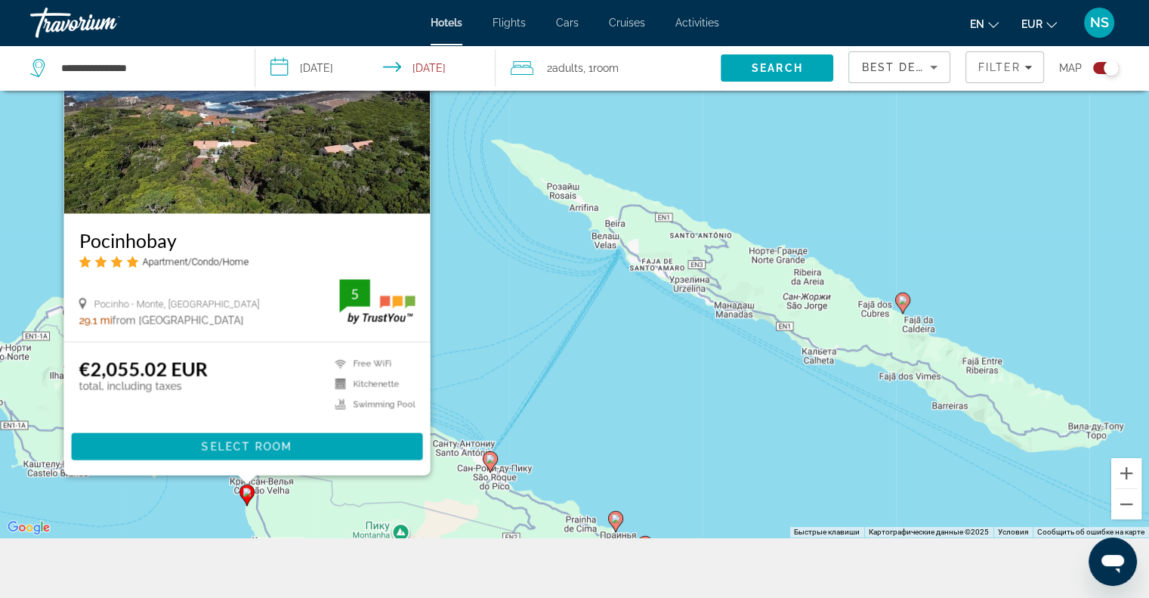
click at [252, 446] on span "Select Room" at bounding box center [246, 446] width 91 height 12
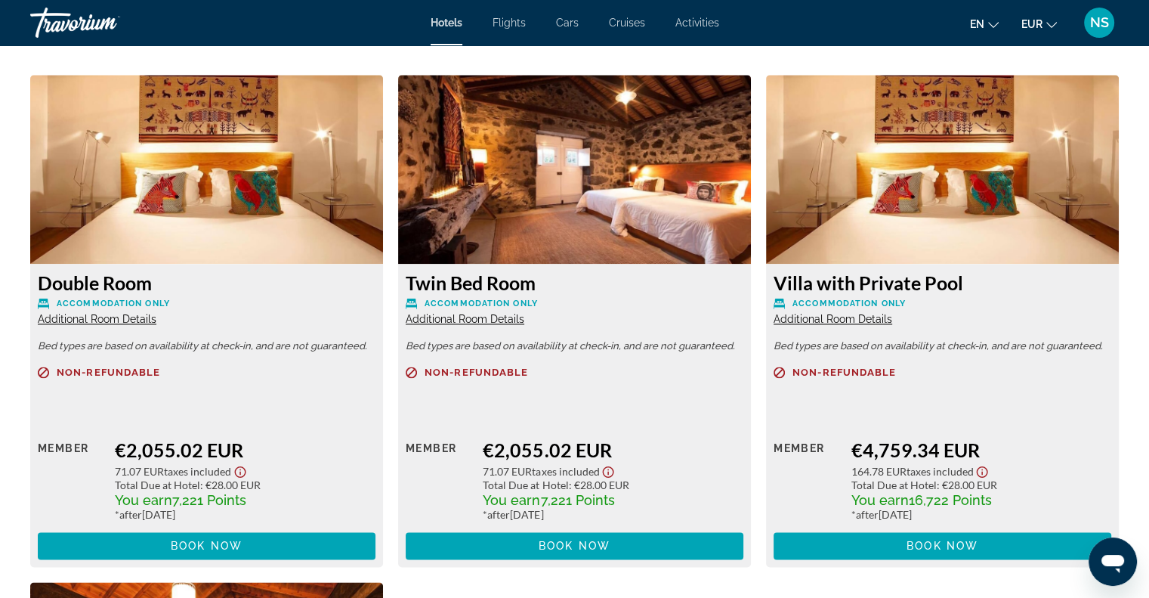
scroll to position [1738, 0]
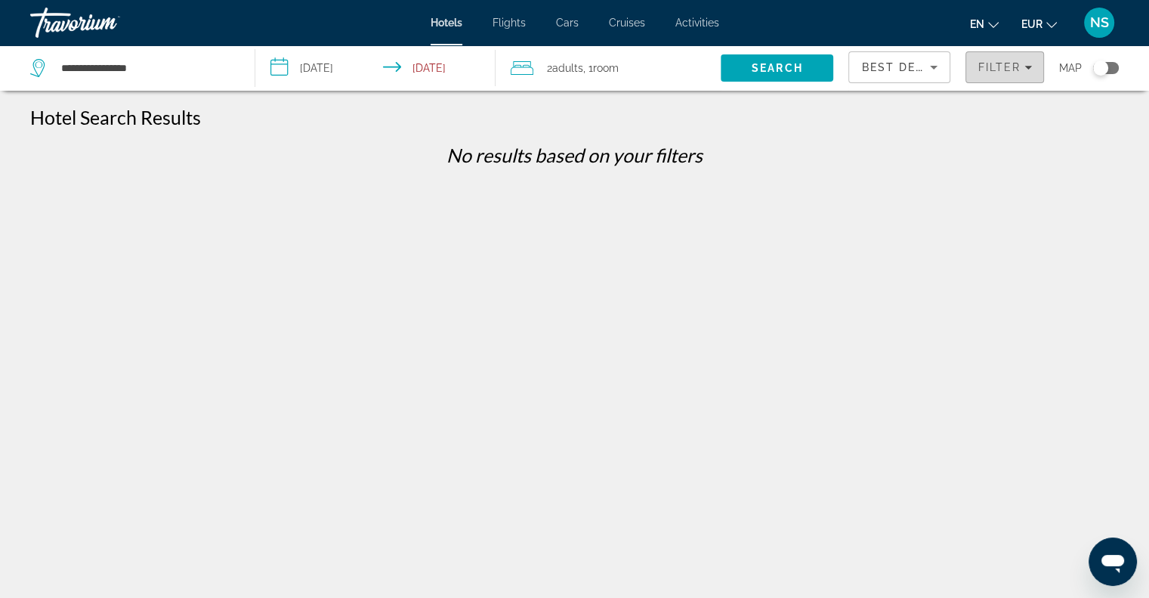
click at [993, 75] on span "Filters" at bounding box center [1004, 67] width 77 height 36
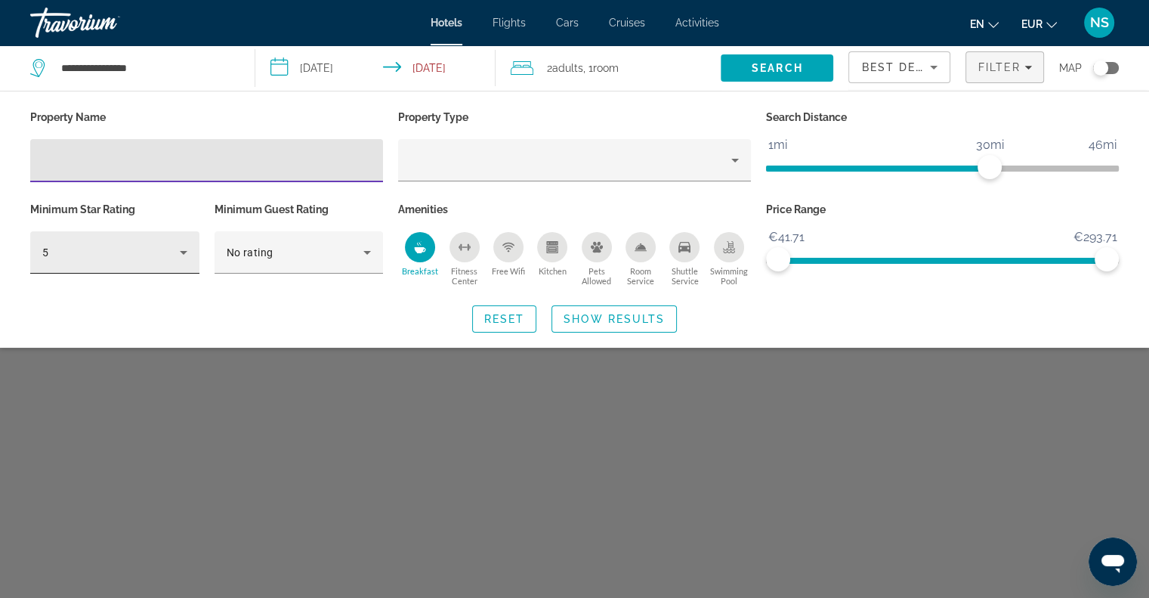
click at [192, 265] on div "5" at bounding box center [114, 252] width 169 height 42
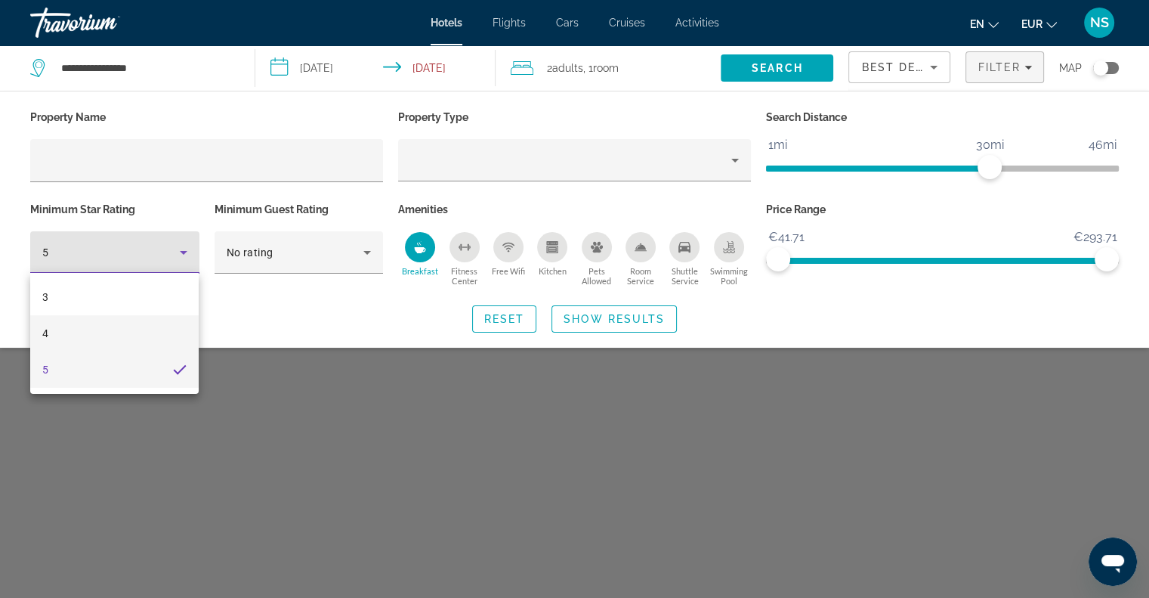
click at [158, 332] on mat-option "4" at bounding box center [114, 333] width 168 height 36
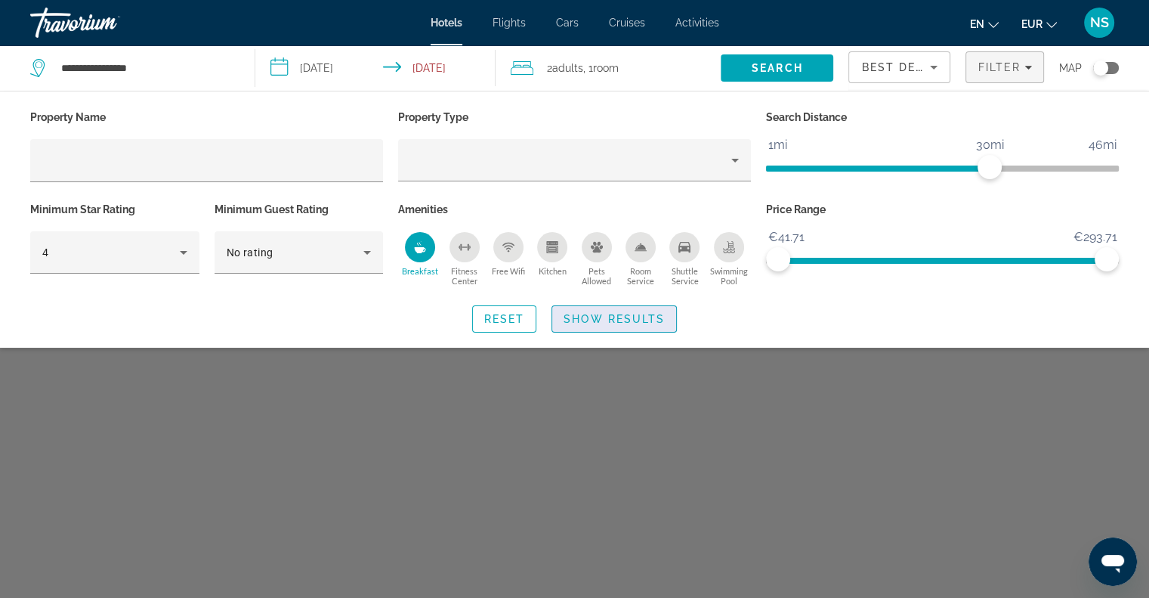
click at [635, 329] on span "Search widget" at bounding box center [614, 319] width 124 height 36
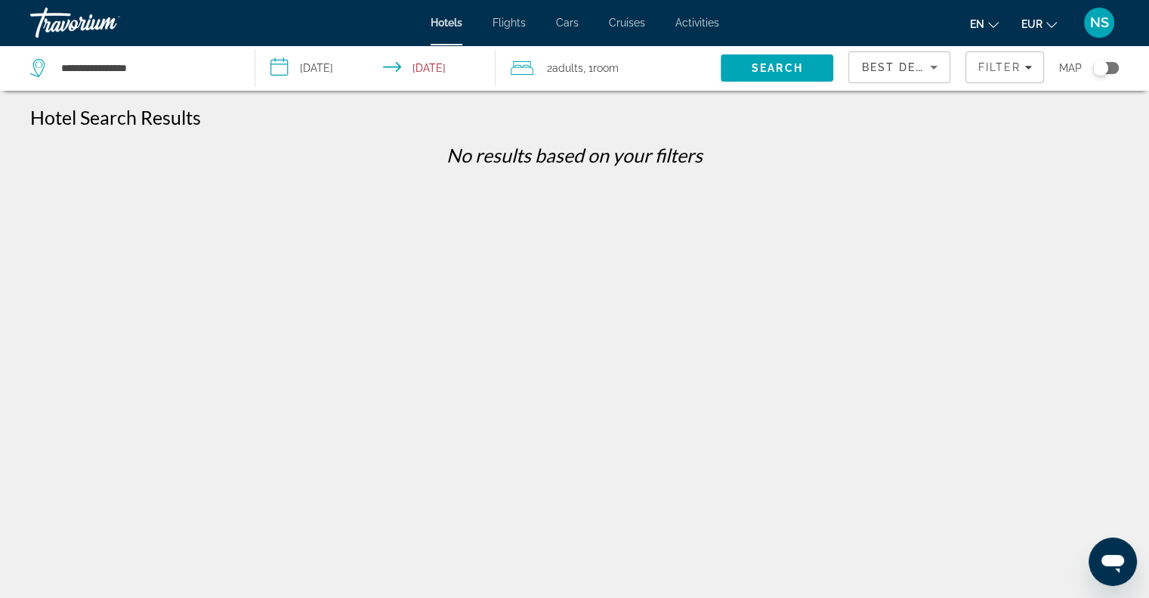
click at [1111, 69] on div "Toggle map" at bounding box center [1106, 68] width 26 height 12
